Goal: Transaction & Acquisition: Purchase product/service

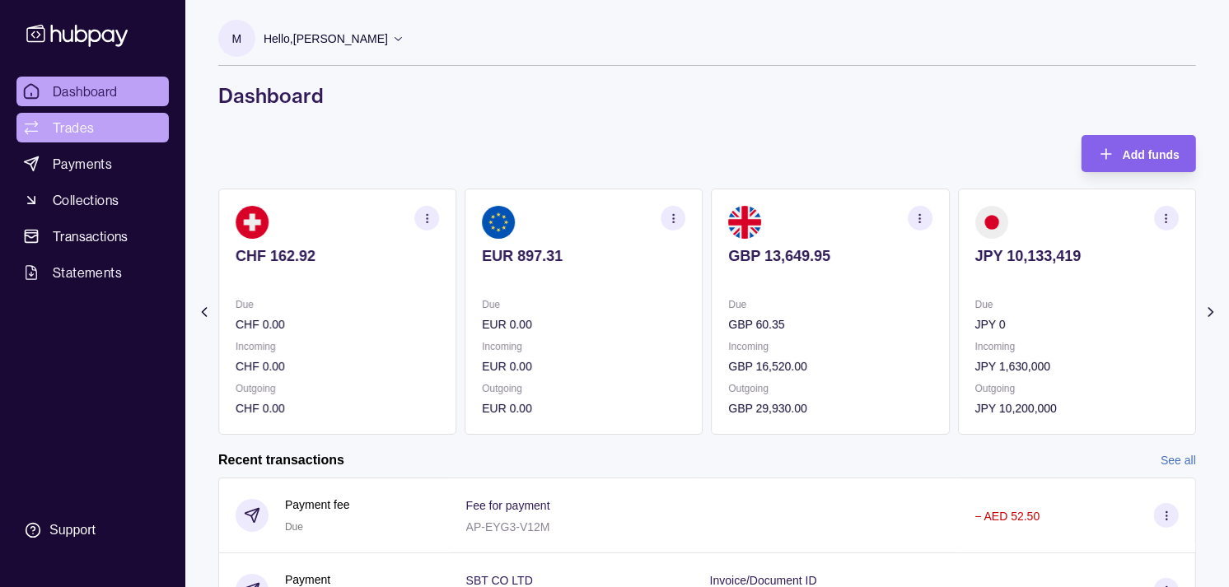
click at [85, 125] on span "Trades" at bounding box center [73, 128] width 41 height 20
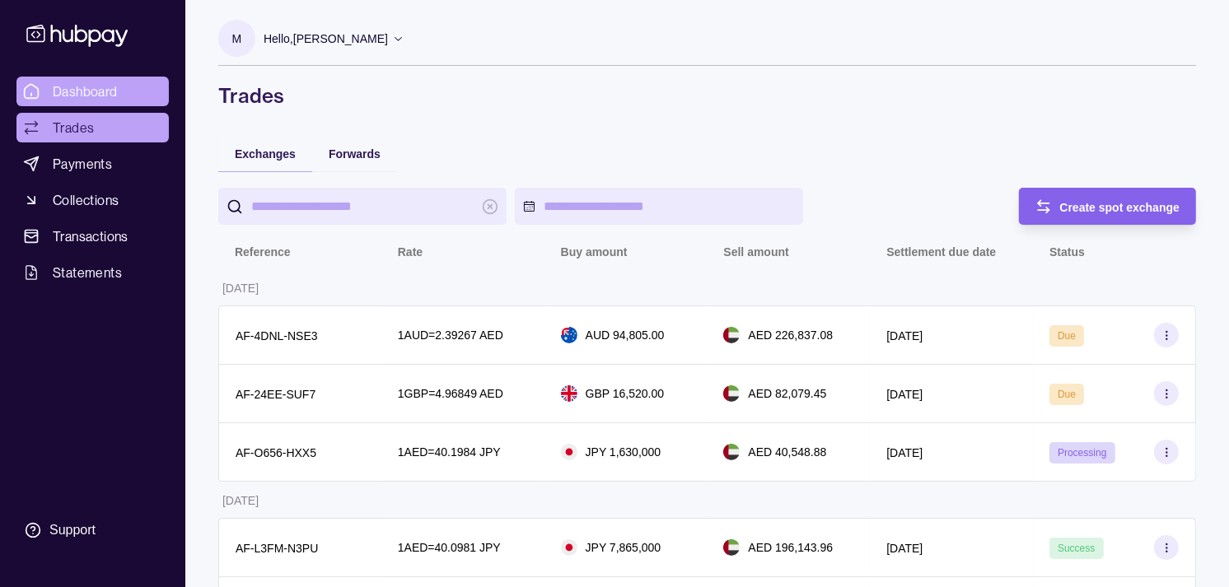
click at [66, 93] on span "Dashboard" at bounding box center [85, 92] width 65 height 20
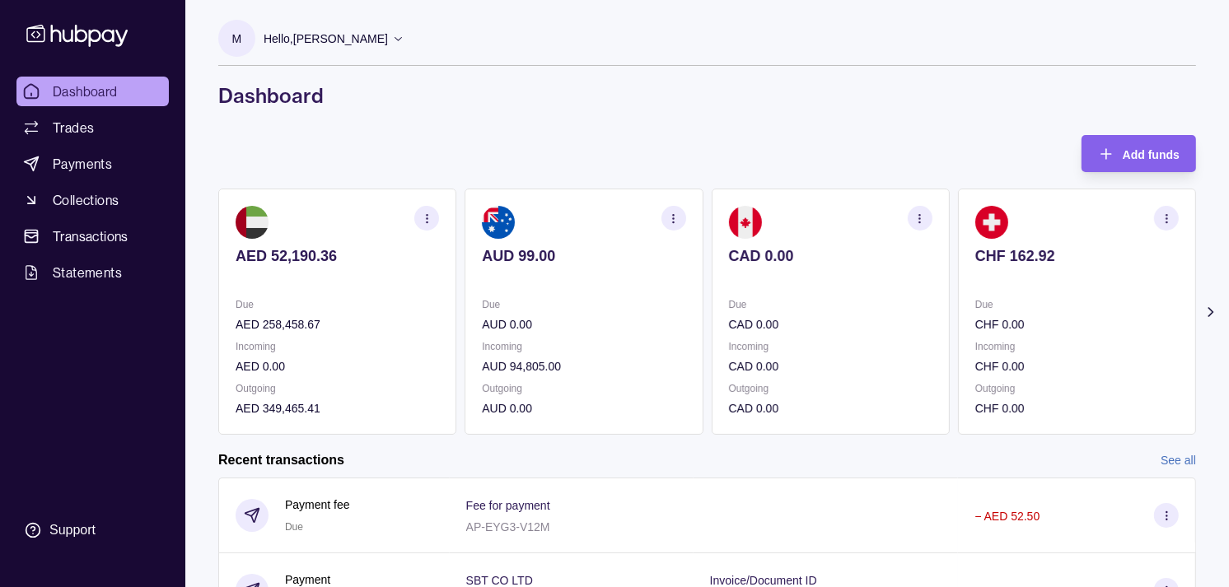
click at [887, 299] on p "Due" at bounding box center [830, 305] width 203 height 18
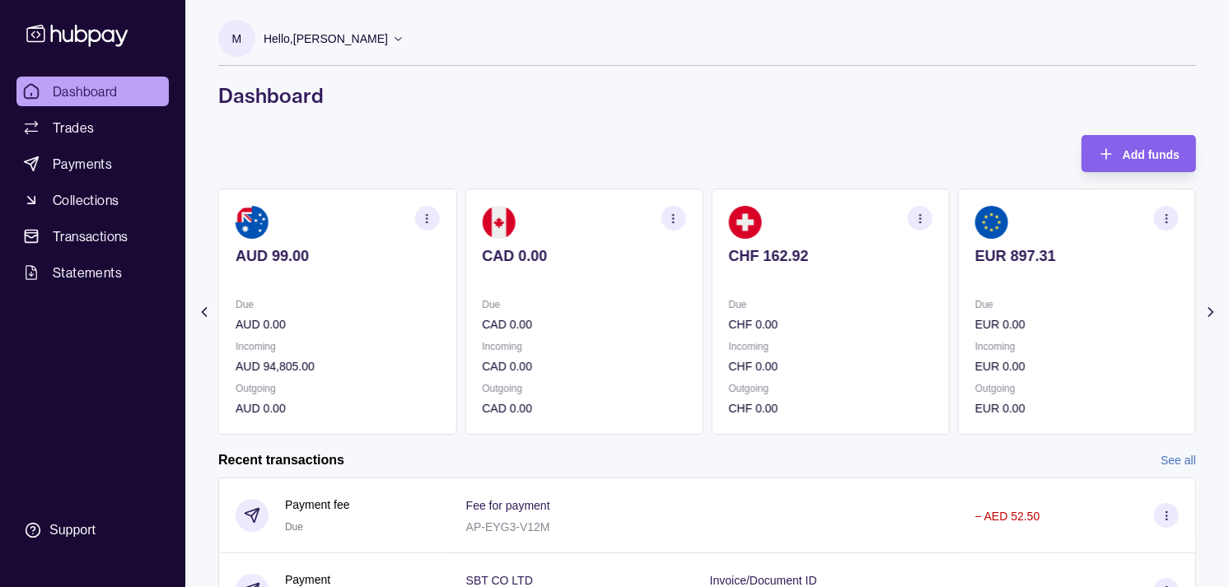
click at [762, 313] on section "CHF 162.92 Due CHF 0.00 Incoming CHF 0.00 Outgoing CHF 0.00" at bounding box center [831, 312] width 238 height 246
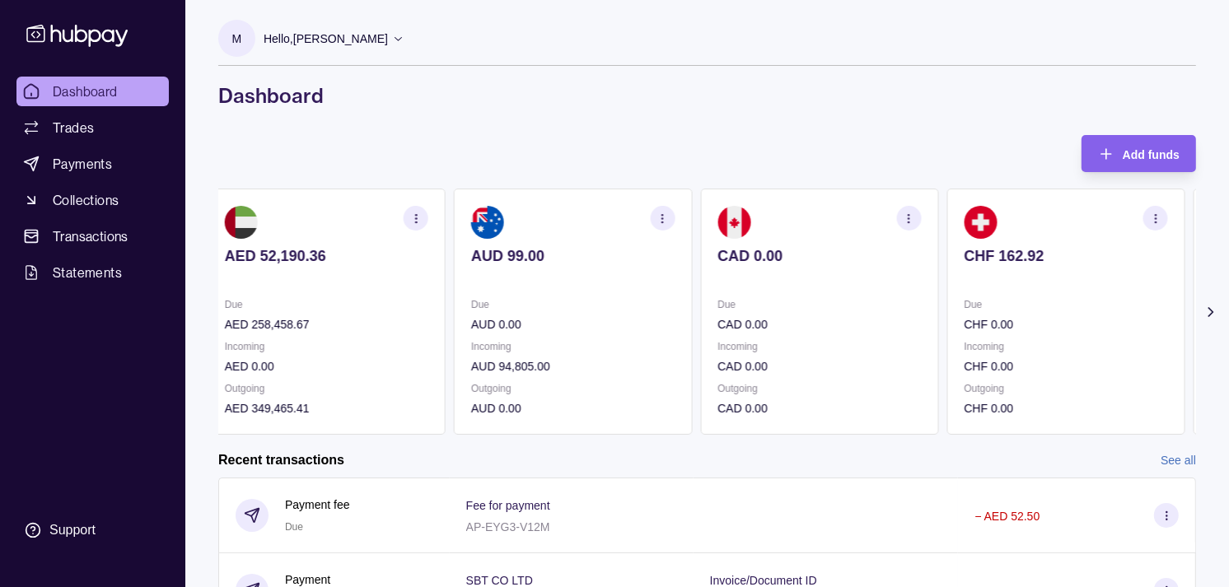
click at [964, 296] on div "Due CHF 0.00" at bounding box center [1065, 315] width 203 height 38
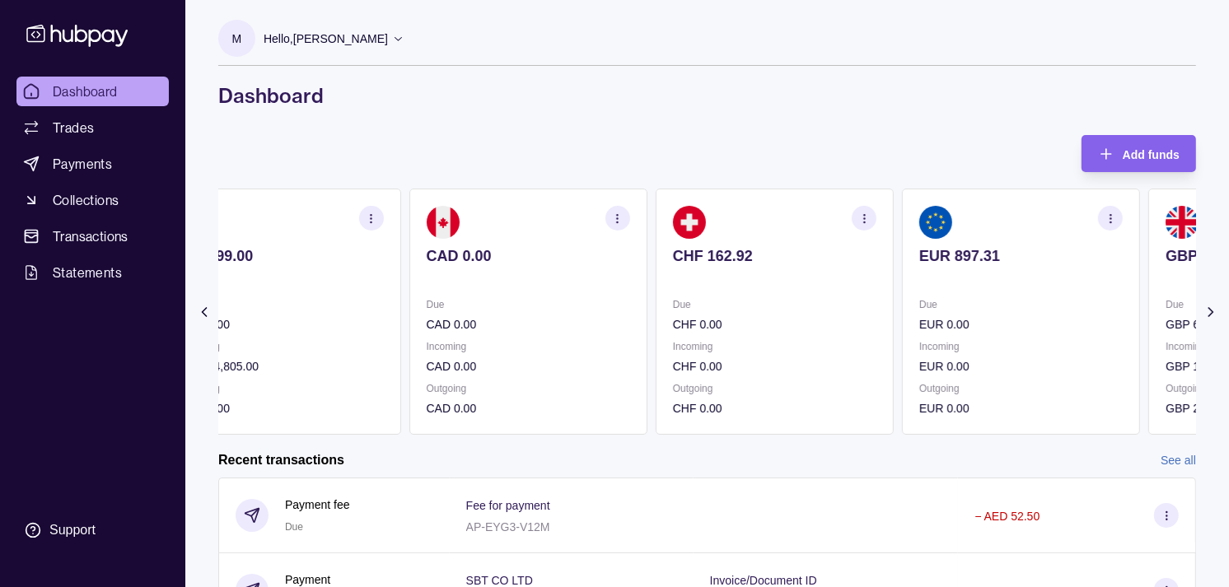
click at [912, 290] on section "EUR 897.31 Due EUR 0.00 Incoming EUR 0.00 Outgoing EUR 0.00" at bounding box center [1021, 312] width 238 height 246
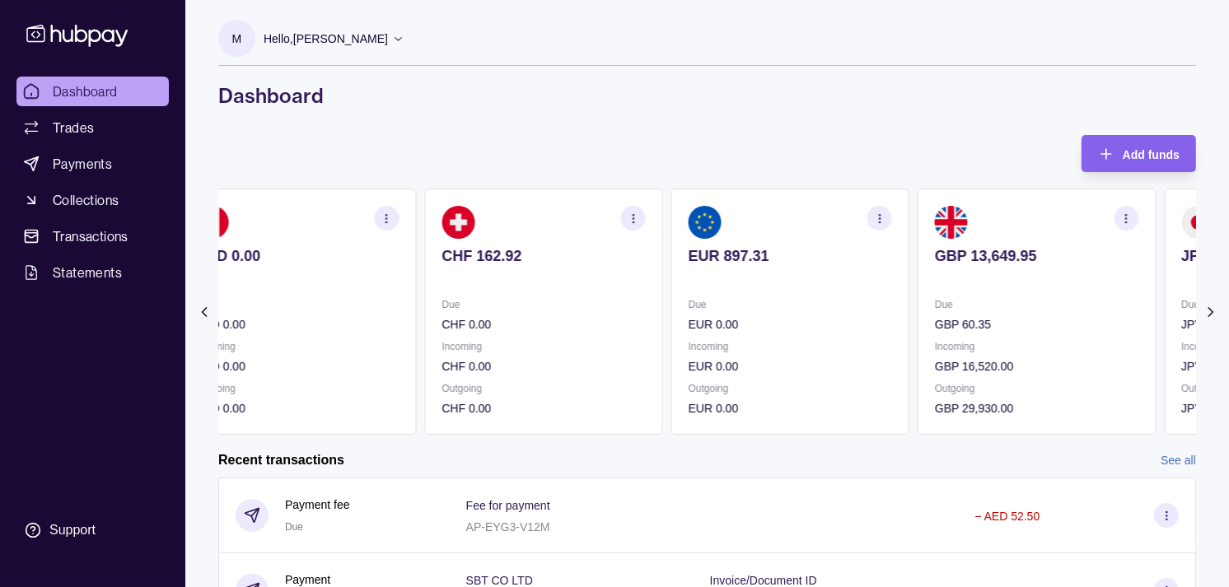
click at [935, 297] on p "Due" at bounding box center [1036, 305] width 203 height 18
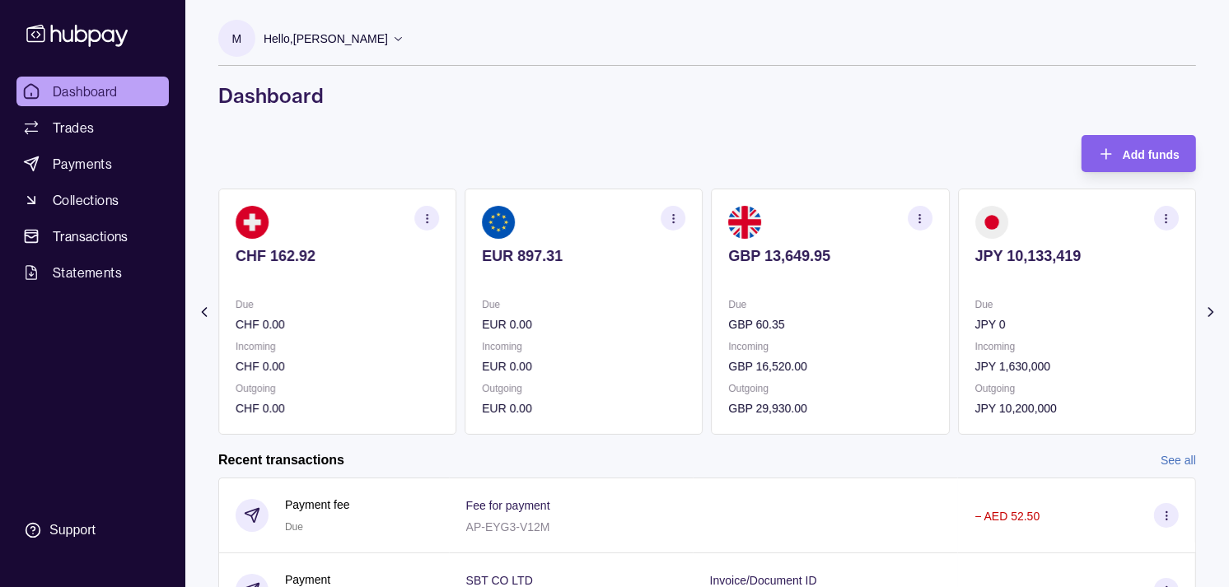
click at [923, 216] on icon "button" at bounding box center [920, 219] width 12 height 12
click at [801, 222] on link "View transactions" at bounding box center [803, 218] width 90 height 18
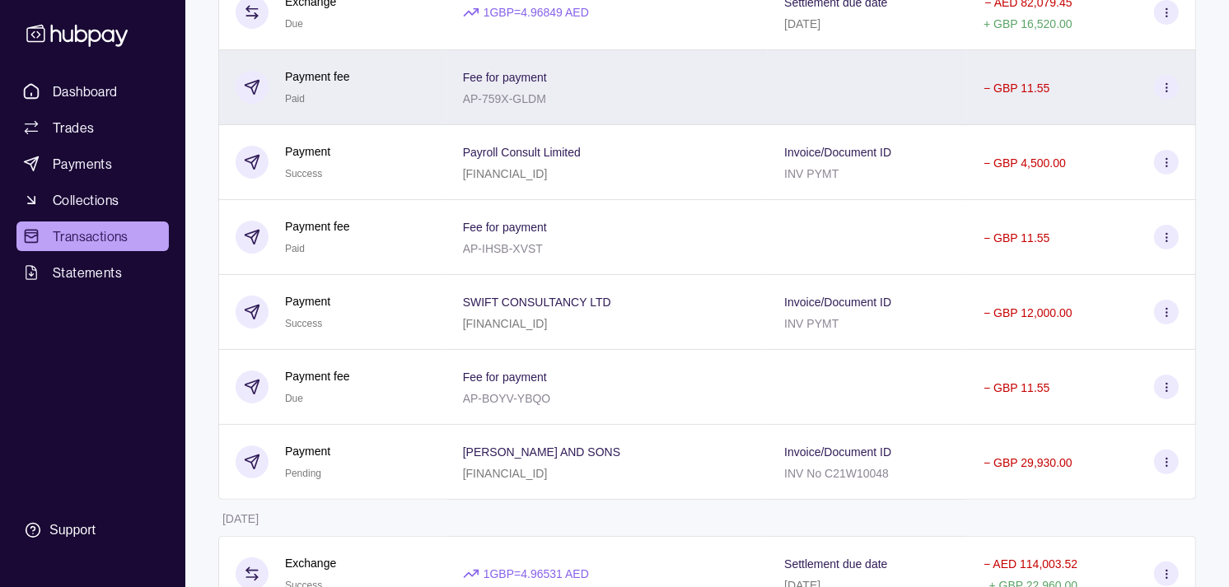
scroll to position [274, 0]
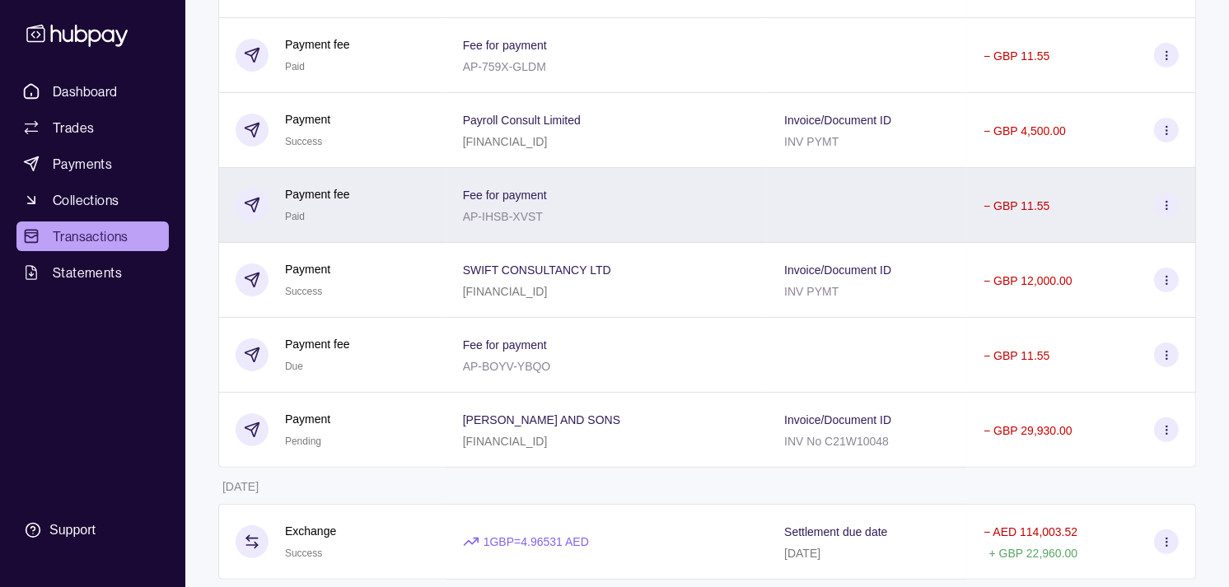
click at [383, 203] on div "Payment fee Paid" at bounding box center [333, 205] width 194 height 40
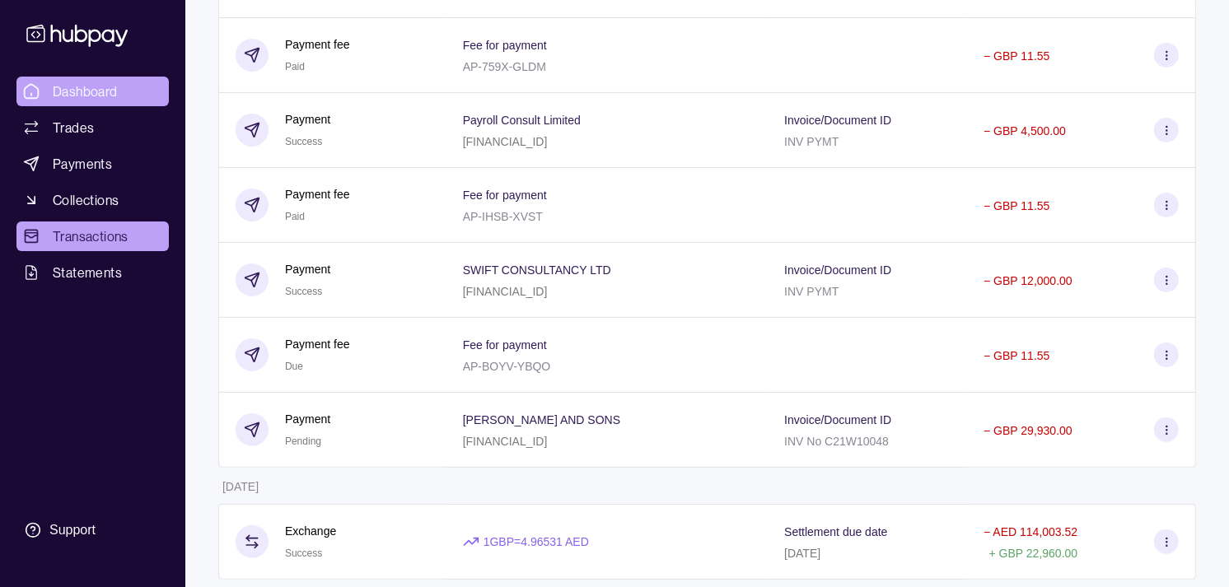
click at [79, 88] on span "Dashboard" at bounding box center [85, 92] width 65 height 20
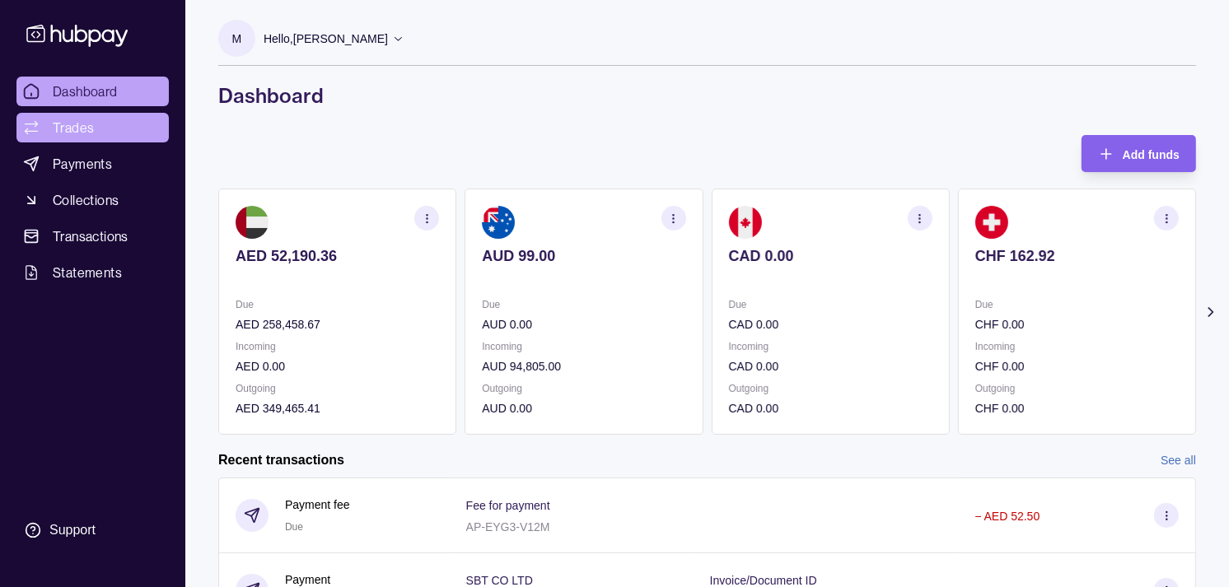
click at [69, 122] on span "Trades" at bounding box center [73, 128] width 41 height 20
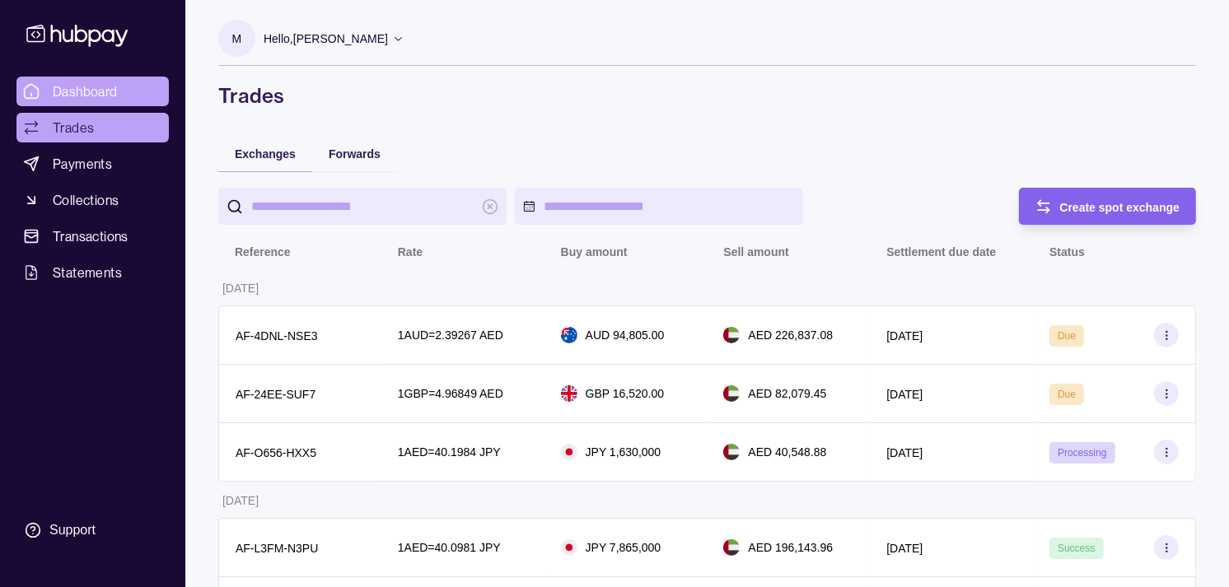
click at [143, 84] on link "Dashboard" at bounding box center [92, 92] width 152 height 30
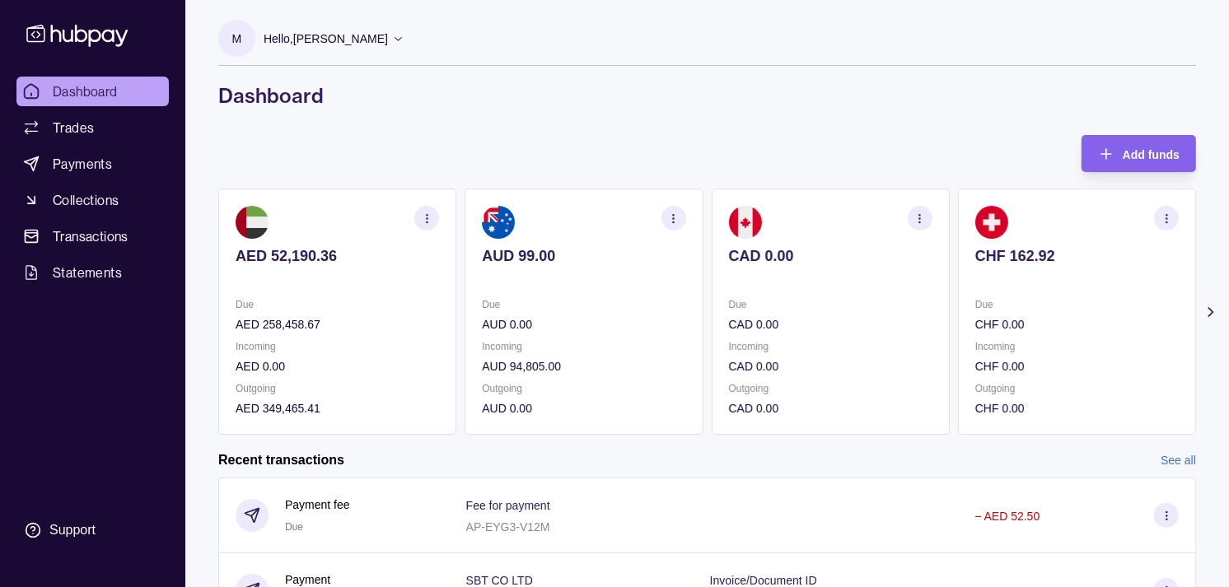
click at [729, 316] on div "Due CAD 0.00 Incoming CAD 0.00 Outgoing CAD 0.00" at bounding box center [830, 357] width 203 height 122
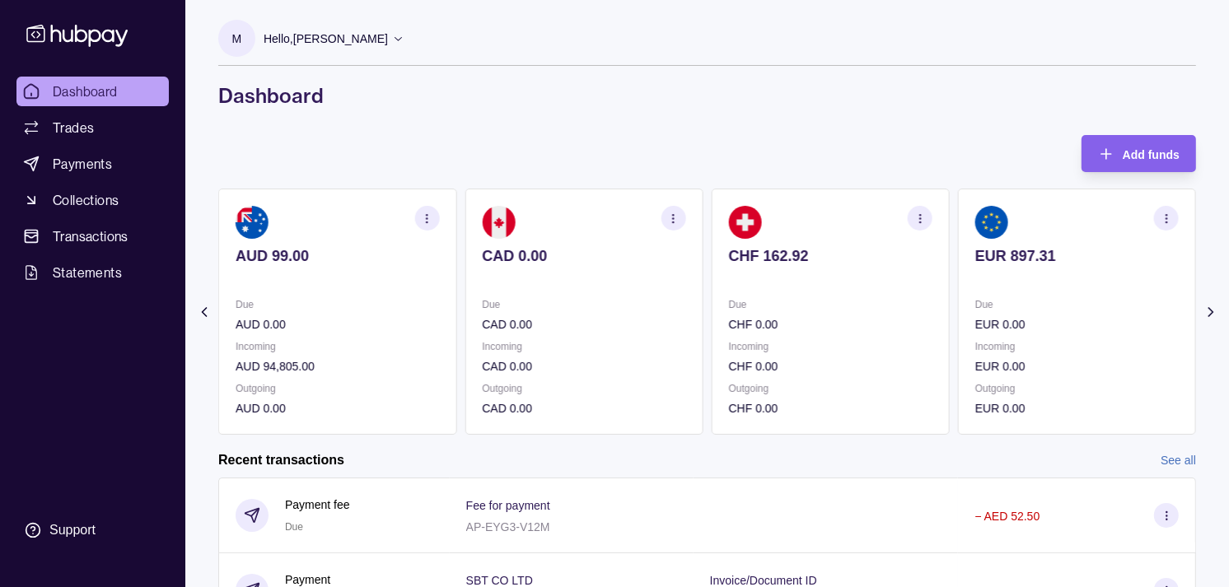
click at [758, 324] on p "CHF 0.00" at bounding box center [830, 325] width 203 height 18
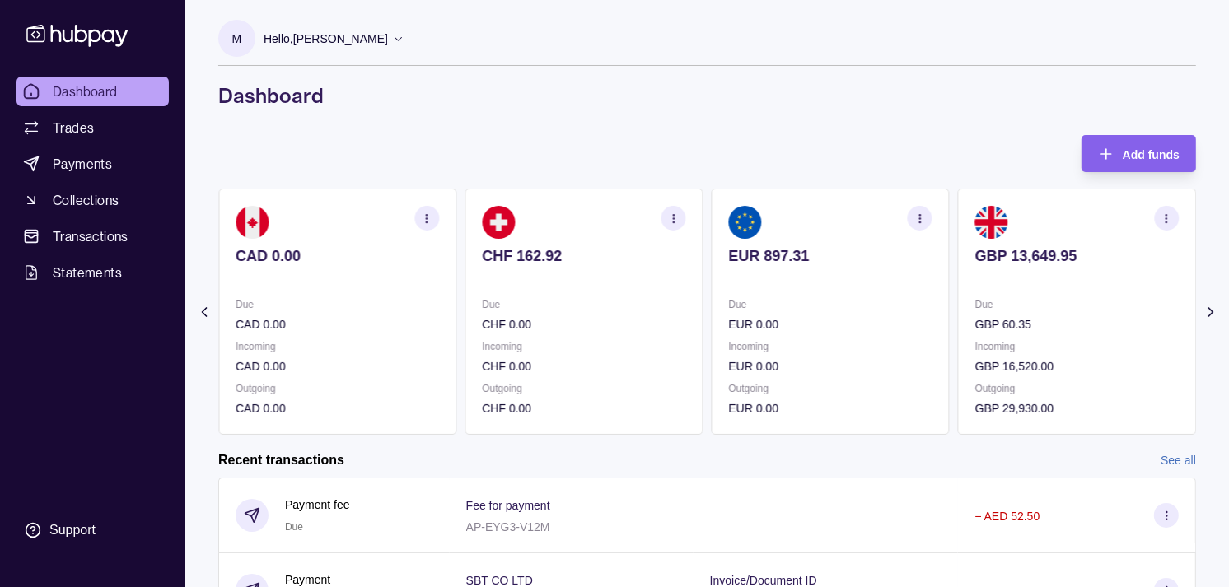
click at [759, 316] on p "EUR 0.00" at bounding box center [830, 325] width 203 height 18
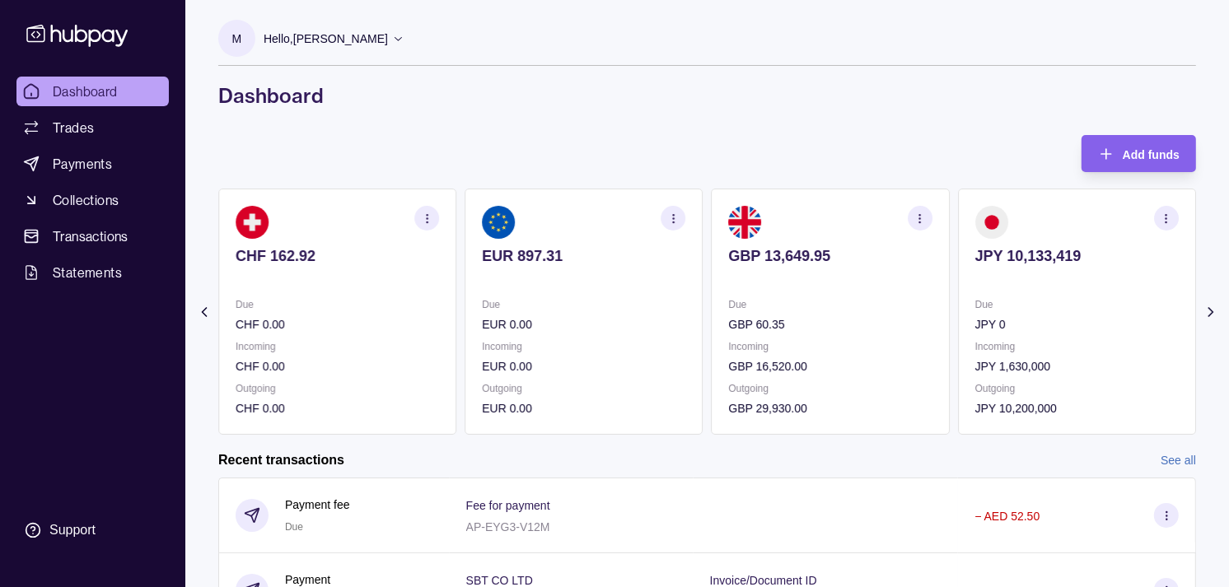
click at [729, 309] on div "Due GBP 60.35" at bounding box center [830, 315] width 203 height 38
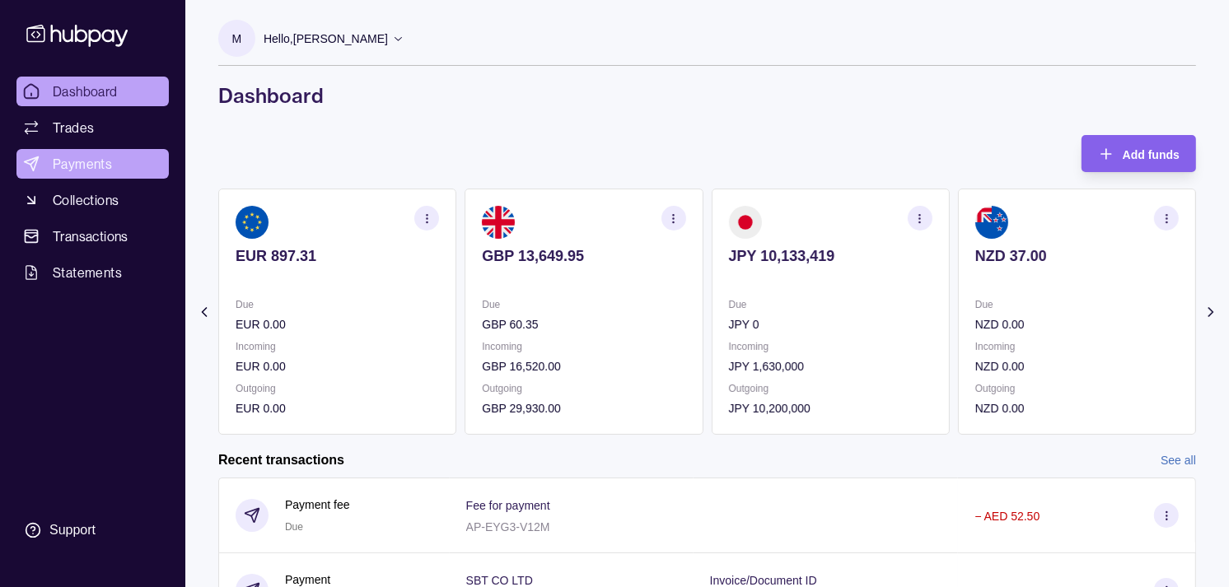
click at [64, 167] on span "Payments" at bounding box center [82, 164] width 59 height 20
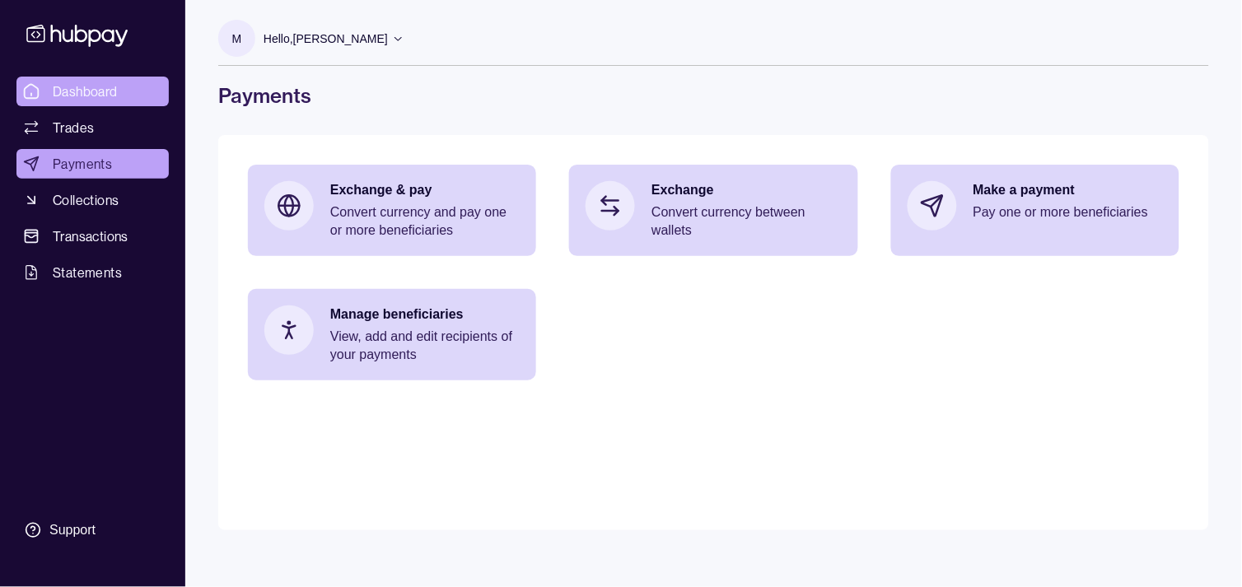
click at [85, 96] on span "Dashboard" at bounding box center [85, 92] width 65 height 20
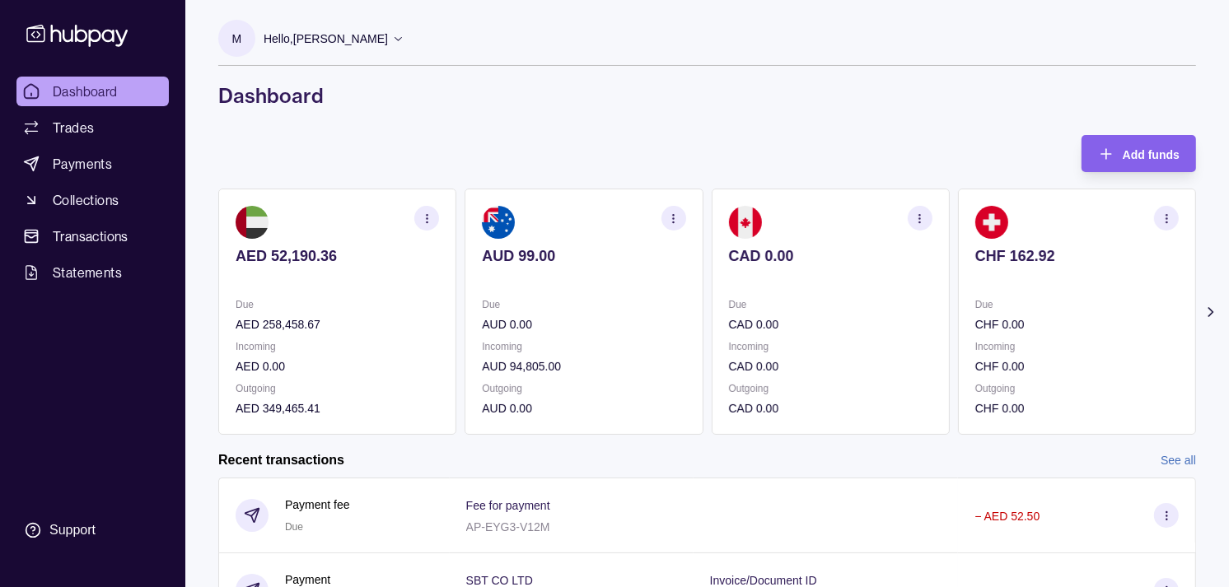
click at [958, 240] on section "CHF 162.92 Due CHF 0.00 Incoming CHF 0.00 Outgoing CHF 0.00" at bounding box center [1077, 312] width 238 height 246
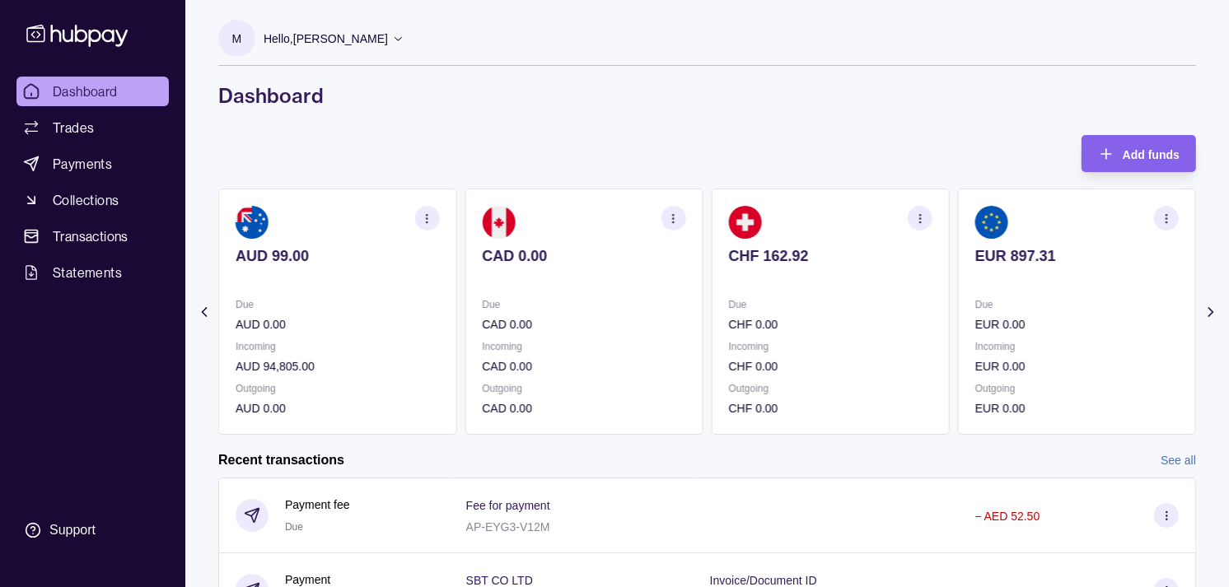
click at [1073, 236] on section "EUR 897.31 Due EUR 0.00 Incoming EUR 0.00 Outgoing EUR 0.00" at bounding box center [1077, 312] width 238 height 246
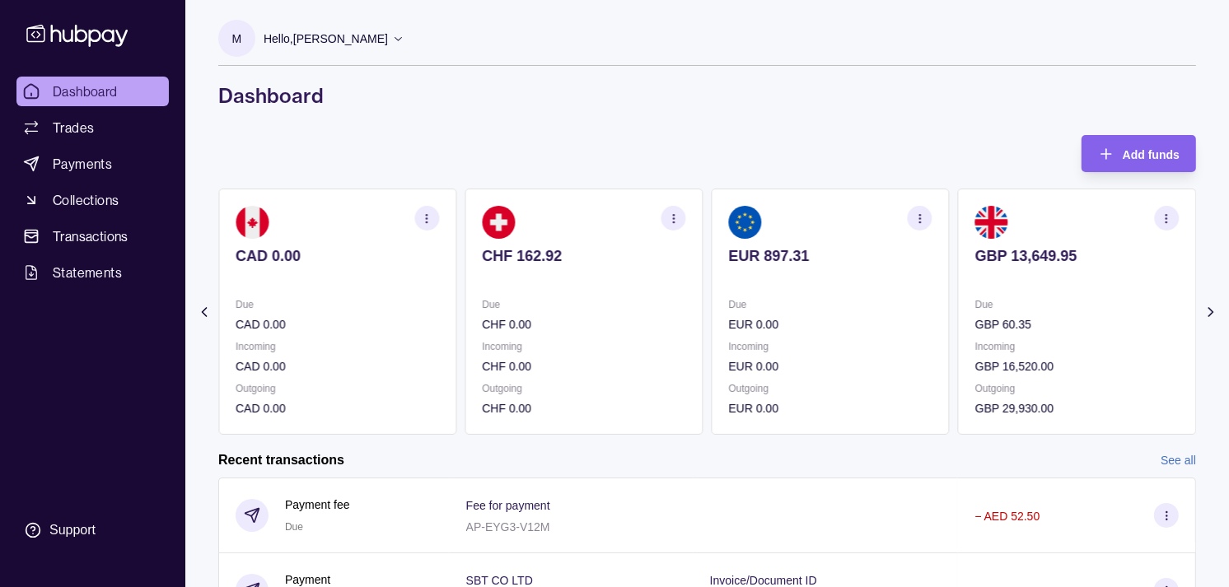
click at [1179, 212] on button "button" at bounding box center [1166, 218] width 25 height 25
click at [1073, 220] on link "View transactions" at bounding box center [1049, 218] width 90 height 18
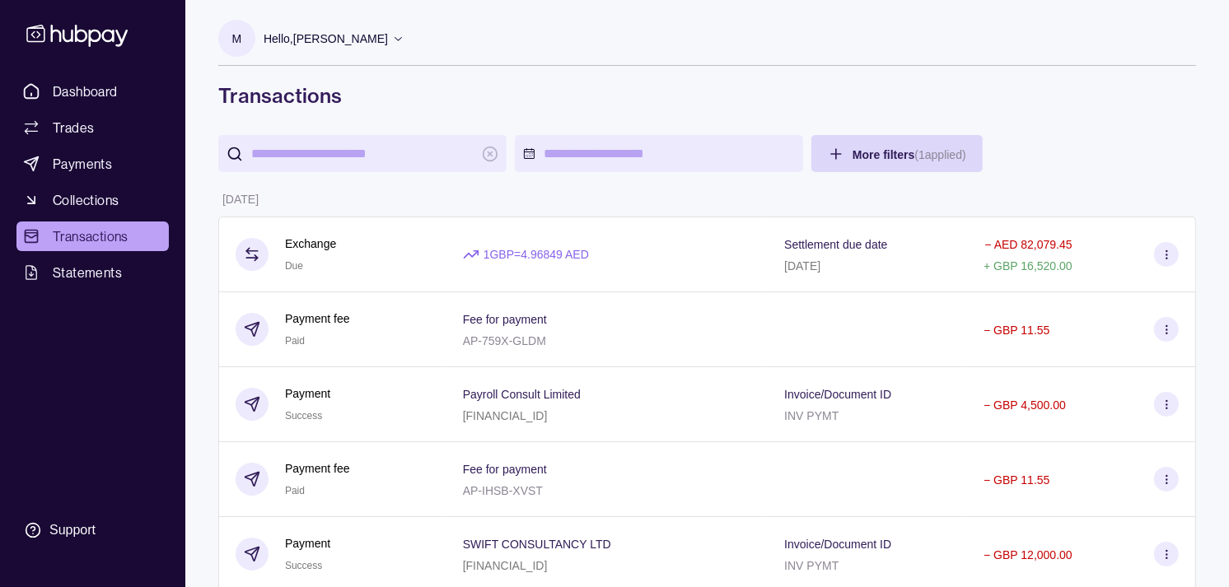
click at [373, 160] on input "search" at bounding box center [362, 153] width 222 height 37
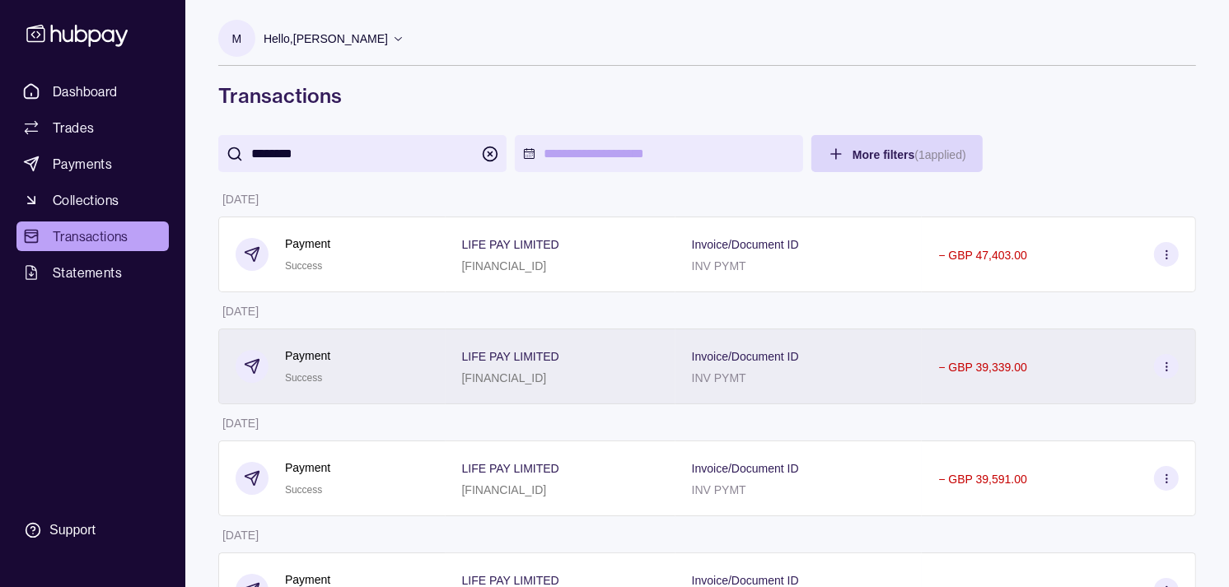
type input "********"
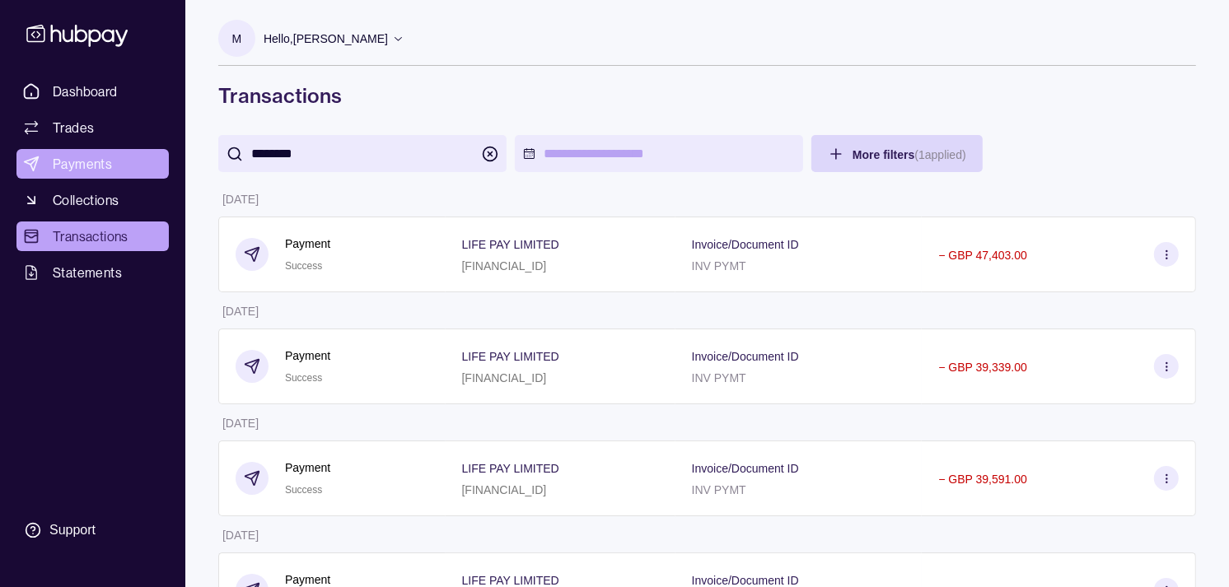
click at [80, 161] on span "Payments" at bounding box center [82, 164] width 59 height 20
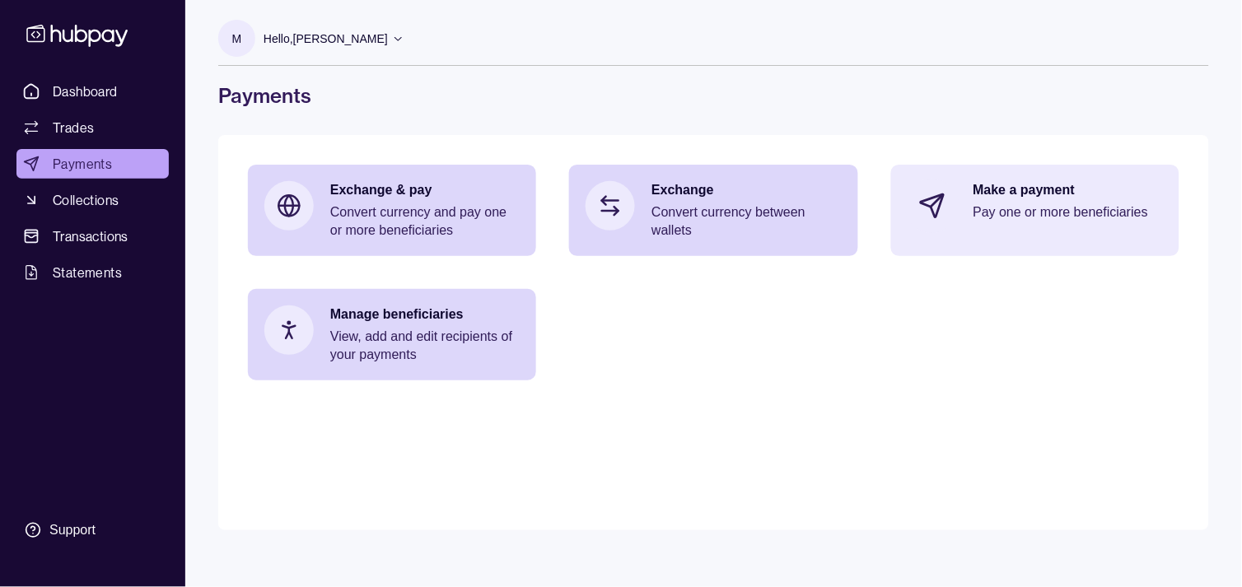
click at [1031, 221] on p "Pay one or more beneficiaries" at bounding box center [1068, 212] width 189 height 18
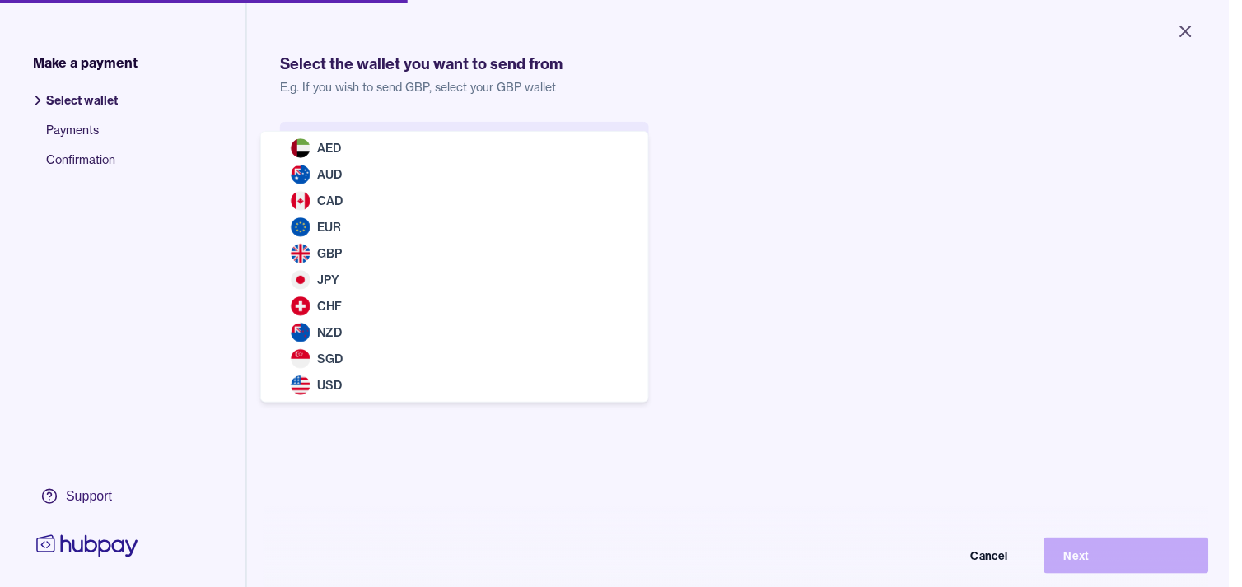
click at [519, 161] on body "Close Make a payment Select wallet Payments Confirmation Support Select the wal…" at bounding box center [614, 293] width 1229 height 587
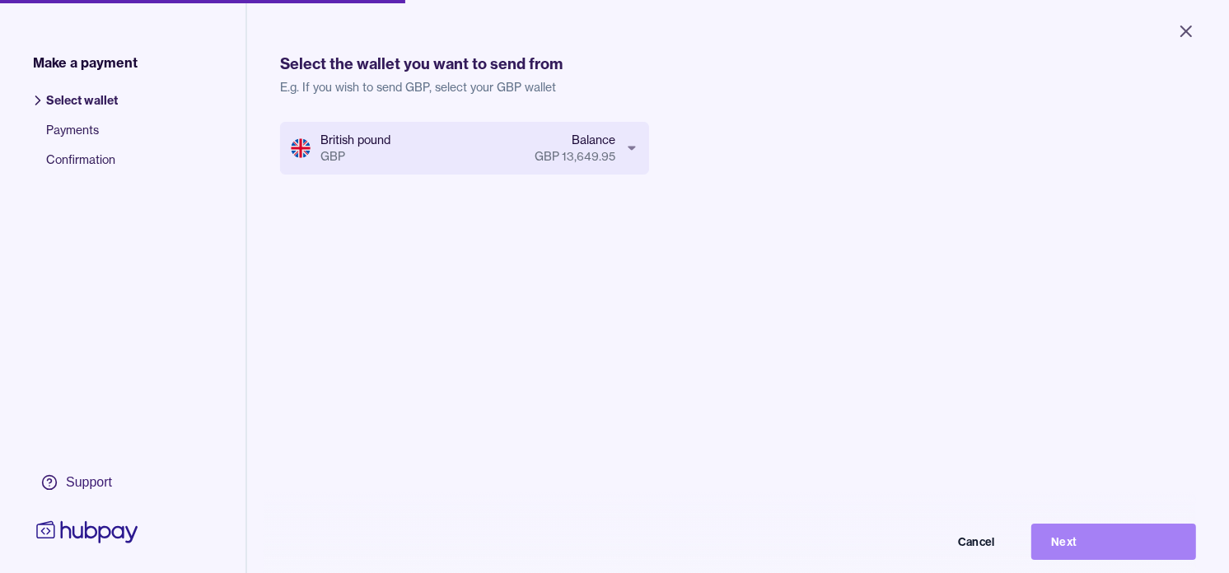
click at [1154, 560] on button "Next" at bounding box center [1113, 542] width 165 height 36
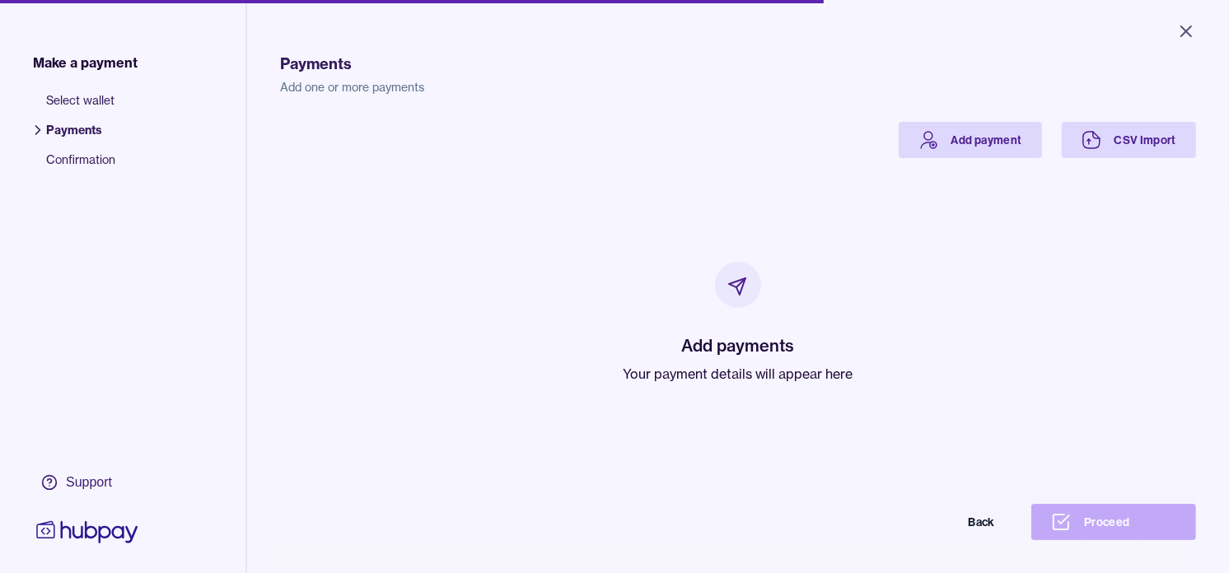
click at [739, 369] on p "Your payment details will appear here" at bounding box center [739, 374] width 230 height 20
drag, startPoint x: 739, startPoint y: 369, endPoint x: 529, endPoint y: 247, distance: 242.9
click at [529, 248] on div "Add payments Your payment details will appear here" at bounding box center [738, 323] width 876 height 330
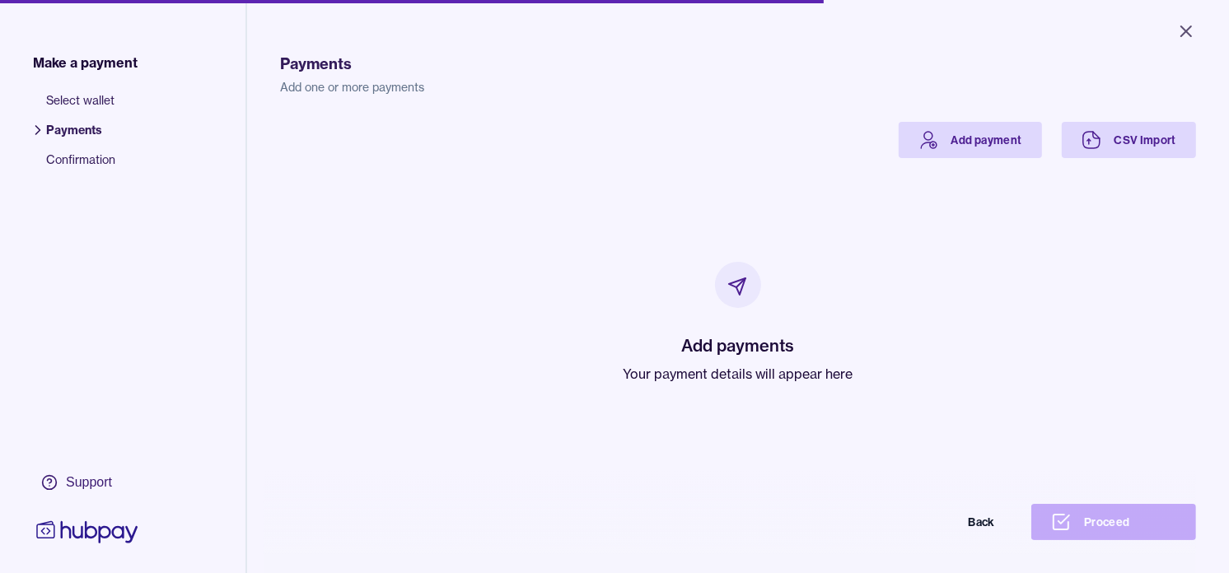
click at [964, 120] on div "Payments Add one or more payments Add payment CSV Import Add payments Your paym…" at bounding box center [738, 316] width 916 height 573
click at [952, 136] on link "Add payment" at bounding box center [970, 140] width 143 height 36
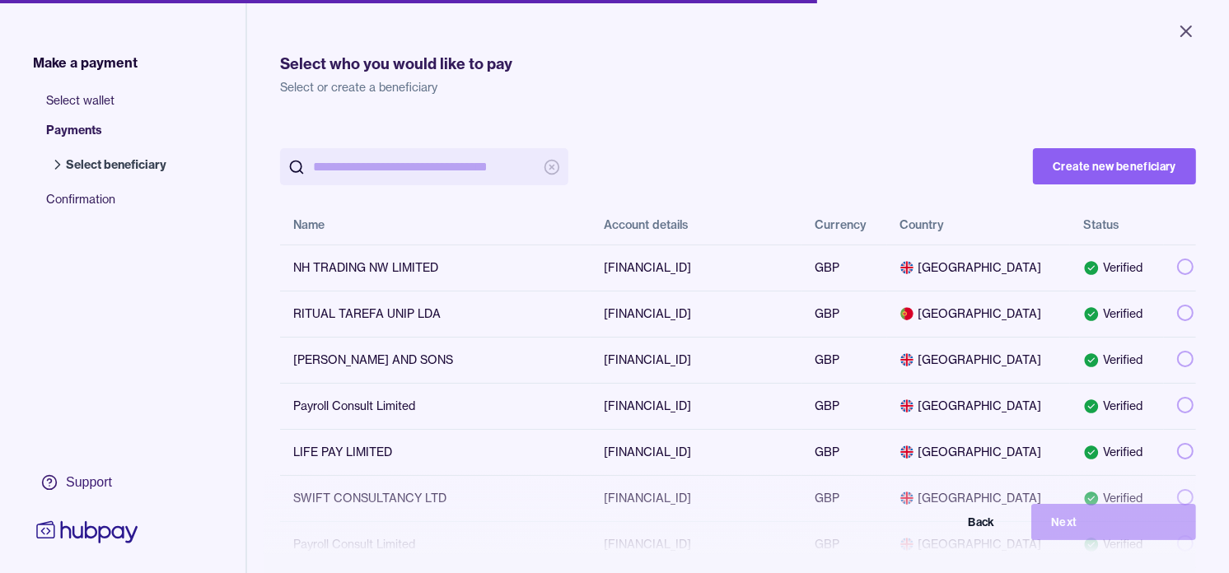
click at [484, 178] on input "search" at bounding box center [424, 166] width 222 height 37
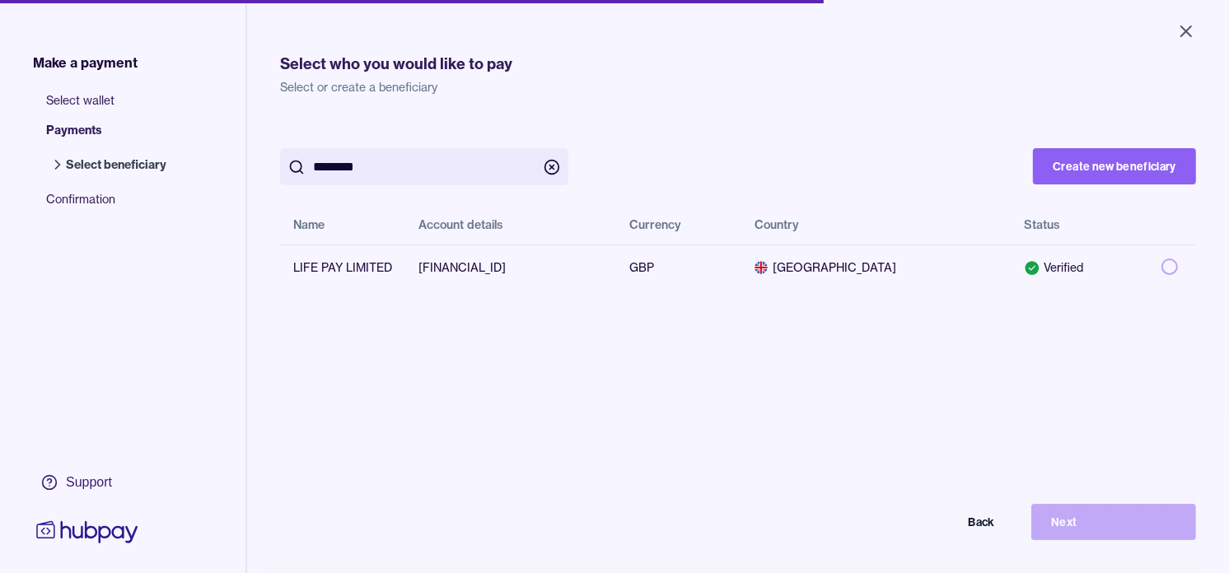
type input "********"
click at [310, 372] on div "******** Create new beneficiary Name Account details Currency Country Status LI…" at bounding box center [738, 408] width 916 height 573
click at [1162, 268] on button "button" at bounding box center [1170, 267] width 16 height 16
click at [1096, 531] on button "Next" at bounding box center [1113, 522] width 165 height 36
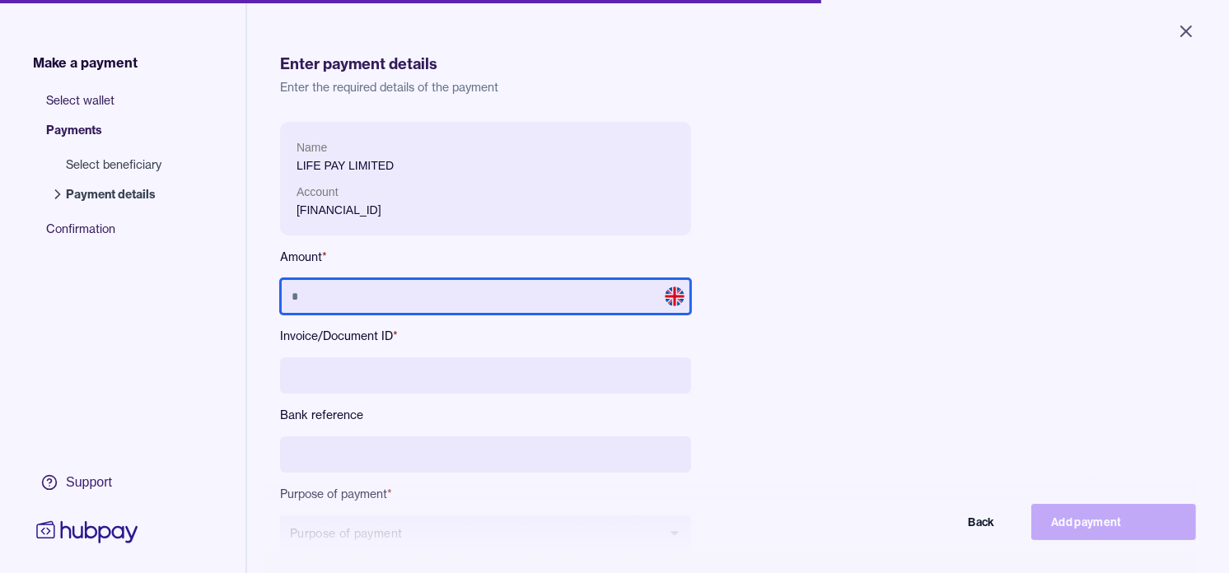
click at [479, 302] on input "text" at bounding box center [485, 296] width 411 height 36
type input "******"
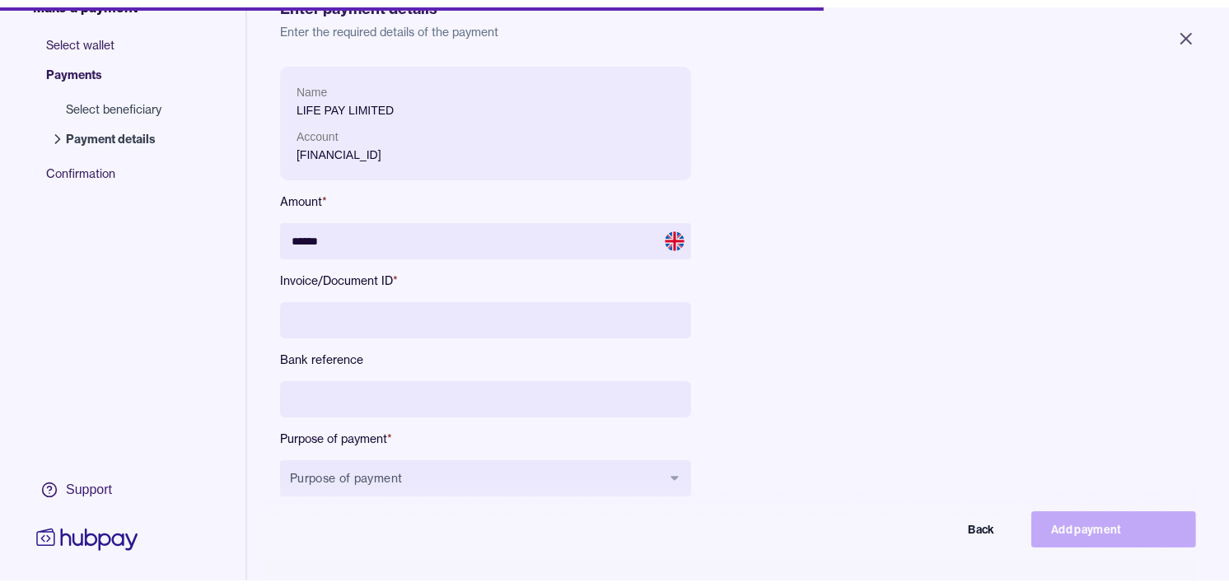
scroll to position [91, 0]
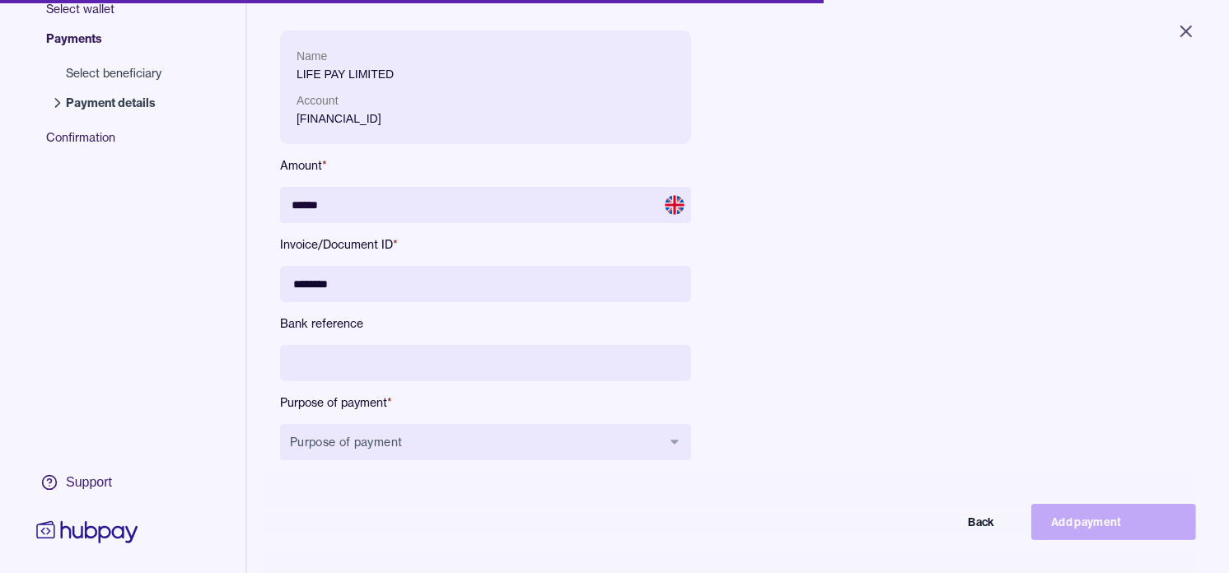
type input "********"
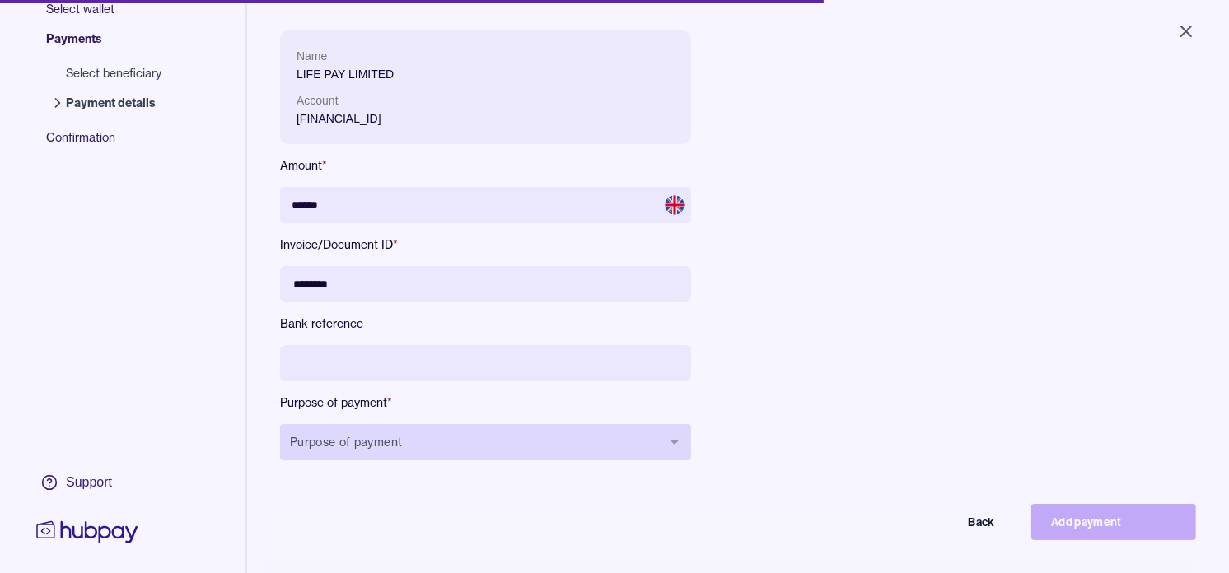
click at [513, 451] on button "Purpose of payment" at bounding box center [485, 442] width 411 height 36
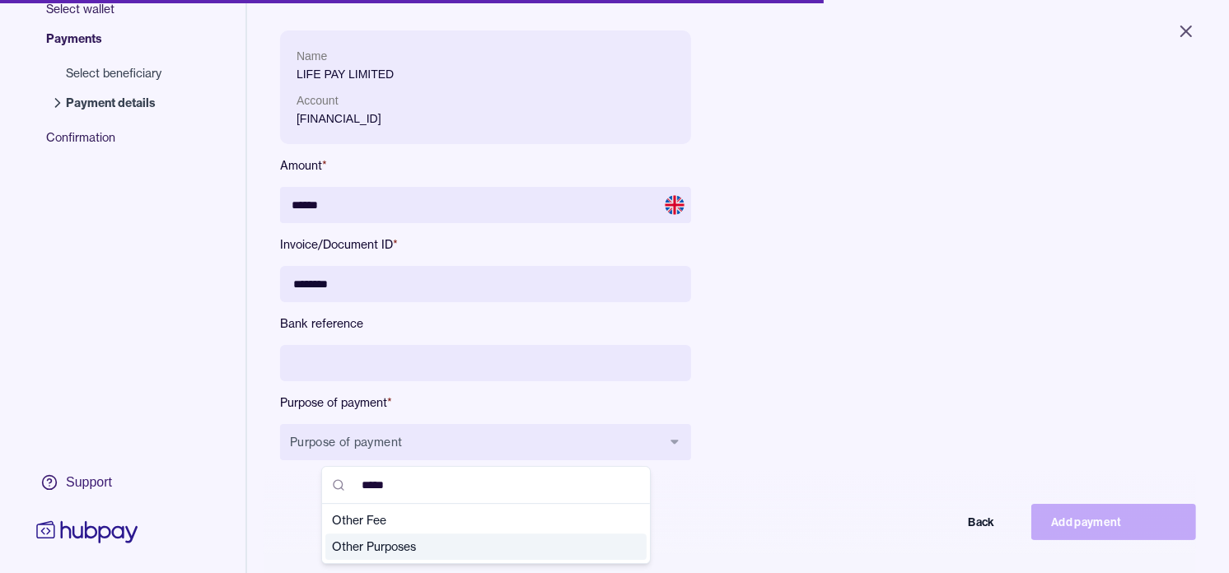
type input "*****"
click at [391, 546] on span "Other Purposes" at bounding box center [476, 547] width 288 height 16
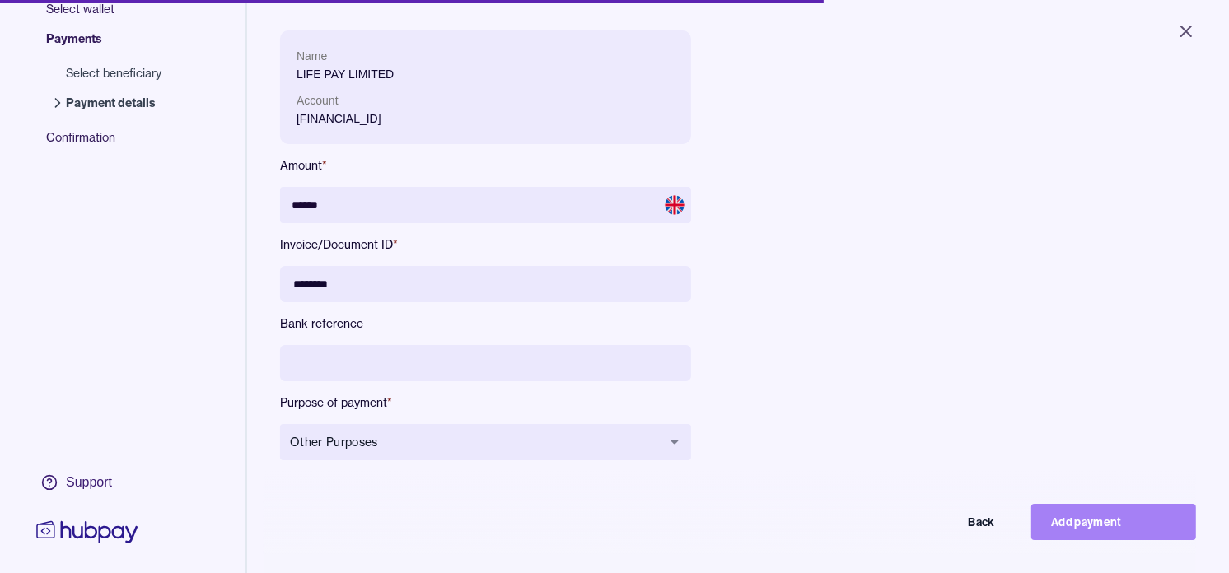
click at [1114, 525] on button "Add payment" at bounding box center [1113, 522] width 165 height 36
type input "*****"
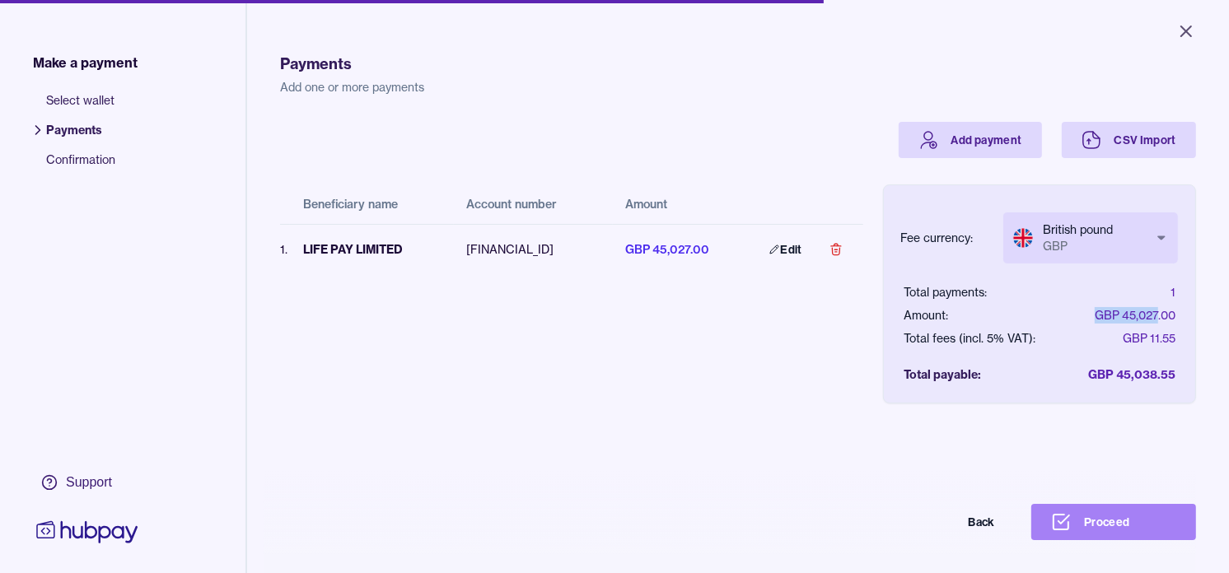
click at [1113, 534] on button "Proceed" at bounding box center [1113, 522] width 165 height 36
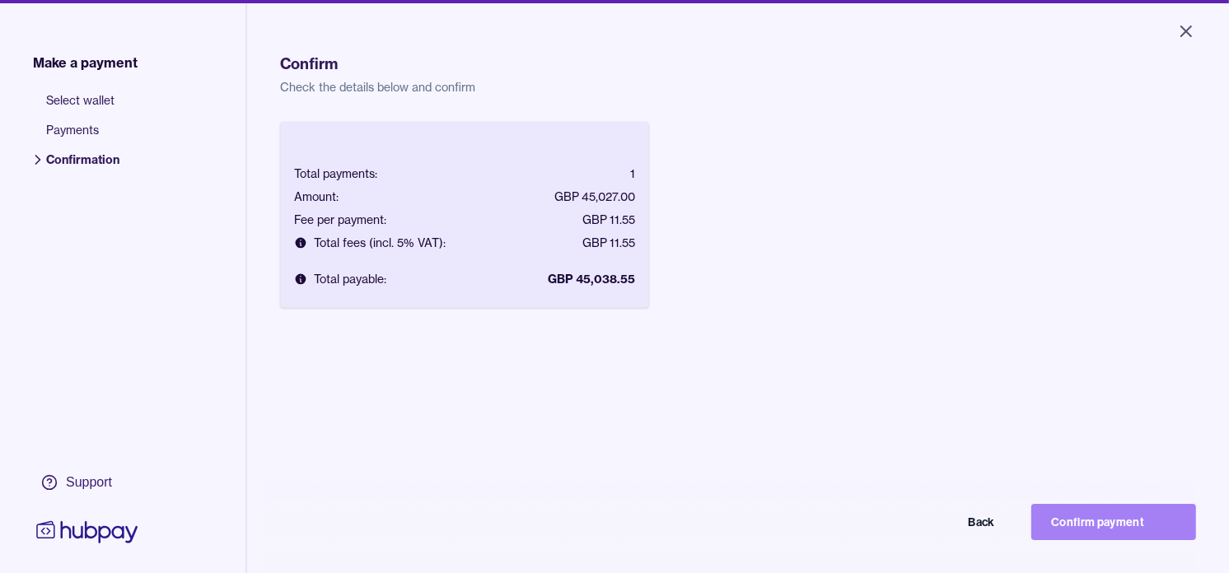
click at [1118, 538] on button "Confirm payment" at bounding box center [1113, 522] width 165 height 36
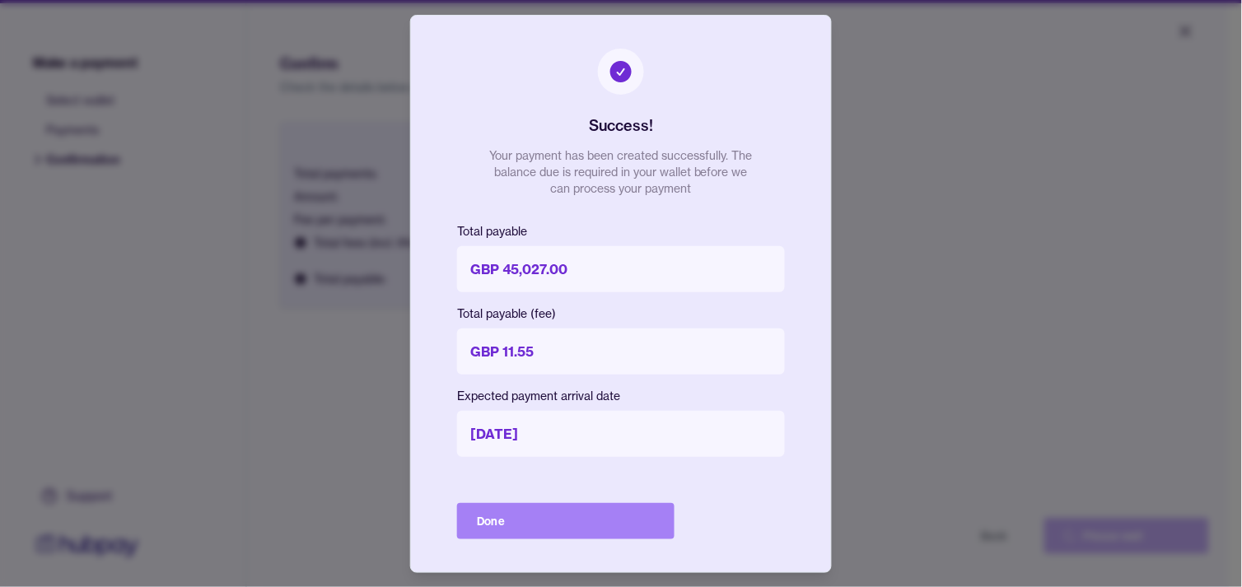
click at [602, 531] on button "Done" at bounding box center [565, 521] width 217 height 36
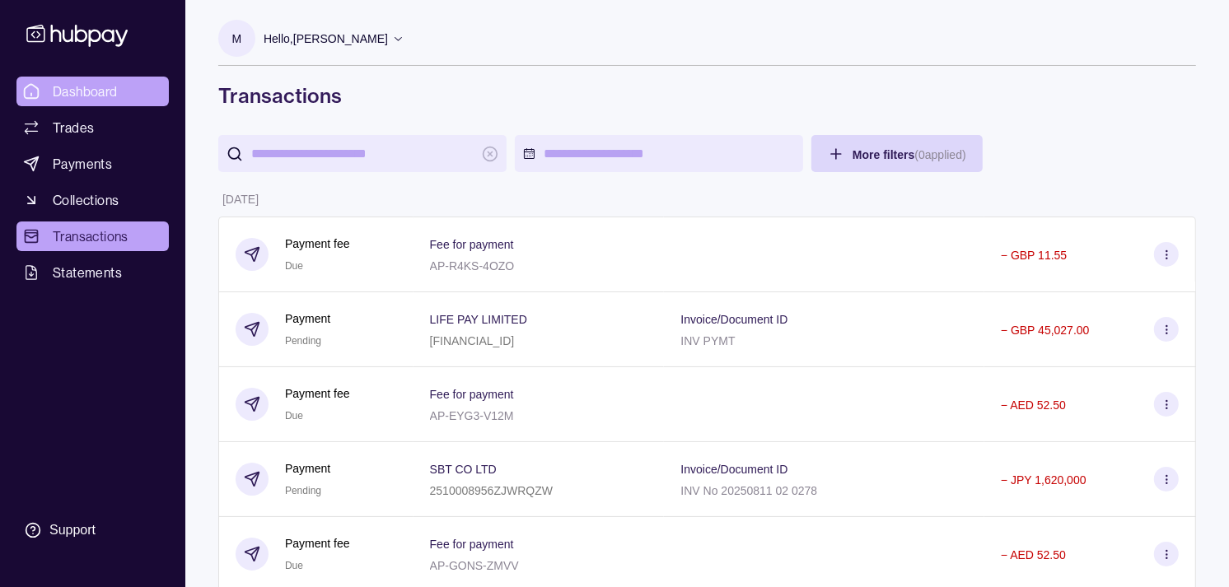
click at [88, 94] on span "Dashboard" at bounding box center [85, 92] width 65 height 20
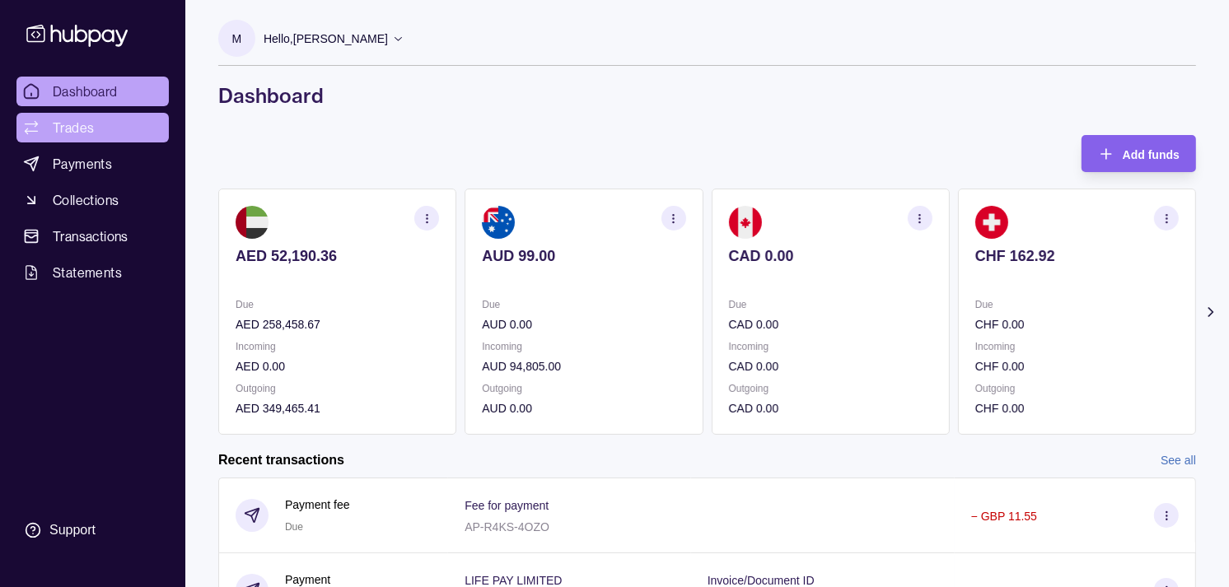
click at [104, 130] on link "Trades" at bounding box center [92, 128] width 152 height 30
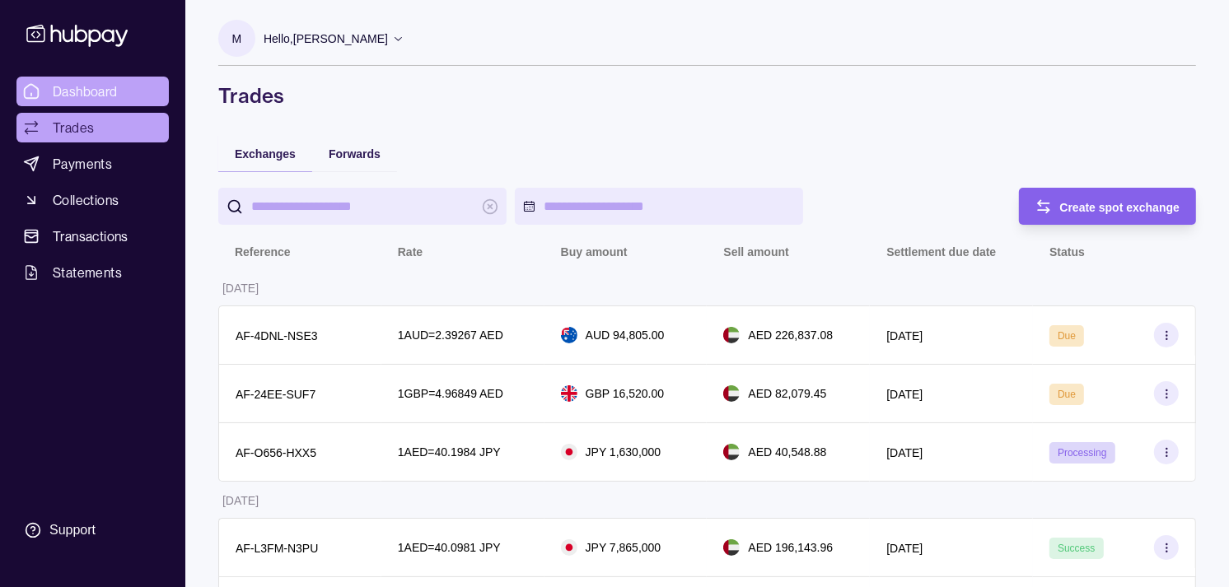
click at [117, 92] on span "Dashboard" at bounding box center [85, 92] width 65 height 20
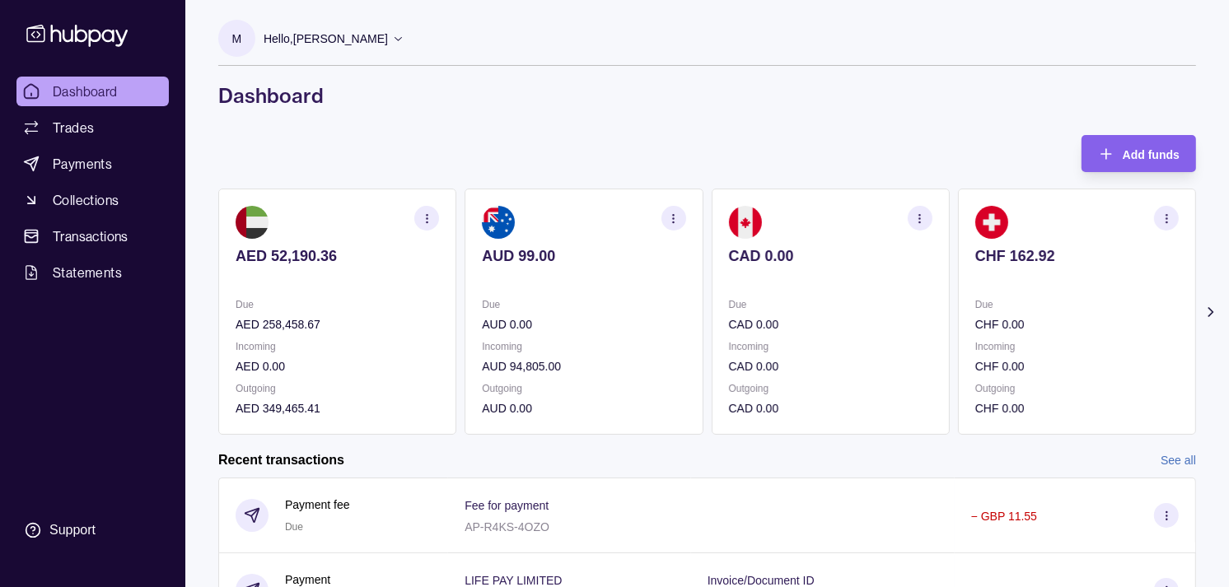
click at [1101, 301] on p "Due" at bounding box center [1076, 305] width 203 height 18
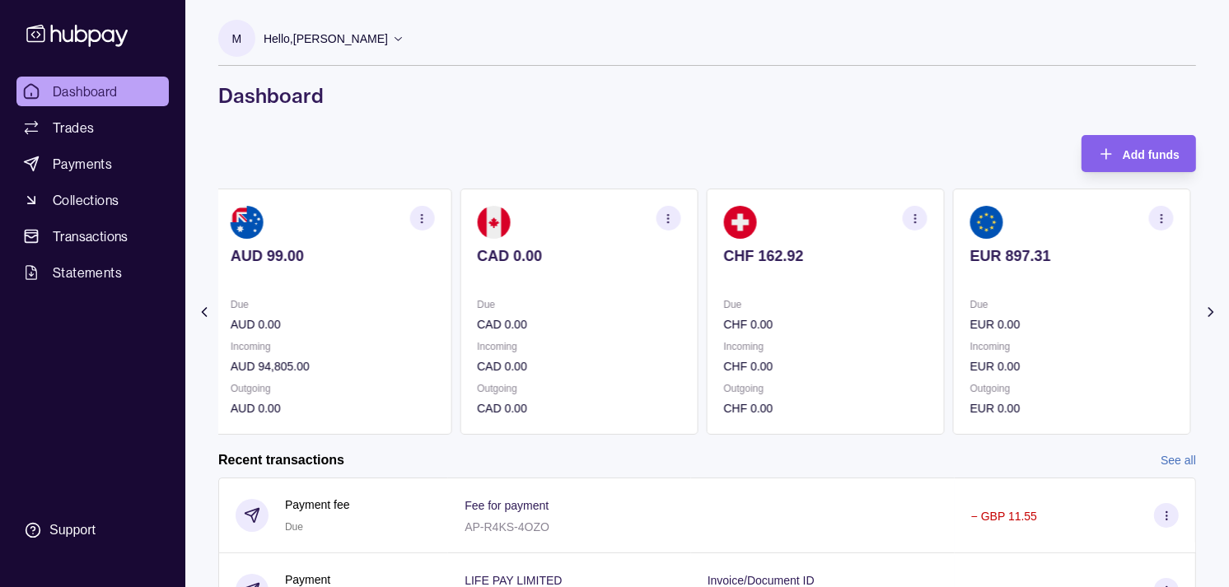
click at [1087, 306] on p "Due" at bounding box center [1071, 305] width 203 height 18
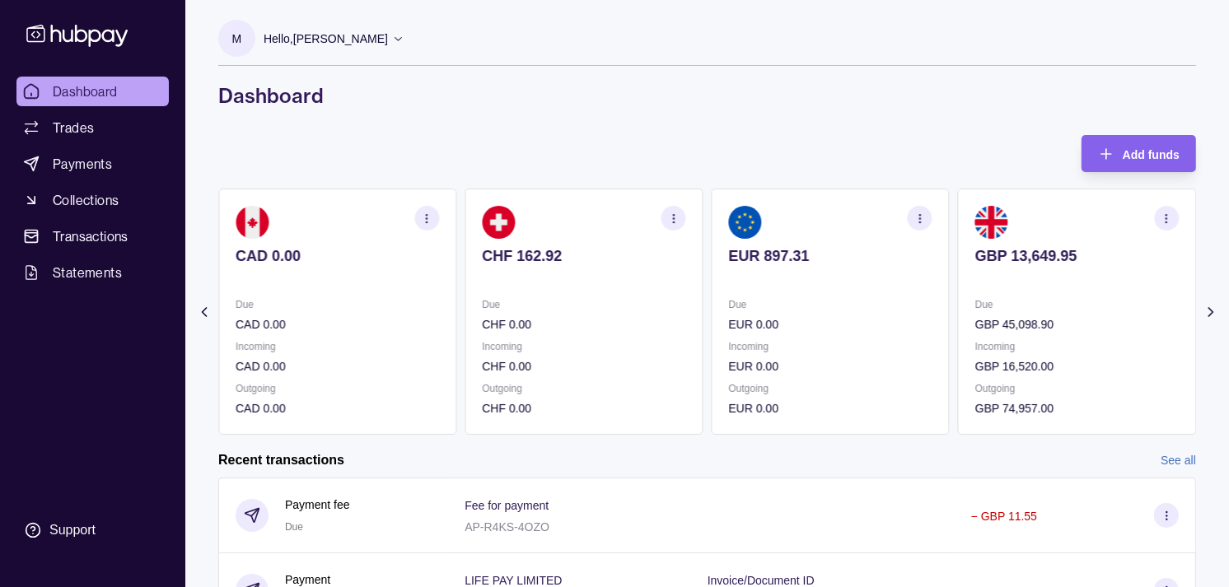
click at [1168, 216] on icon "button" at bounding box center [1167, 219] width 12 height 12
click at [1036, 217] on link "View transactions" at bounding box center [1049, 218] width 90 height 18
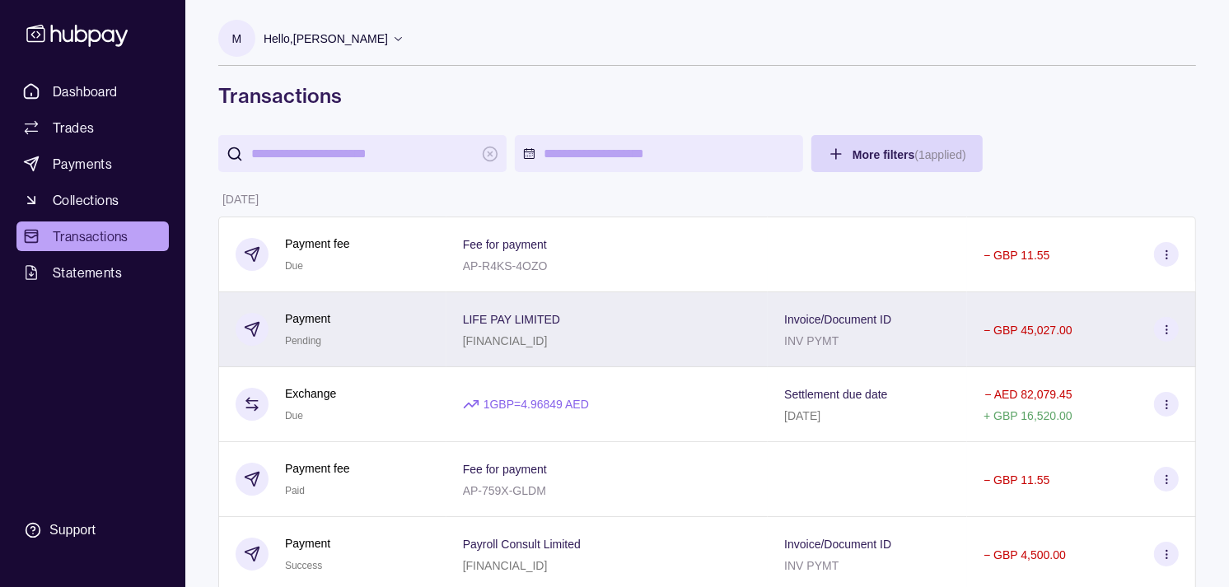
click at [422, 323] on div "Payment Pending" at bounding box center [333, 330] width 194 height 40
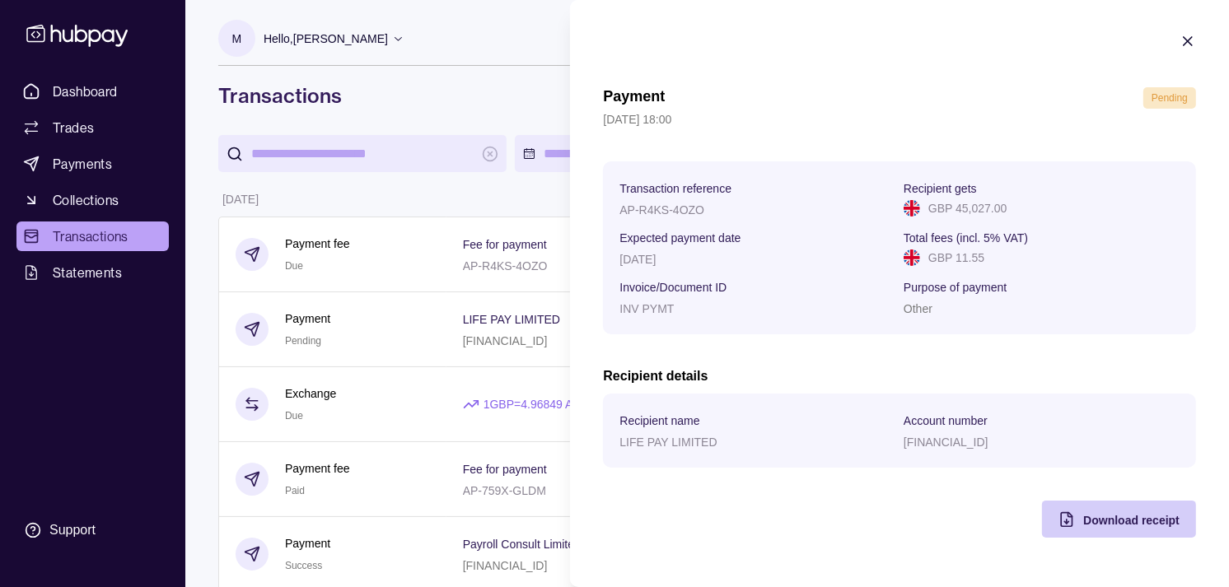
click at [1094, 521] on span "Download receipt" at bounding box center [1131, 520] width 96 height 13
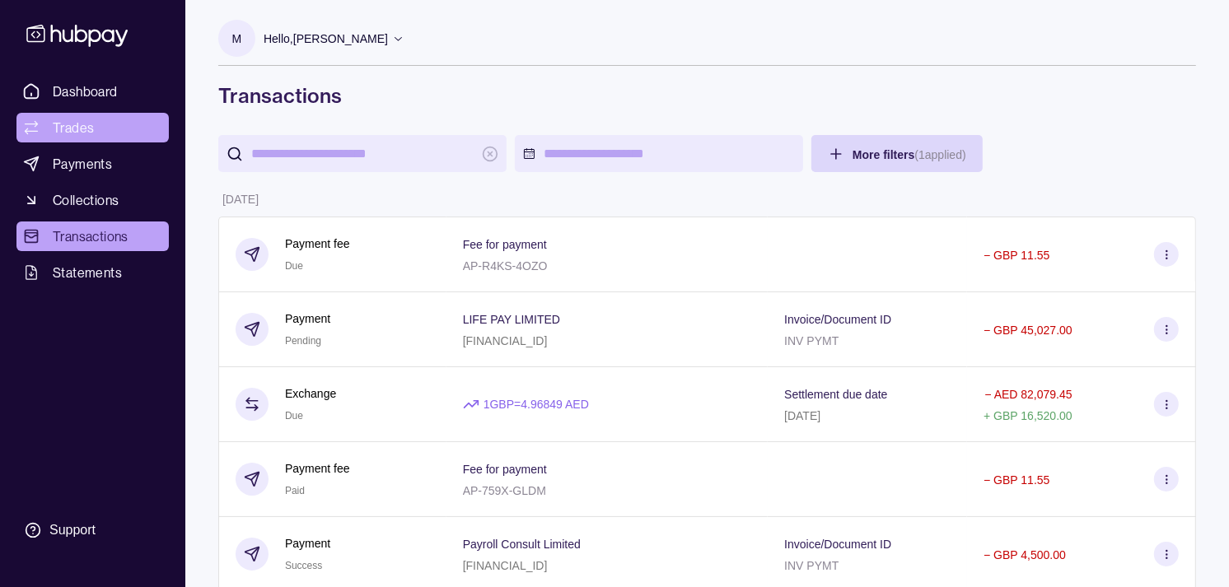
click at [64, 129] on span "Trades" at bounding box center [73, 128] width 41 height 20
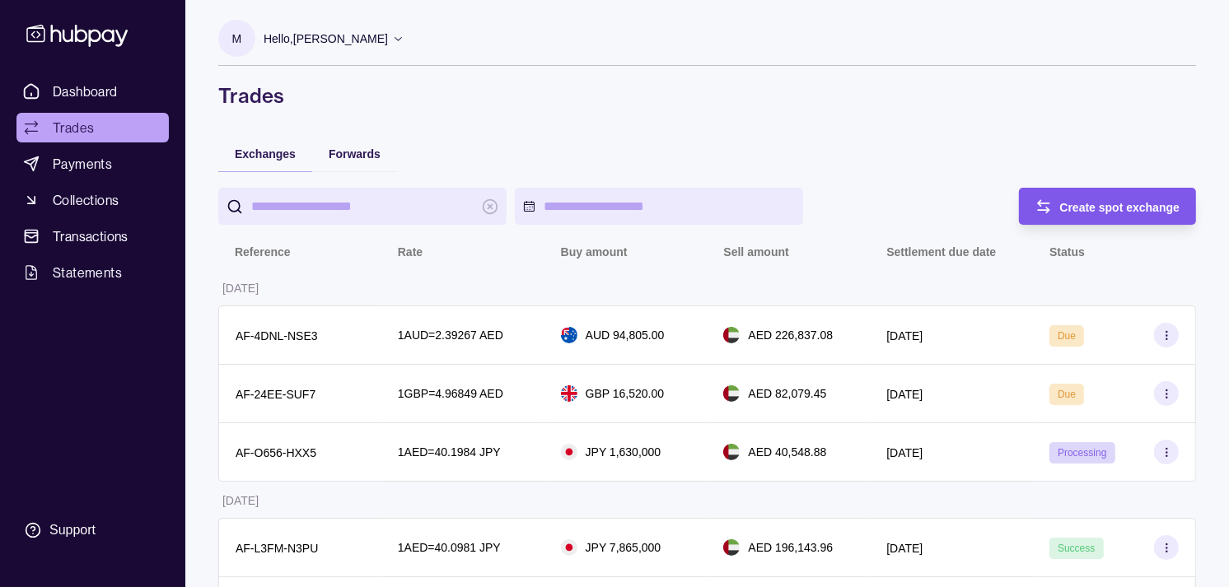
click at [1099, 210] on span "Create spot exchange" at bounding box center [1120, 207] width 120 height 13
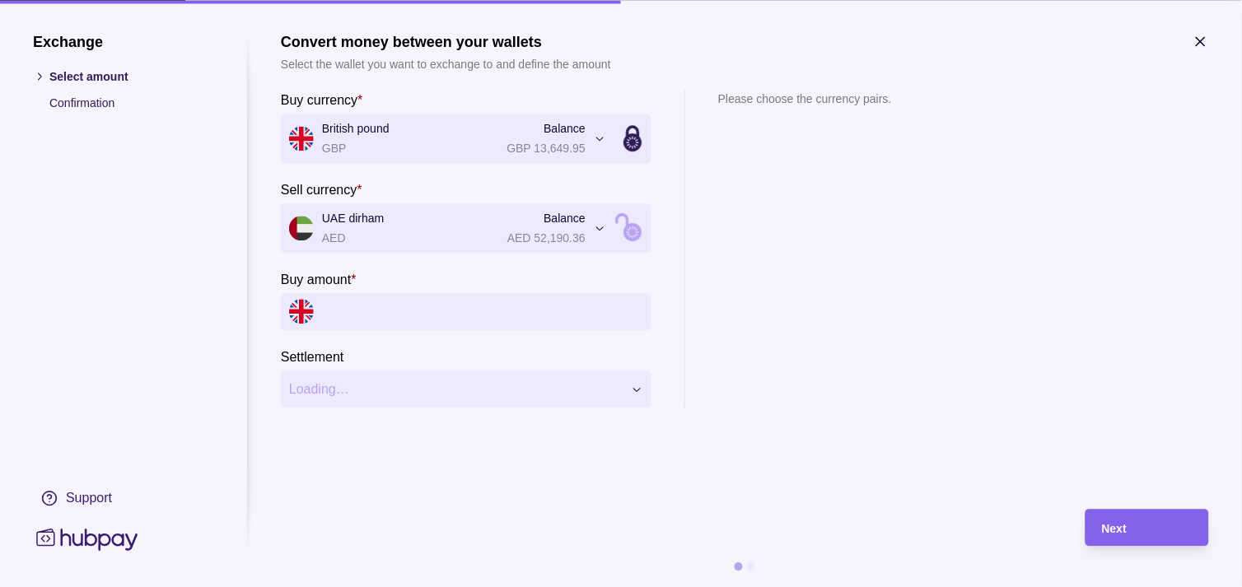
drag, startPoint x: 382, startPoint y: 315, endPoint x: 390, endPoint y: 317, distance: 8.6
click at [386, 317] on input "Buy amount *" at bounding box center [482, 311] width 321 height 37
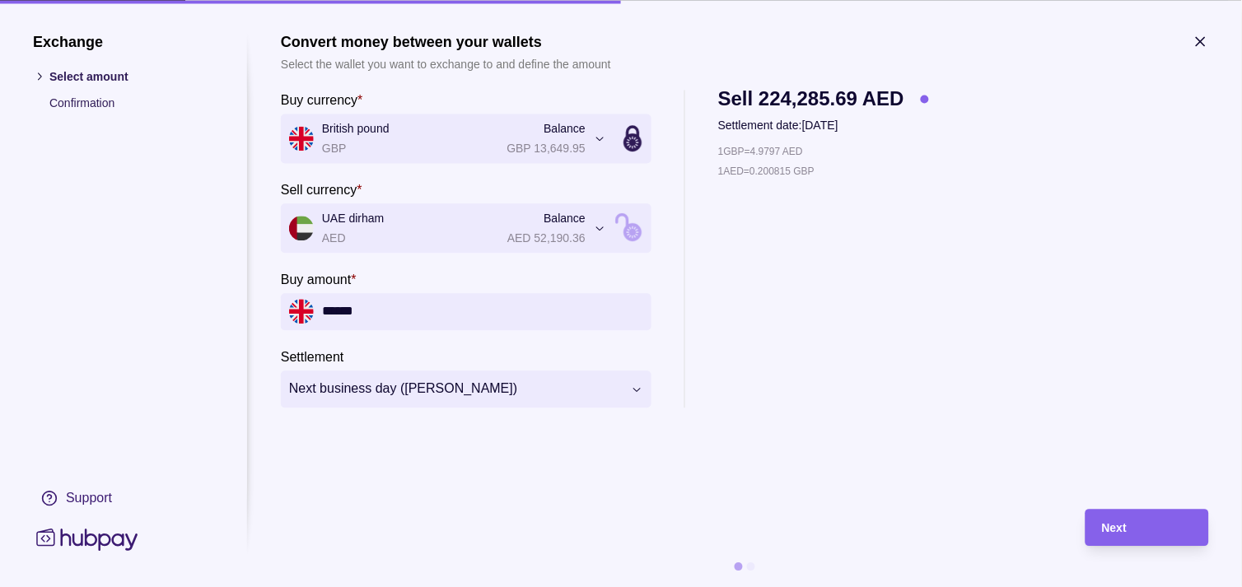
type input "******"
click at [465, 393] on span "Next business day ([PERSON_NAME])" at bounding box center [456, 390] width 334 height 20
click at [1150, 519] on div "Next" at bounding box center [1147, 528] width 91 height 20
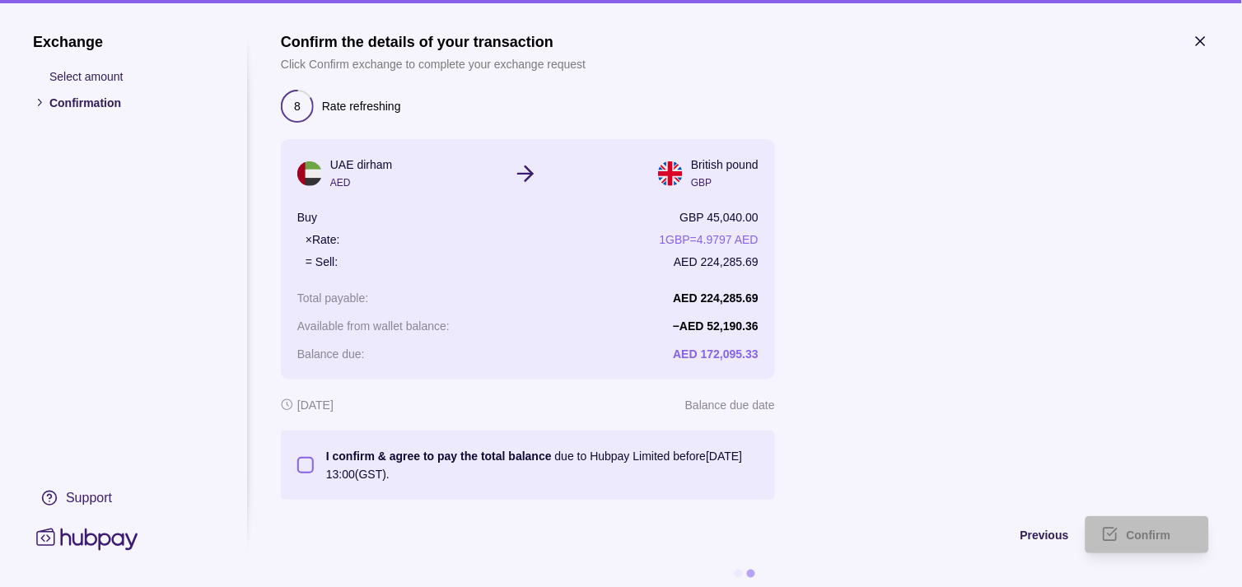
click at [311, 461] on button "I confirm & agree to pay the total balance due to Hubpay Limited before [DATE] …" at bounding box center [305, 465] width 16 height 16
click at [1155, 539] on span "Confirm" at bounding box center [1149, 536] width 44 height 13
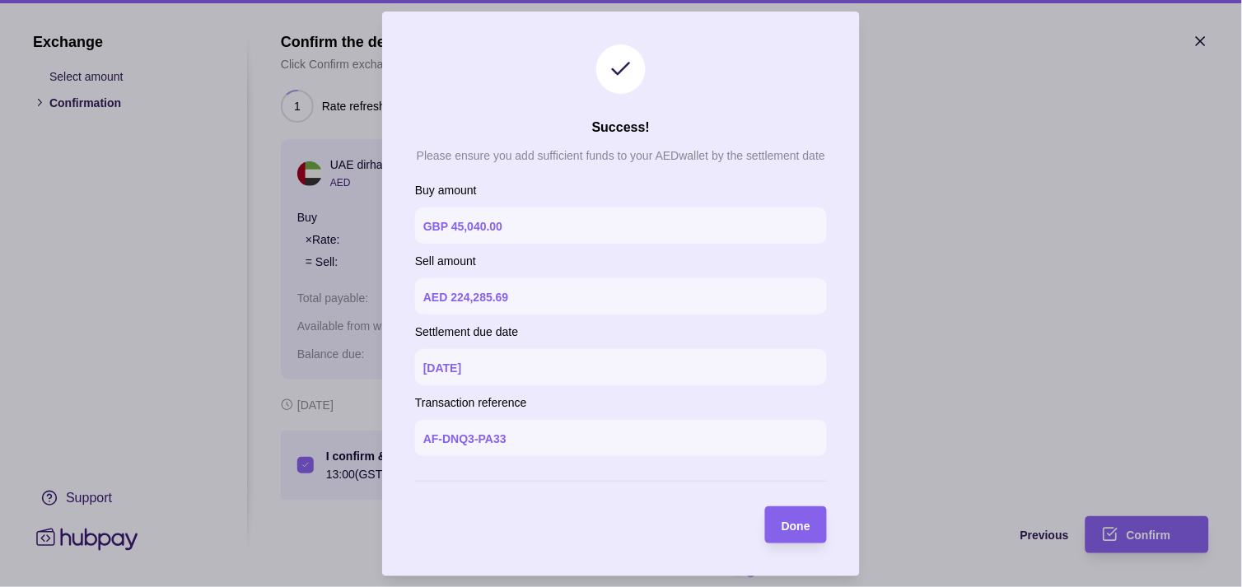
click at [828, 517] on section "Success! Please ensure you add sufficient funds to your AED wallet by the settl…" at bounding box center [621, 294] width 478 height 565
click at [802, 509] on div "Done" at bounding box center [784, 525] width 54 height 37
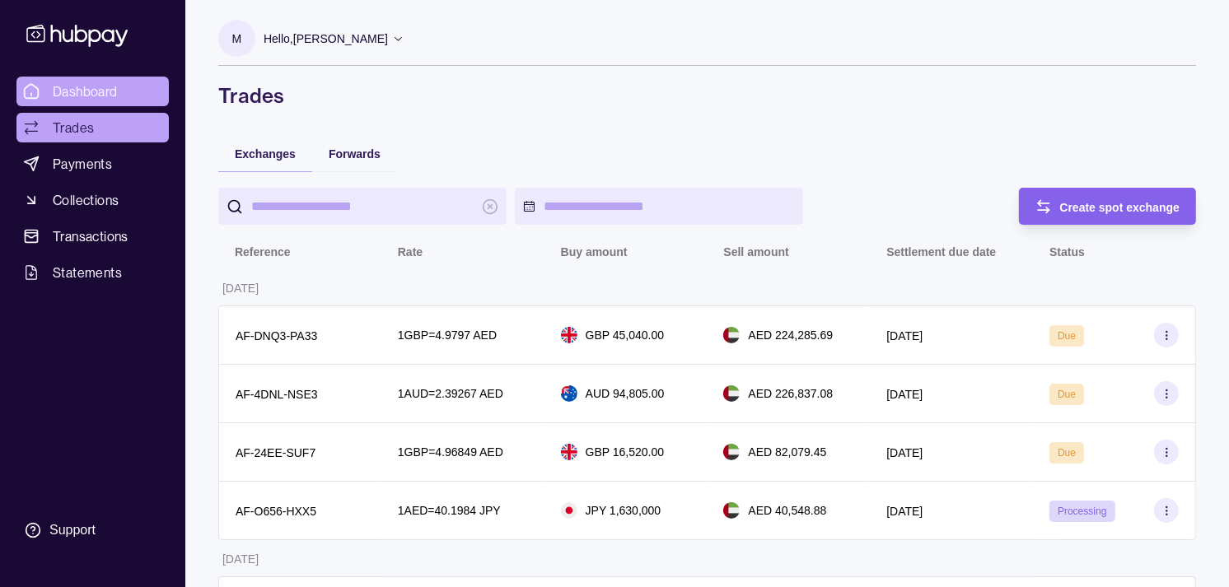
click at [91, 95] on span "Dashboard" at bounding box center [85, 92] width 65 height 20
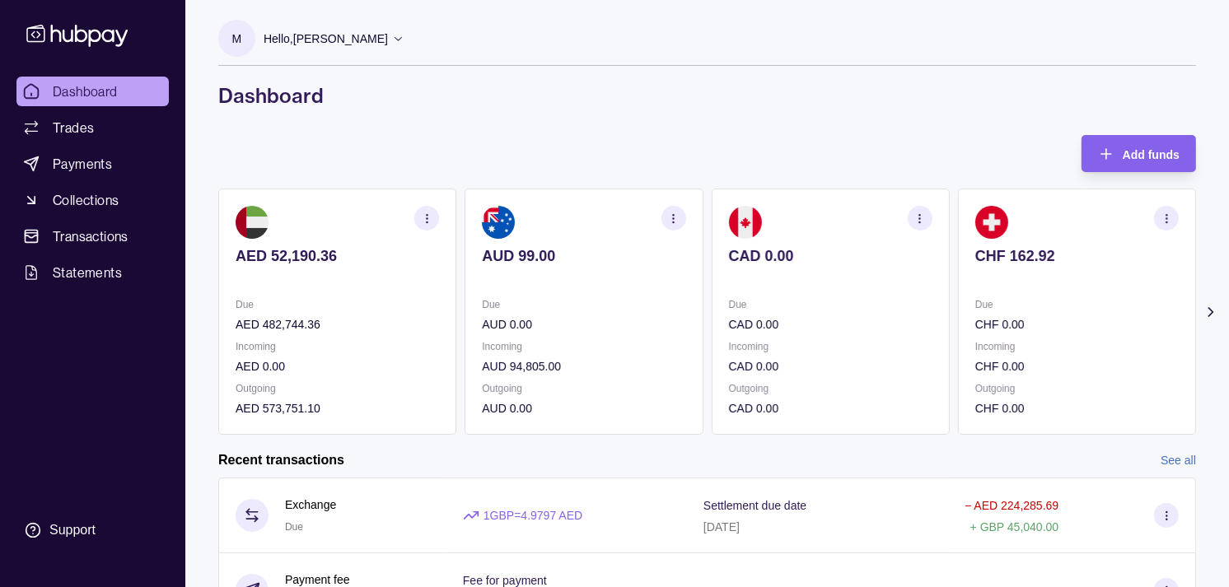
click at [860, 300] on p "Due" at bounding box center [830, 305] width 203 height 18
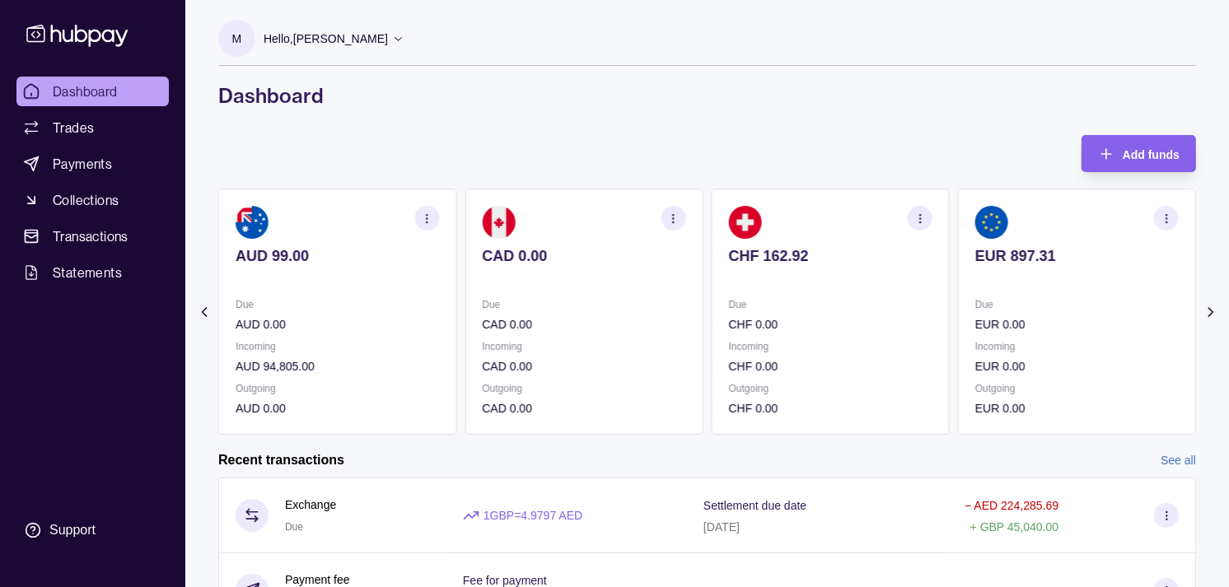
click at [901, 311] on section "CHF 162.92 Due CHF 0.00 Incoming CHF 0.00 Outgoing CHF 0.00" at bounding box center [831, 312] width 238 height 246
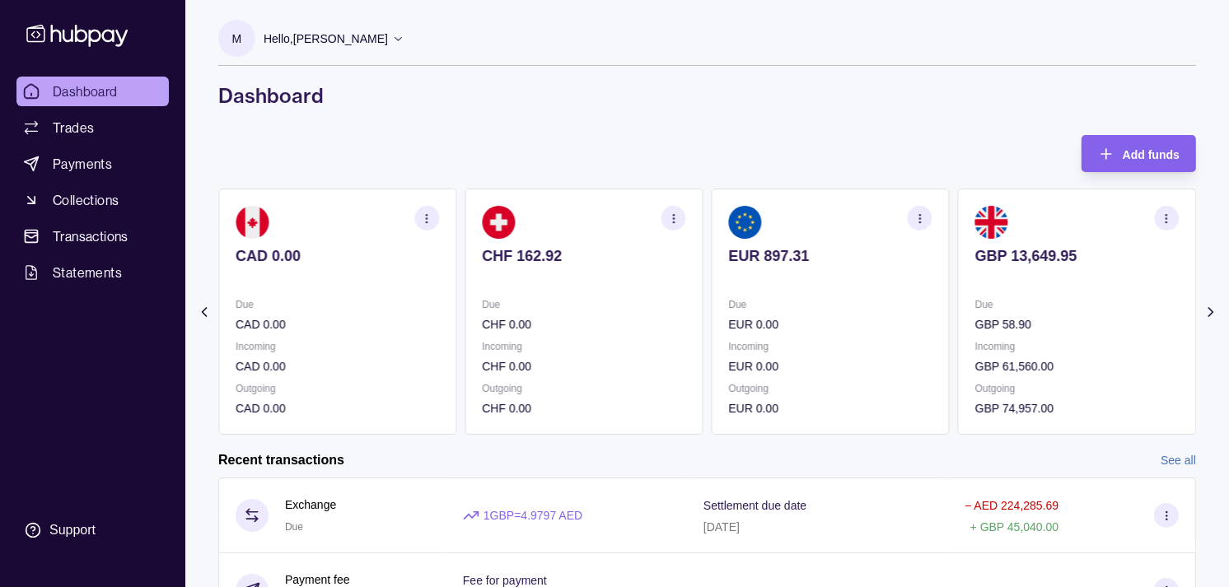
click at [789, 291] on section "EUR 897.31 Due EUR 0.00 Incoming EUR 0.00 Outgoing EUR 0.00" at bounding box center [831, 312] width 238 height 246
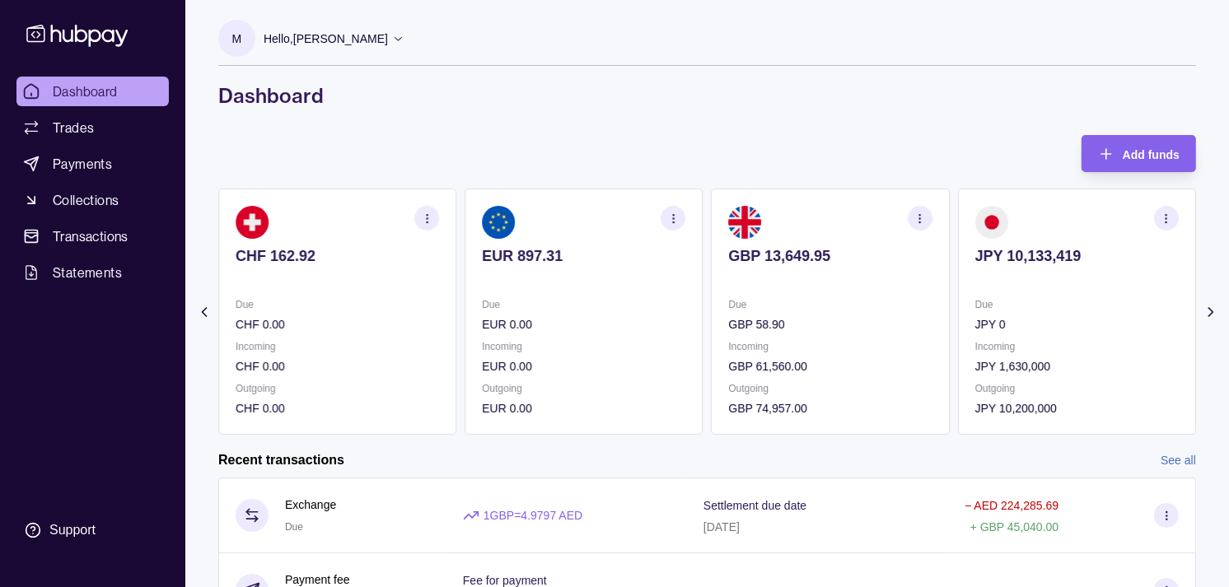
click at [729, 267] on div "GBP 13,649.95" at bounding box center [830, 267] width 203 height 40
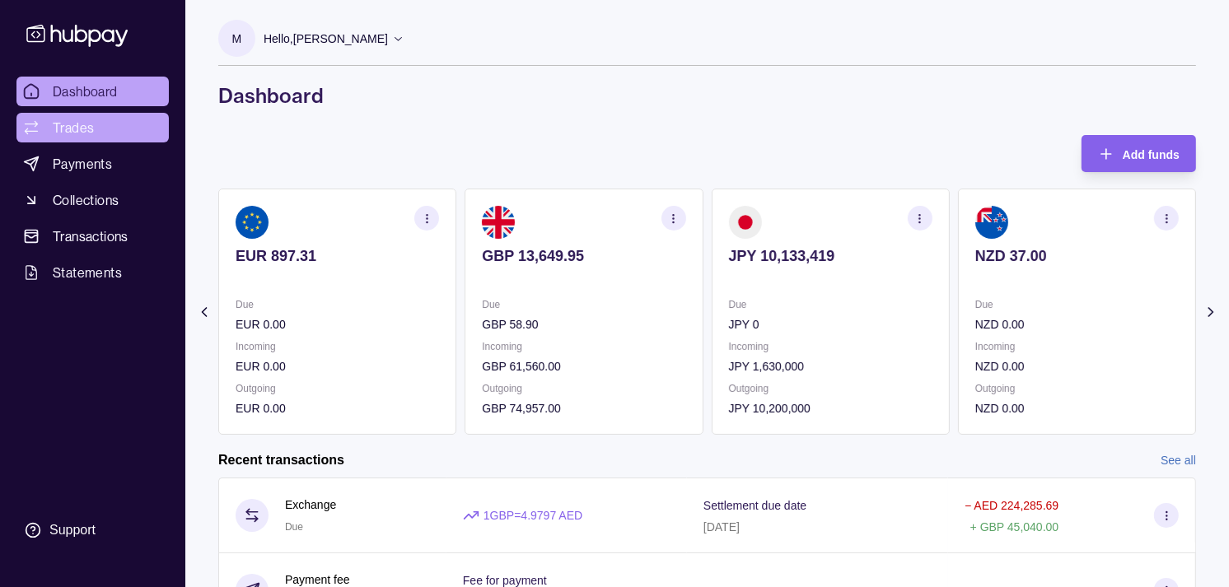
click at [97, 128] on link "Trades" at bounding box center [92, 128] width 152 height 30
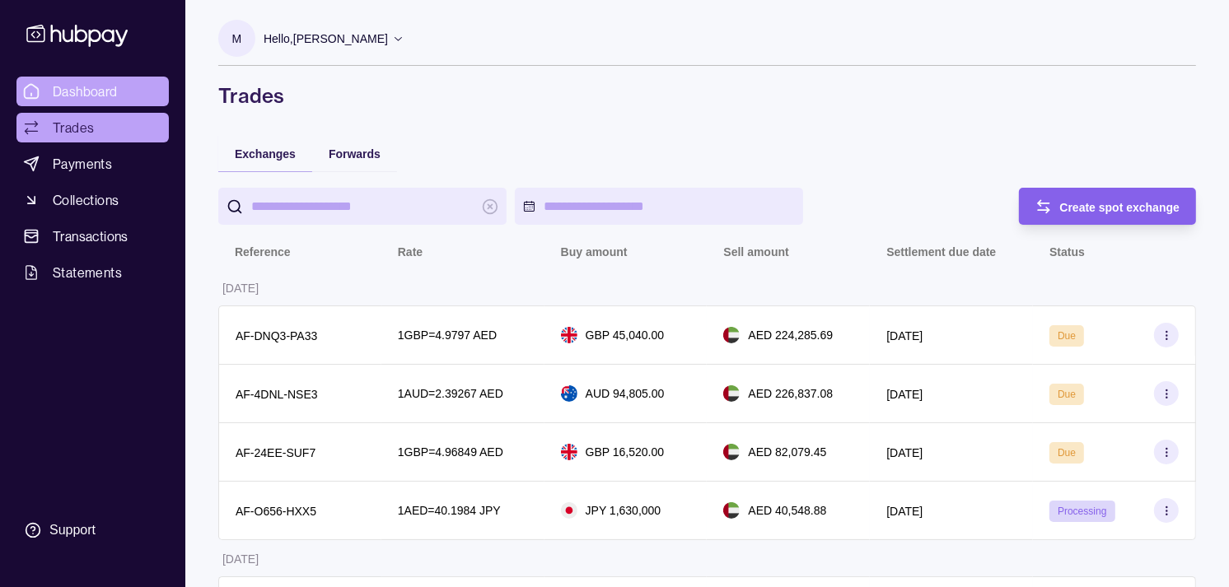
click at [92, 77] on link "Dashboard" at bounding box center [92, 92] width 152 height 30
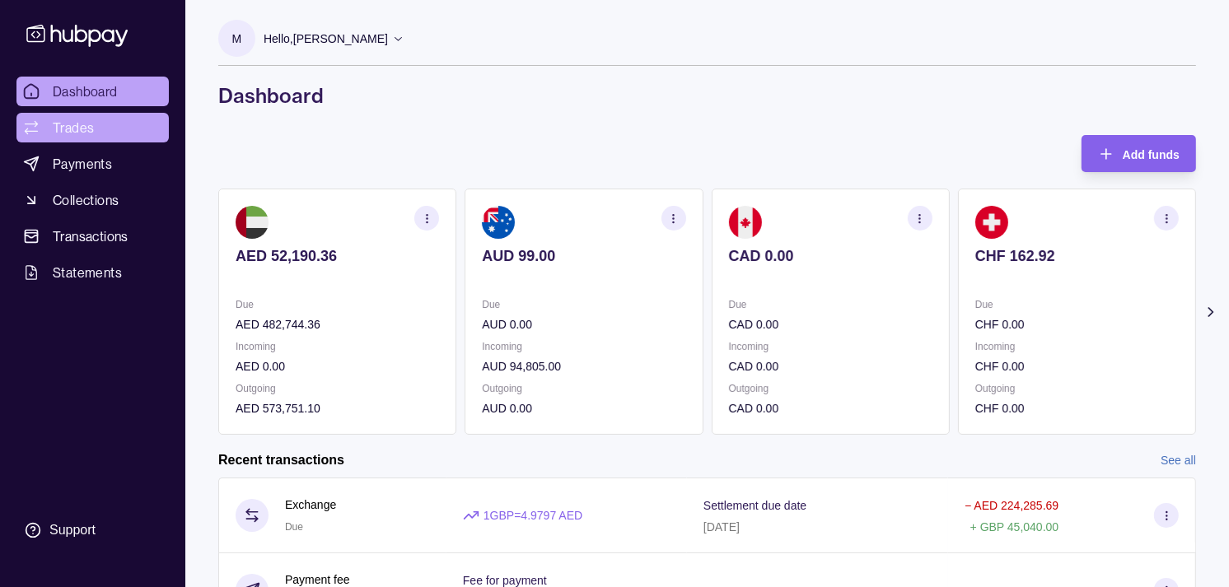
click at [68, 127] on span "Trades" at bounding box center [73, 128] width 41 height 20
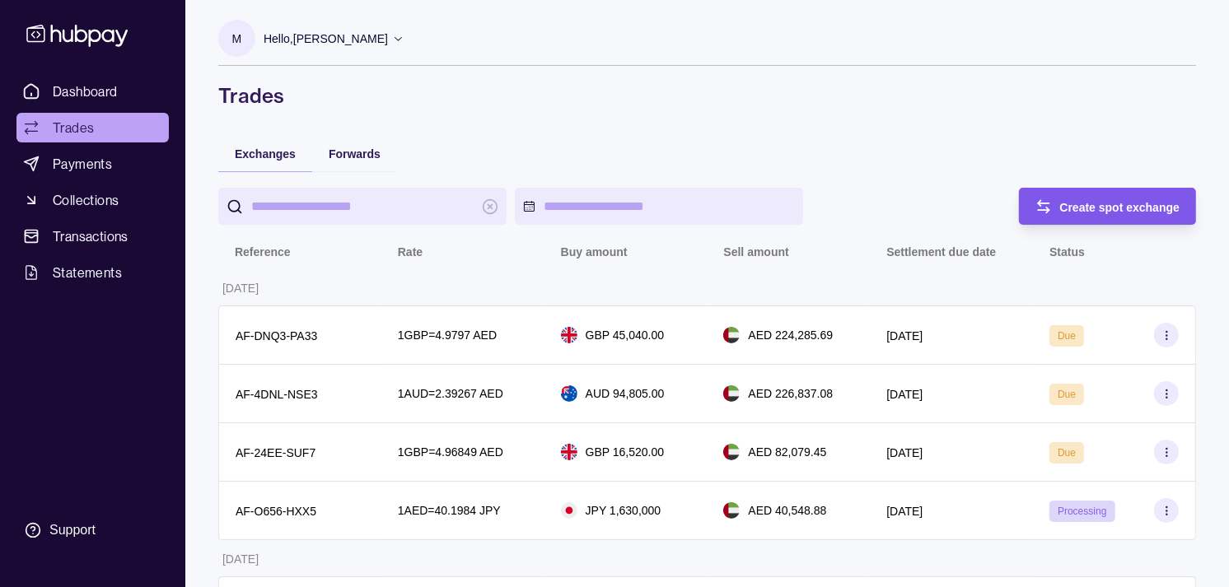
click at [1129, 203] on span "Create spot exchange" at bounding box center [1120, 207] width 120 height 13
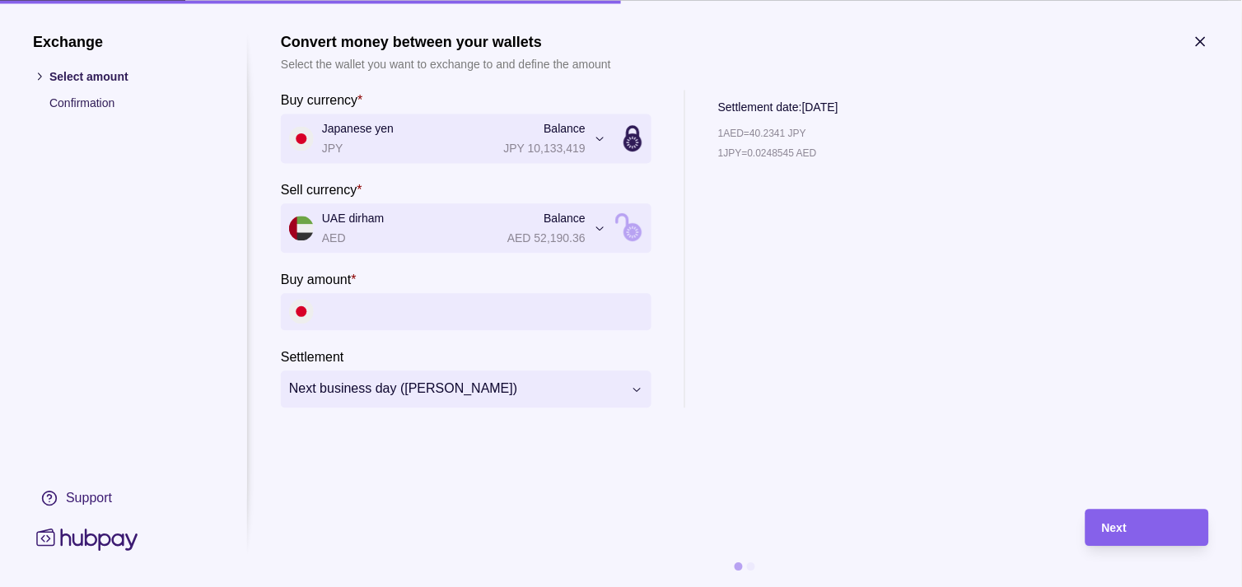
click at [414, 321] on input "Buy amount *" at bounding box center [482, 311] width 321 height 37
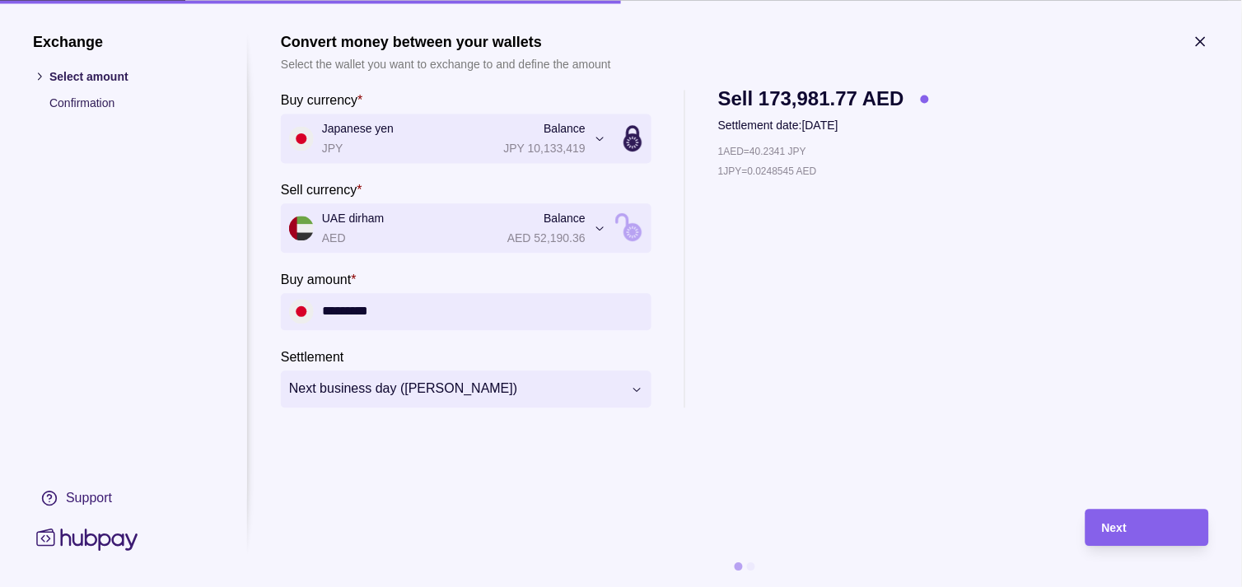
type input "*********"
click at [1159, 525] on div "Next" at bounding box center [1147, 528] width 91 height 20
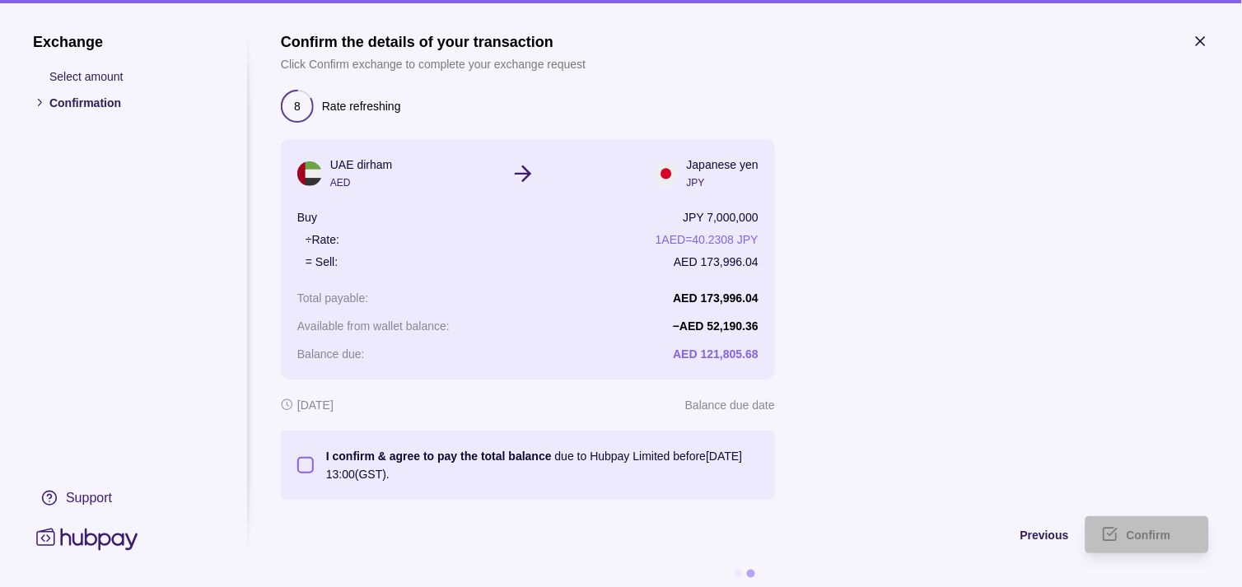
click at [311, 472] on button "I confirm & agree to pay the total balance due to Hubpay Limited before [DATE] …" at bounding box center [305, 465] width 16 height 16
click at [1152, 535] on span "Confirm" at bounding box center [1149, 536] width 44 height 13
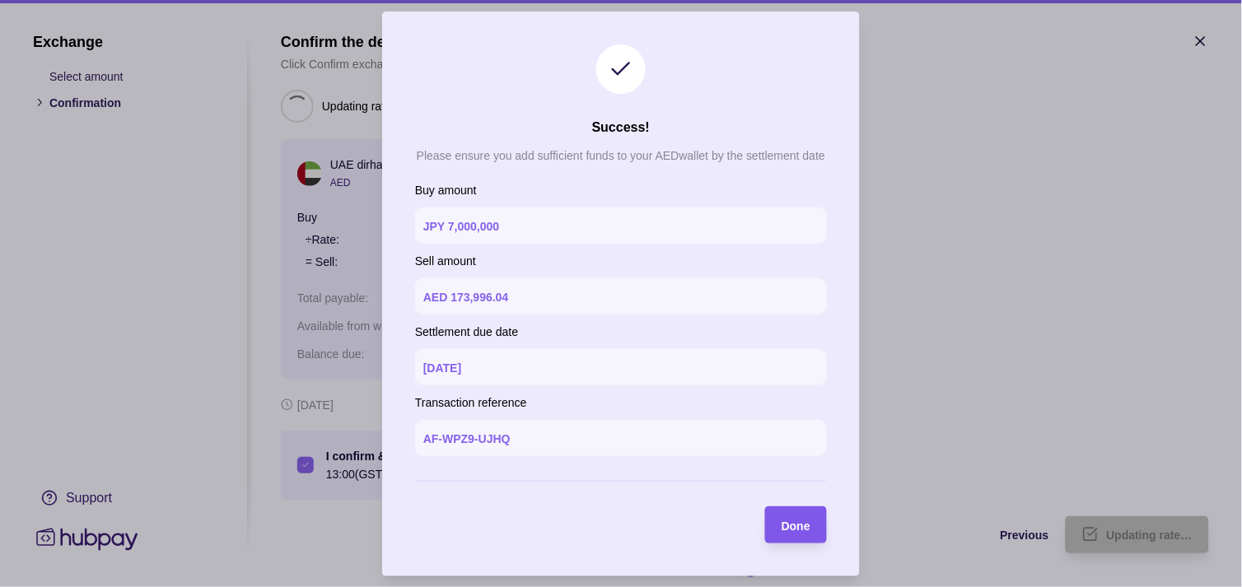
click at [793, 516] on div "Done" at bounding box center [796, 525] width 29 height 20
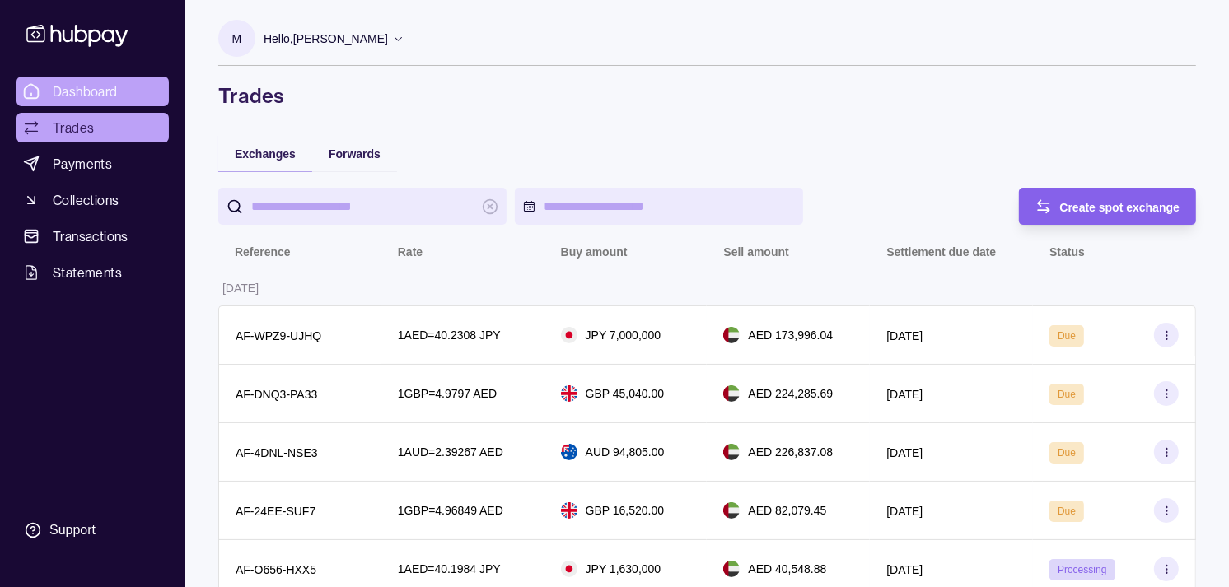
click at [110, 89] on span "Dashboard" at bounding box center [85, 92] width 65 height 20
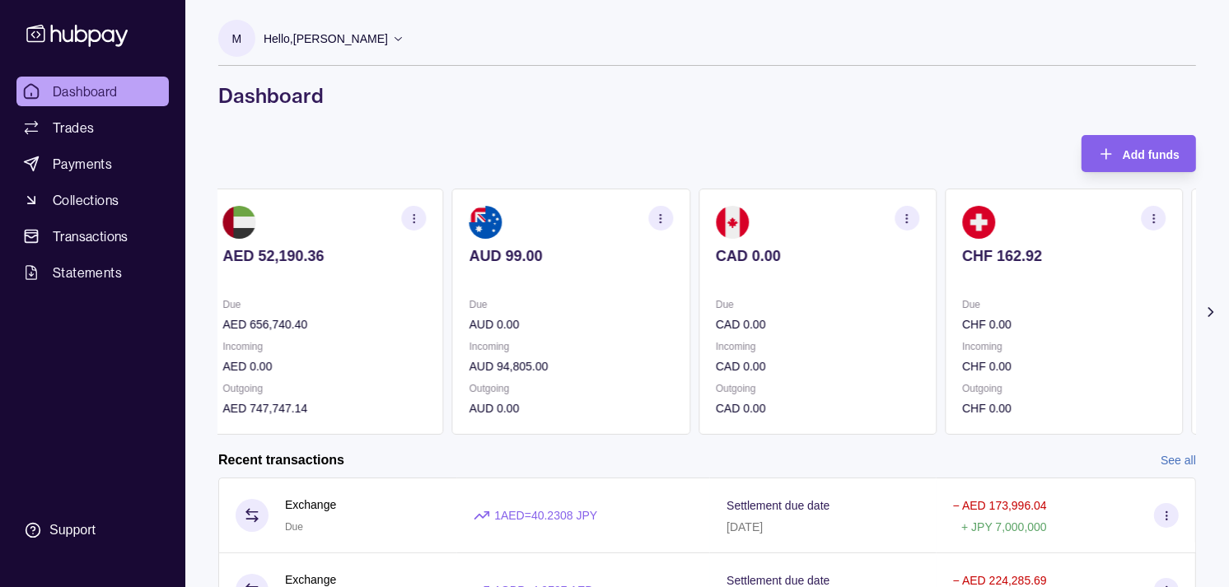
click at [900, 336] on section "CAD 0.00 Due CAD 0.00 Incoming CAD 0.00 Outgoing CAD 0.00" at bounding box center [818, 312] width 238 height 246
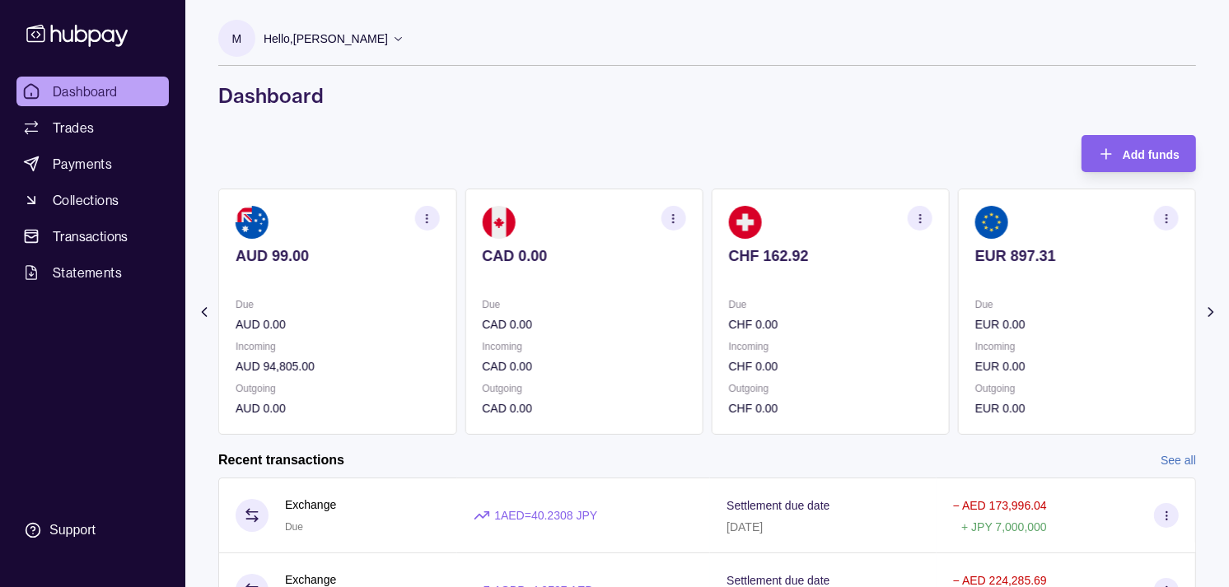
click at [918, 331] on section "CHF 162.92 Due CHF 0.00 Incoming CHF 0.00 Outgoing CHF 0.00" at bounding box center [831, 312] width 238 height 246
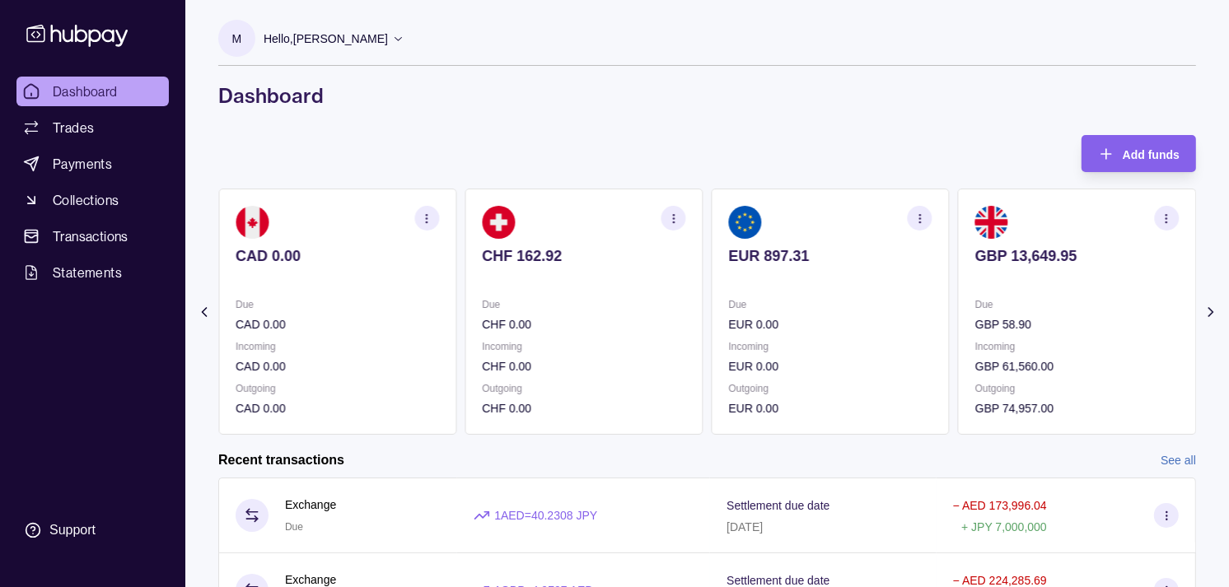
drag, startPoint x: 958, startPoint y: 320, endPoint x: 925, endPoint y: 320, distance: 33.0
click at [935, 320] on div "AED 52,190.36 Due AED 656,740.40 Incoming AED 0.00 Outgoing AED 747,747.14 AUD …" at bounding box center [707, 312] width 978 height 246
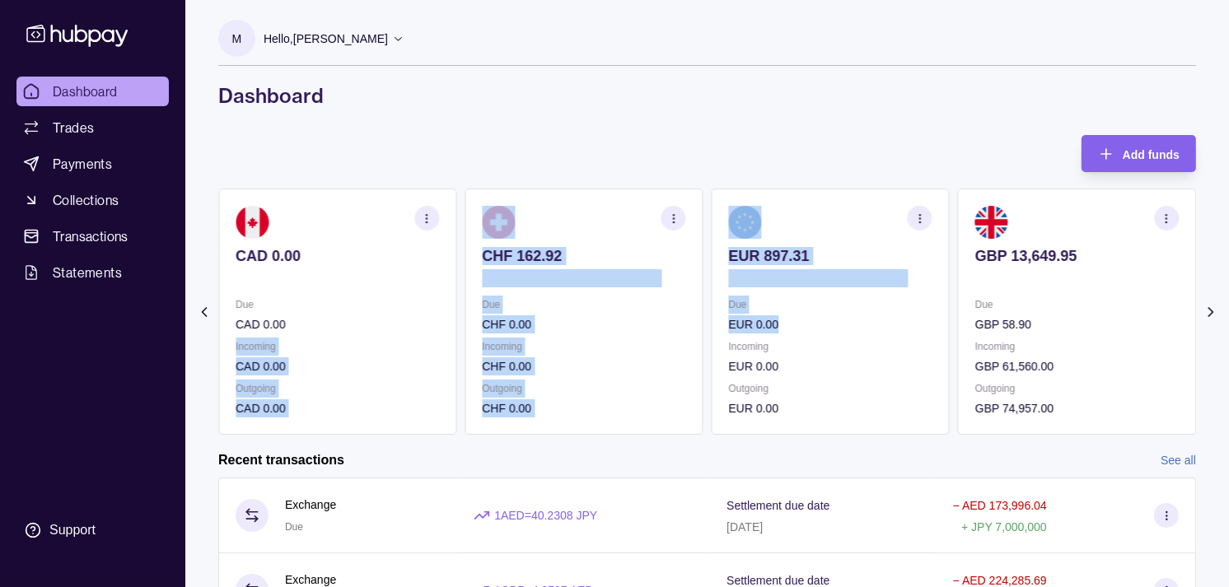
drag, startPoint x: 948, startPoint y: 323, endPoint x: 916, endPoint y: 322, distance: 32.1
click at [916, 322] on div "AED 52,190.36 Due AED 656,740.40 Incoming AED 0.00 Outgoing AED 747,747.14 AUD …" at bounding box center [707, 312] width 978 height 246
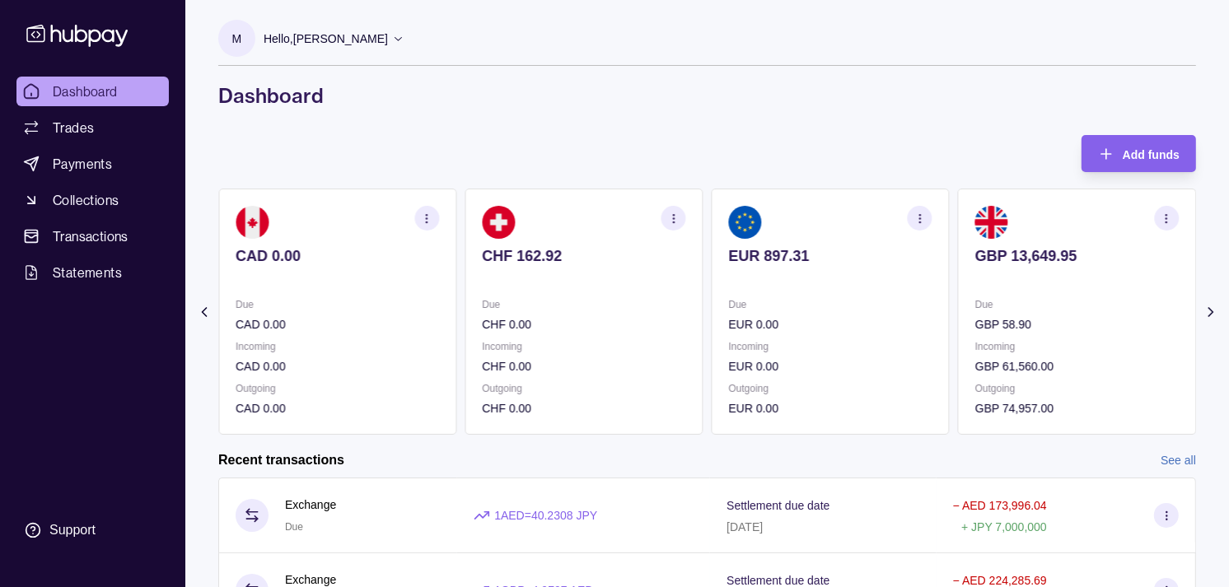
click at [718, 129] on div "M Hello, [PERSON_NAME] Strides Trading LLC Account Terms and conditions Privacy…" at bounding box center [707, 443] width 1044 height 886
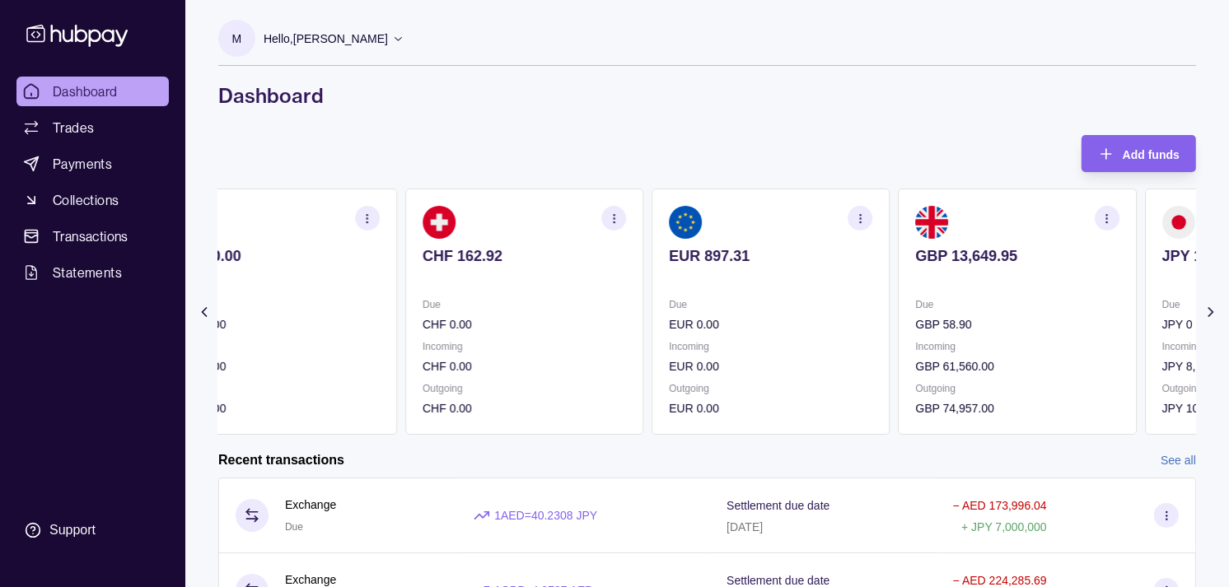
click at [931, 272] on section "GBP 13,649.95 Due GBP 58.90 Incoming GBP 61,560.00 Outgoing GBP 74,957.00" at bounding box center [1018, 312] width 238 height 246
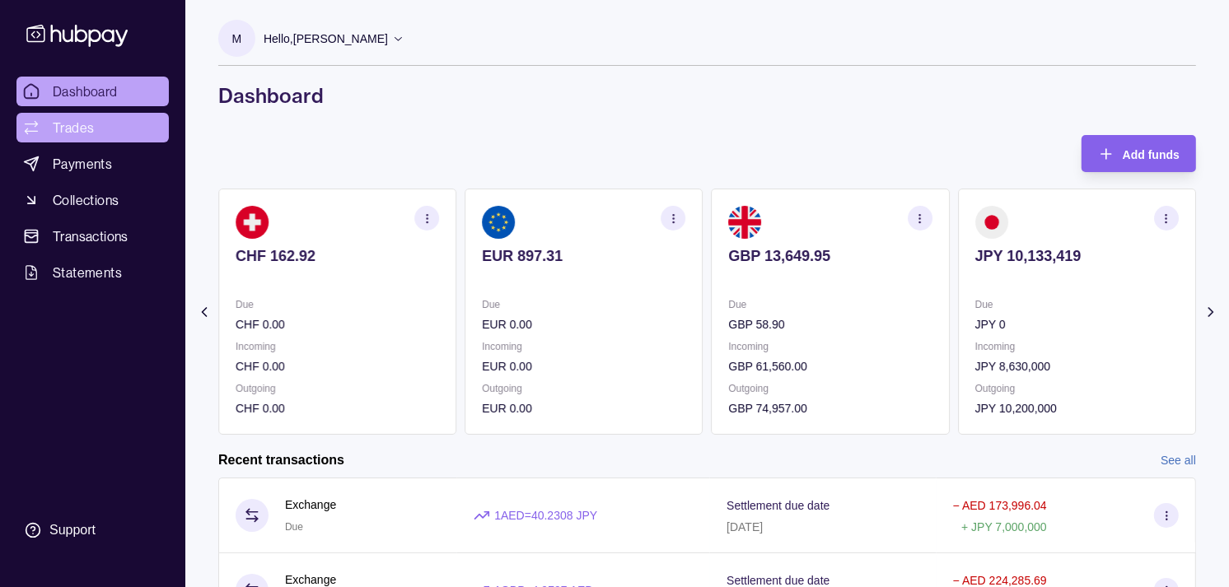
click at [70, 119] on span "Trades" at bounding box center [73, 128] width 41 height 20
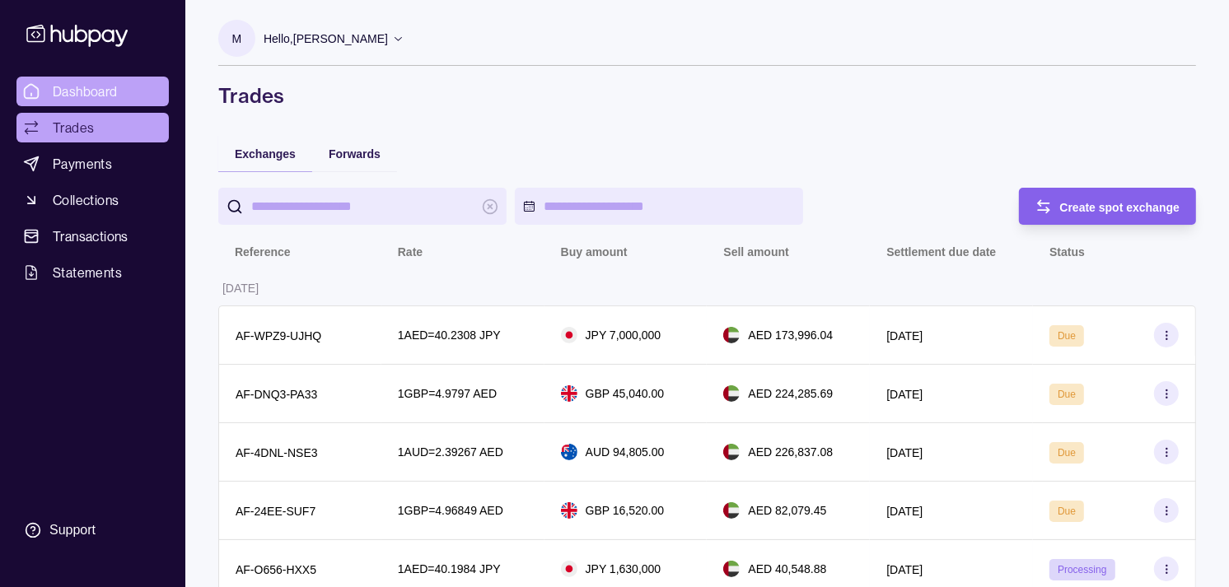
click at [105, 87] on span "Dashboard" at bounding box center [85, 92] width 65 height 20
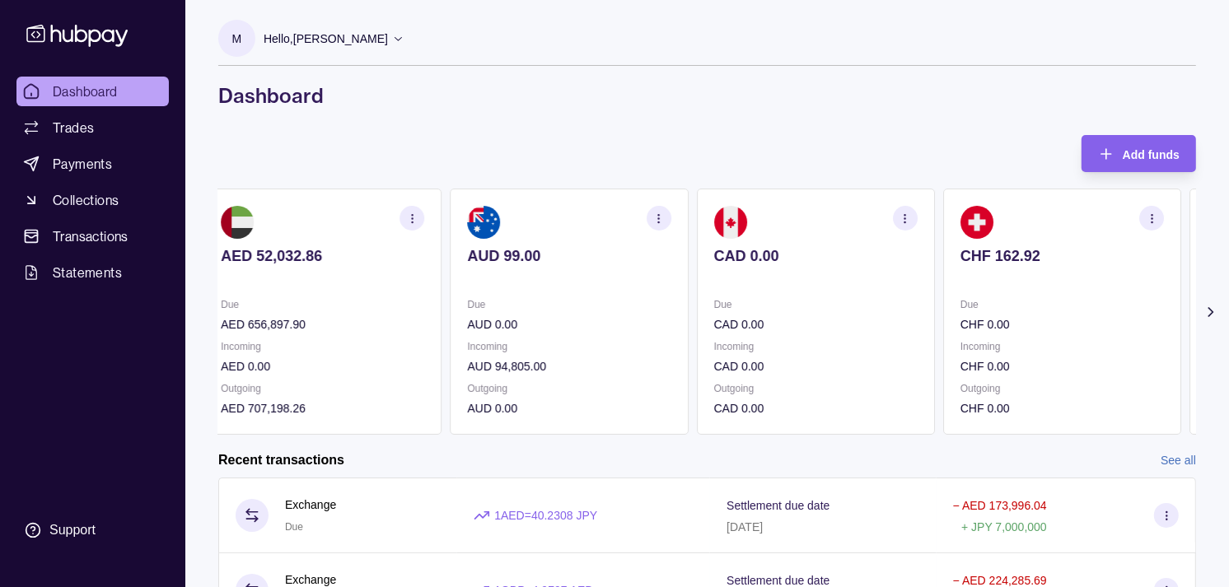
click at [838, 300] on div "AED 52,032.86 Due AED 656,897.90 Incoming AED 0.00 Outgoing AED 707,198.26 AUD …" at bounding box center [692, 312] width 978 height 246
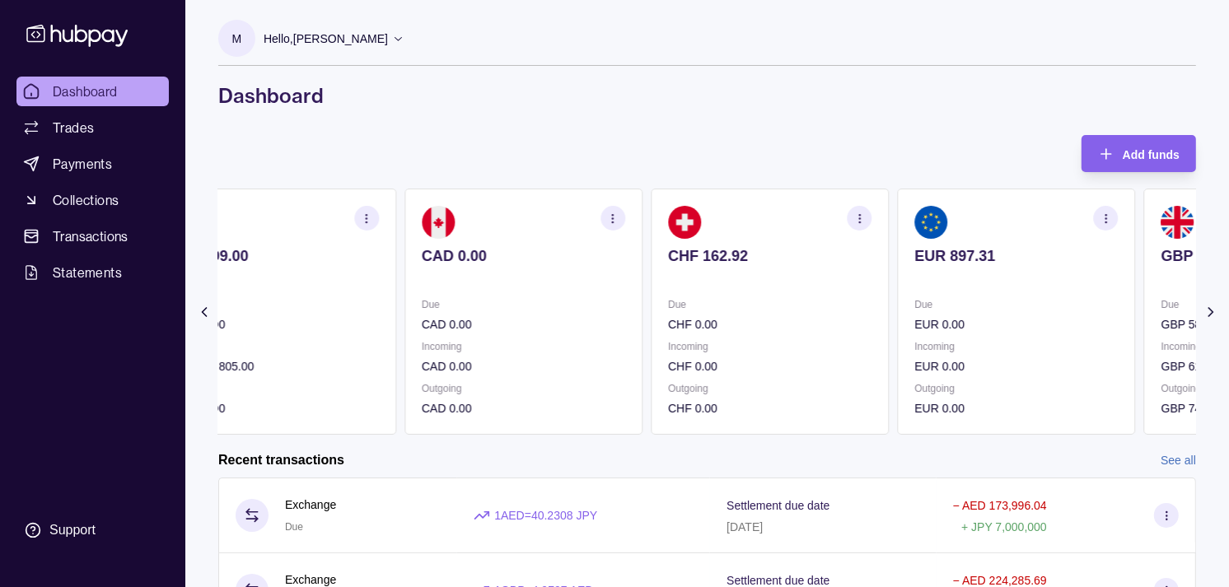
click at [858, 311] on div "AED 52,032.86 Due AED 656,897.90 Incoming AED 0.00 Outgoing AED 707,198.26 AUD …" at bounding box center [400, 312] width 978 height 246
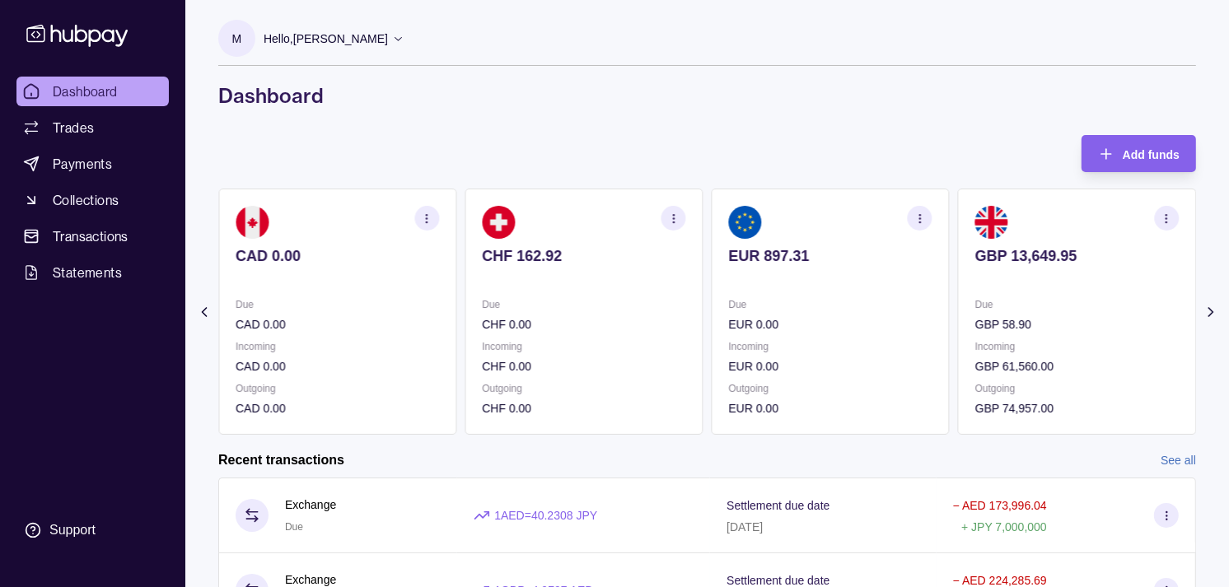
click at [816, 299] on div "Due EUR 0.00" at bounding box center [830, 315] width 203 height 38
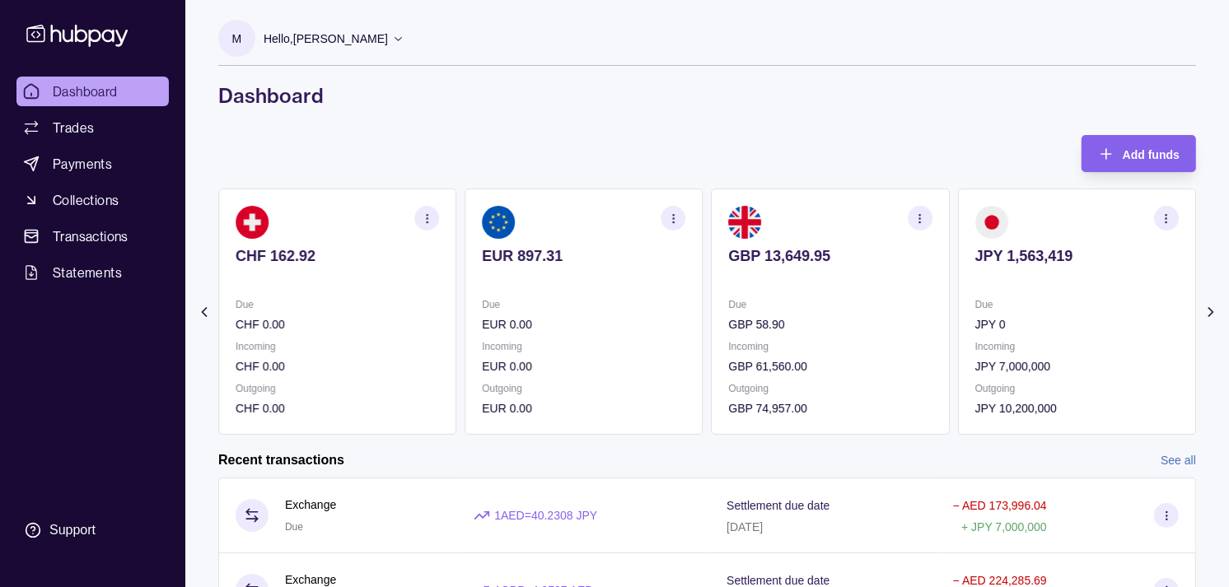
click at [844, 305] on p "Due" at bounding box center [830, 305] width 203 height 18
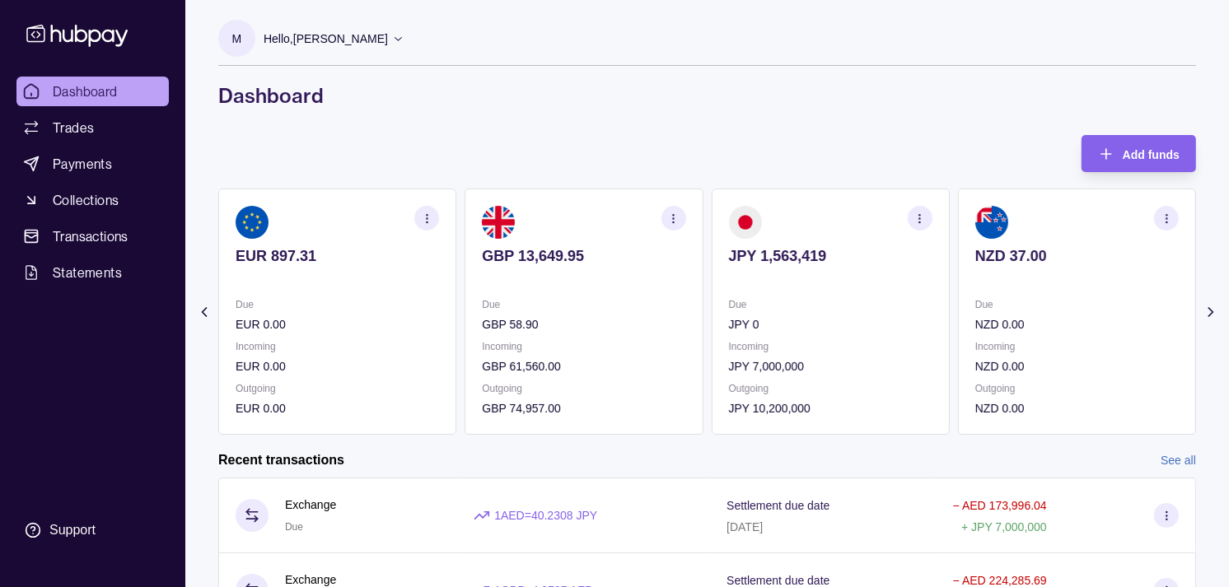
click at [921, 213] on icon "button" at bounding box center [920, 219] width 12 height 12
click at [788, 202] on div "View transactions View account details Download account details" at bounding box center [831, 259] width 236 height 140
click at [796, 214] on link "View transactions" at bounding box center [803, 218] width 90 height 18
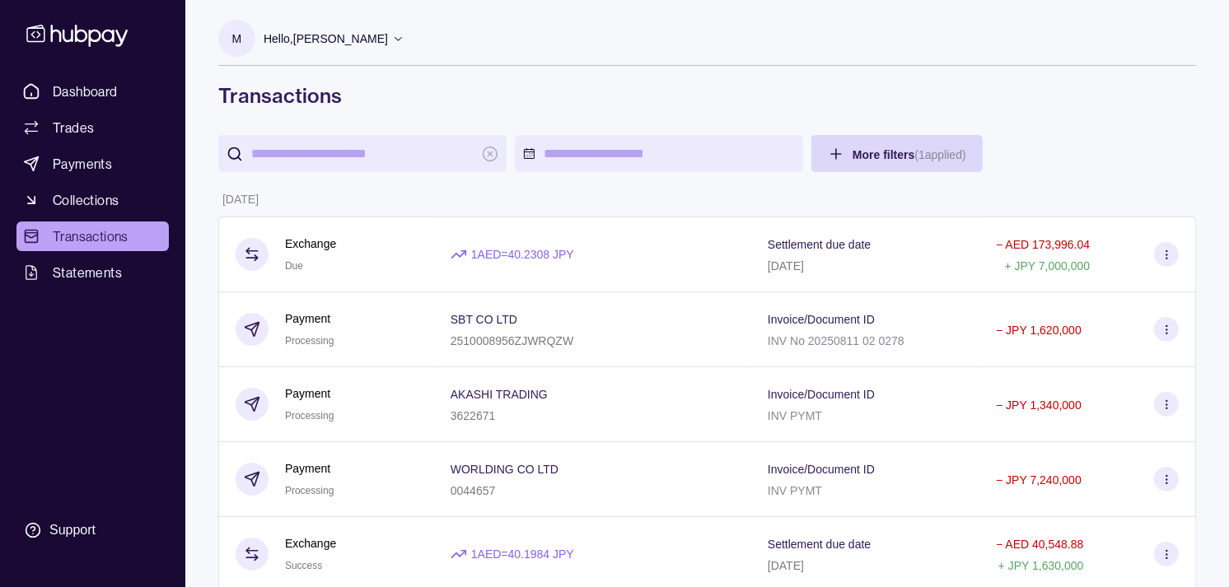
scroll to position [91, 0]
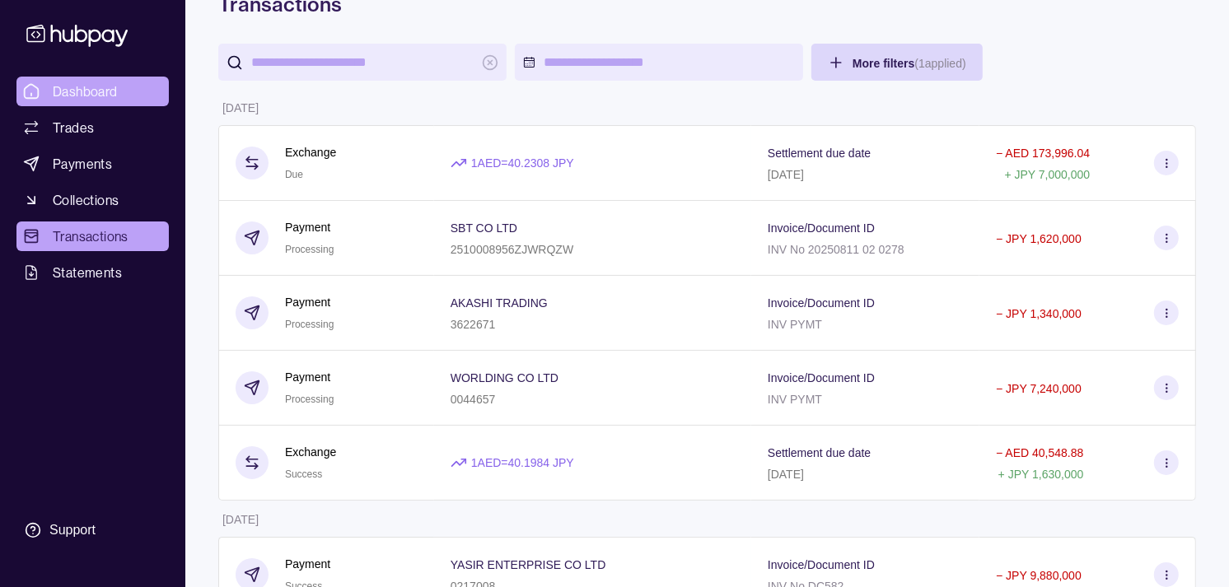
click at [133, 84] on link "Dashboard" at bounding box center [92, 92] width 152 height 30
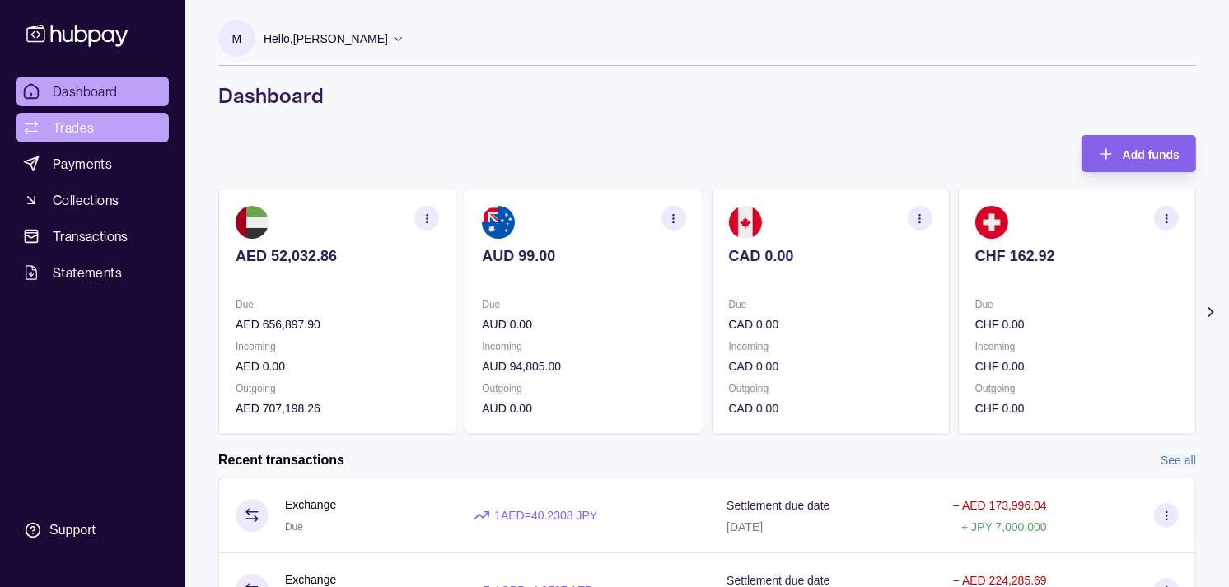
click at [72, 136] on span "Trades" at bounding box center [73, 128] width 41 height 20
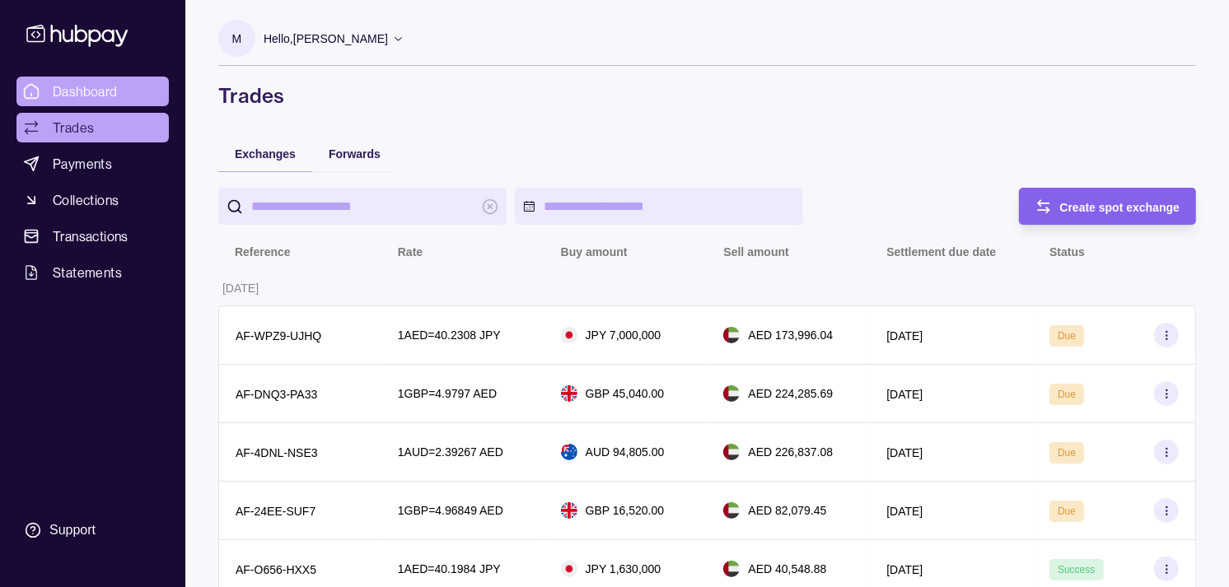
click at [86, 87] on span "Dashboard" at bounding box center [85, 92] width 65 height 20
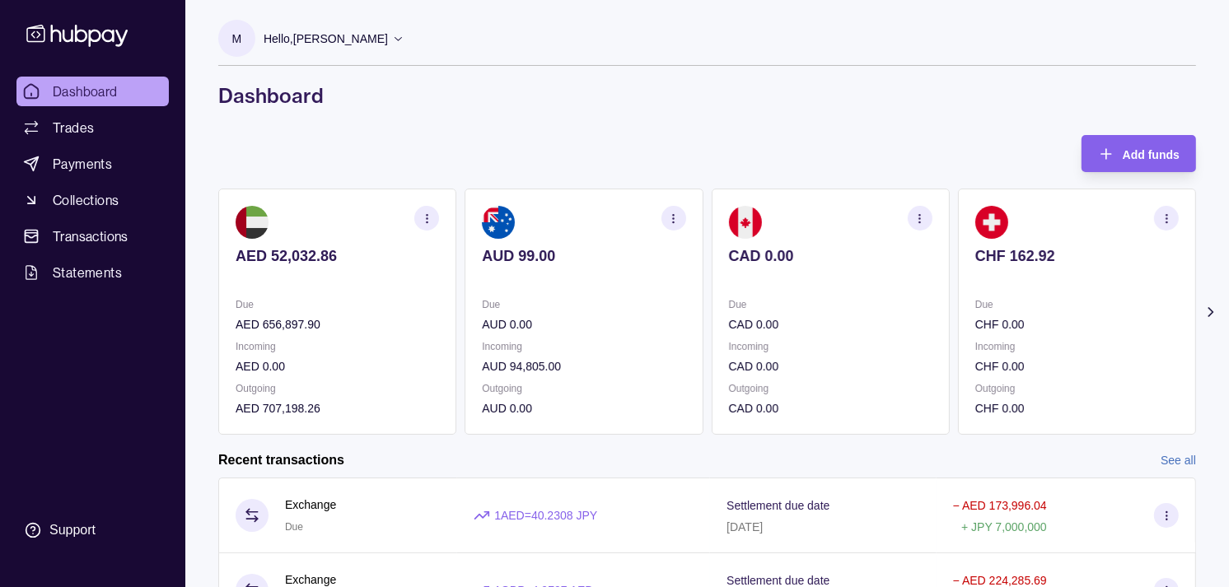
click at [997, 262] on div "CHF 162.92" at bounding box center [1076, 267] width 203 height 40
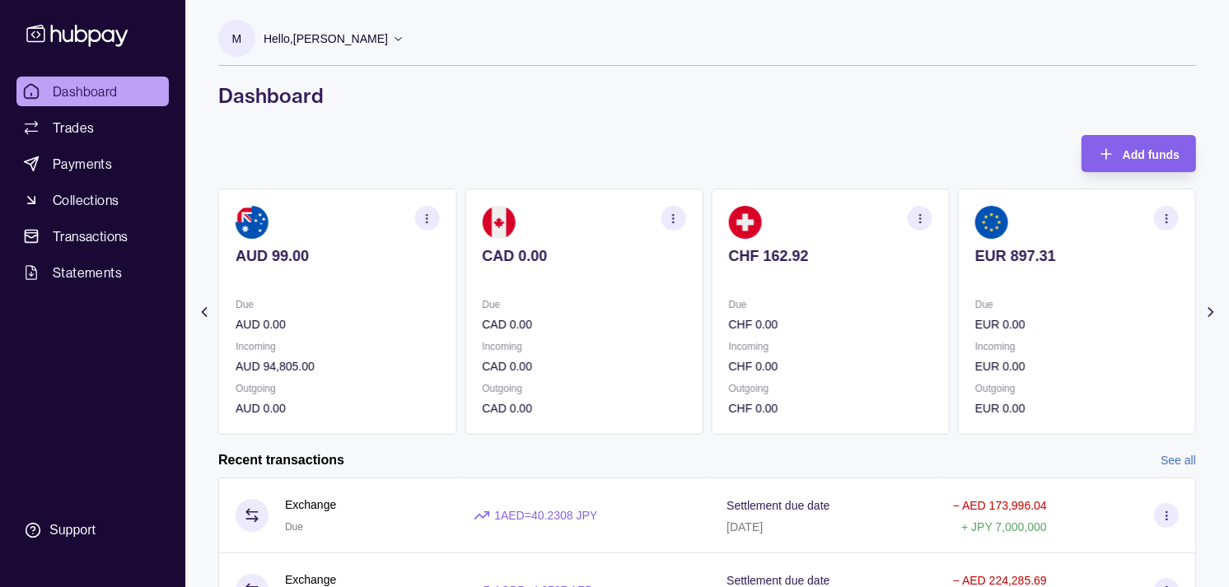
click at [994, 267] on div "EUR 897.31" at bounding box center [1076, 267] width 203 height 40
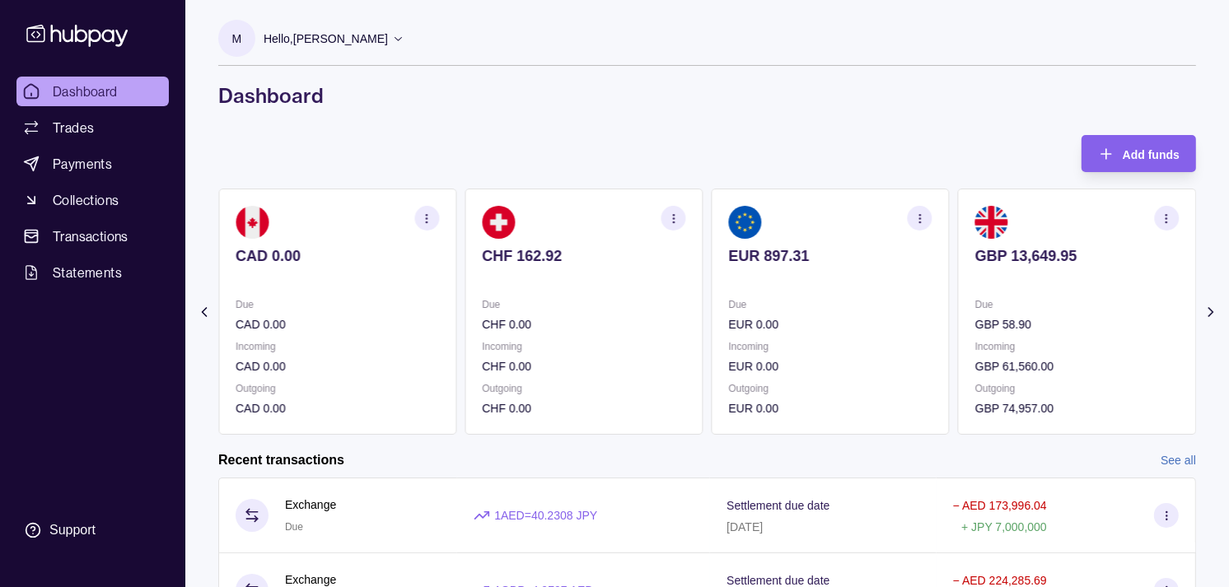
click at [975, 280] on p at bounding box center [1076, 278] width 203 height 18
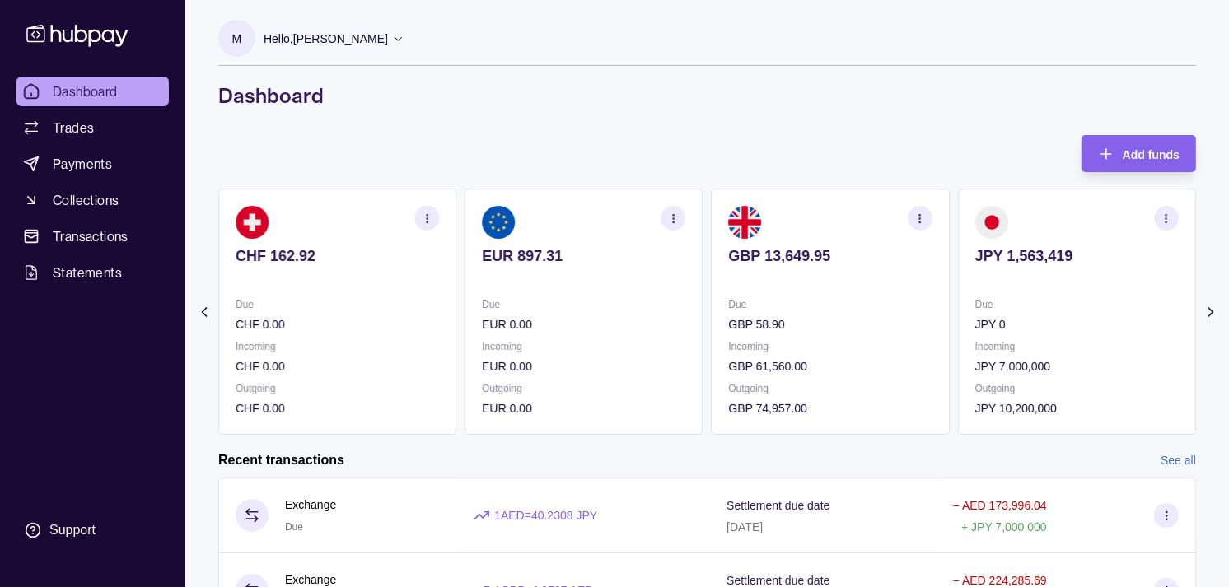
click at [982, 290] on section "JPY 1,563,419 Due JPY 0 Incoming JPY 7,000,000 Outgoing JPY 10,200,000" at bounding box center [1077, 312] width 238 height 246
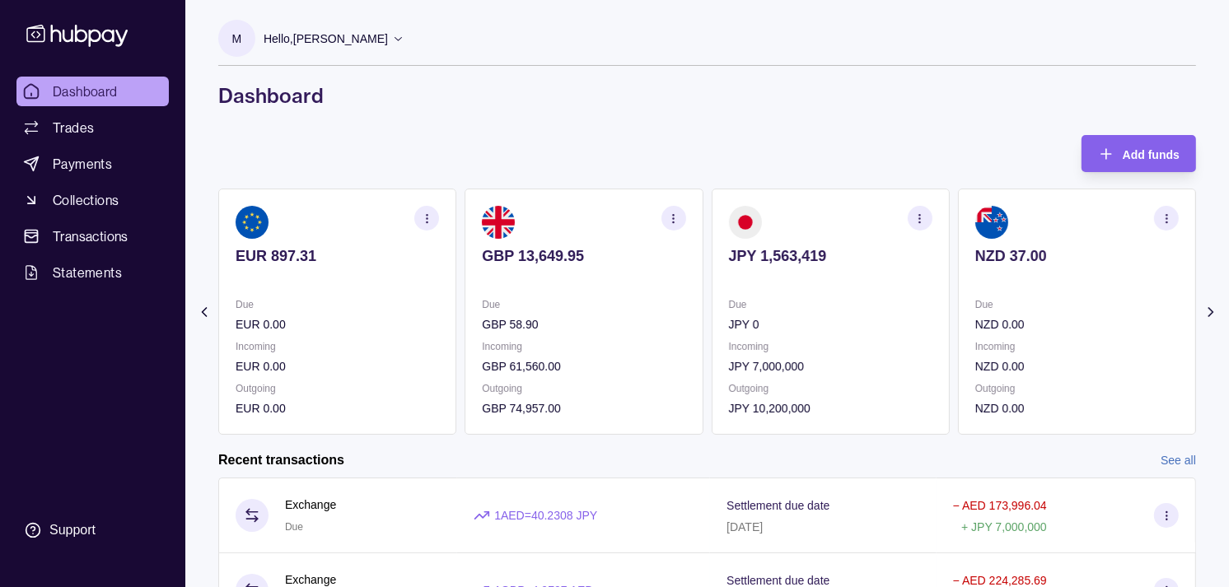
click at [923, 222] on icon "button" at bounding box center [920, 219] width 12 height 12
click at [795, 218] on link "View transactions" at bounding box center [803, 218] width 90 height 18
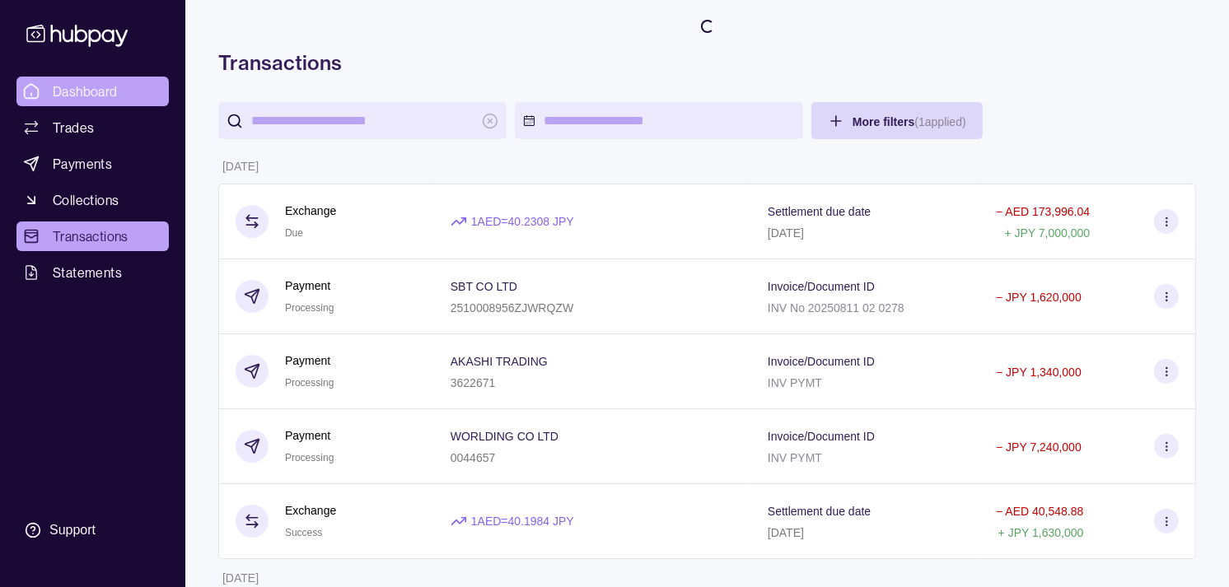
click at [108, 87] on span "Dashboard" at bounding box center [85, 92] width 65 height 20
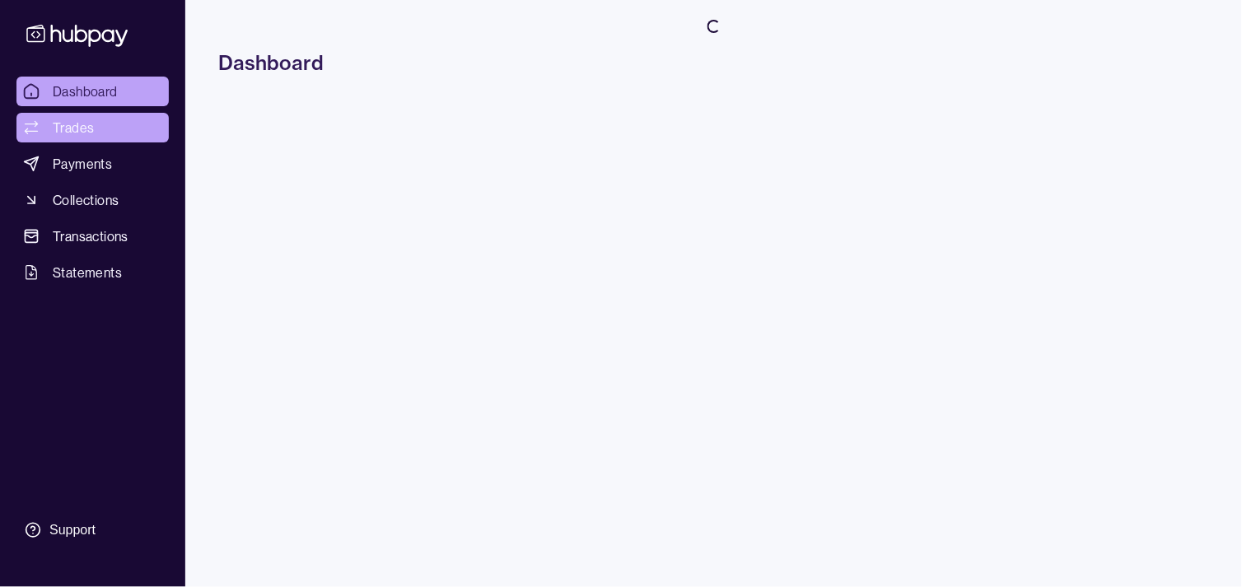
click at [105, 128] on link "Trades" at bounding box center [92, 128] width 152 height 30
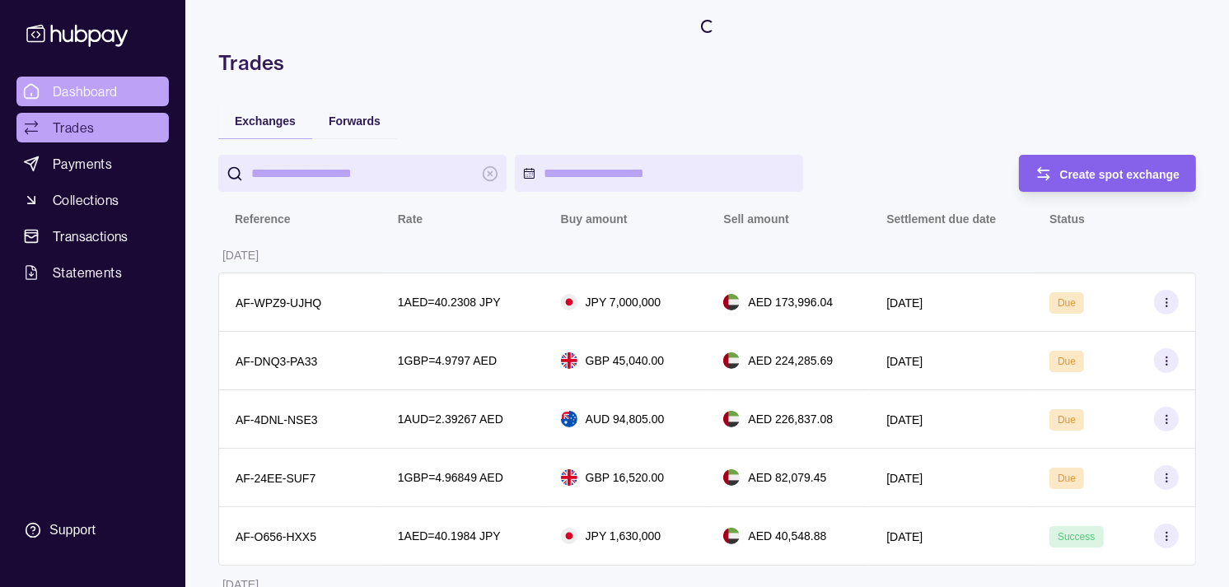
click at [103, 91] on span "Dashboard" at bounding box center [85, 92] width 65 height 20
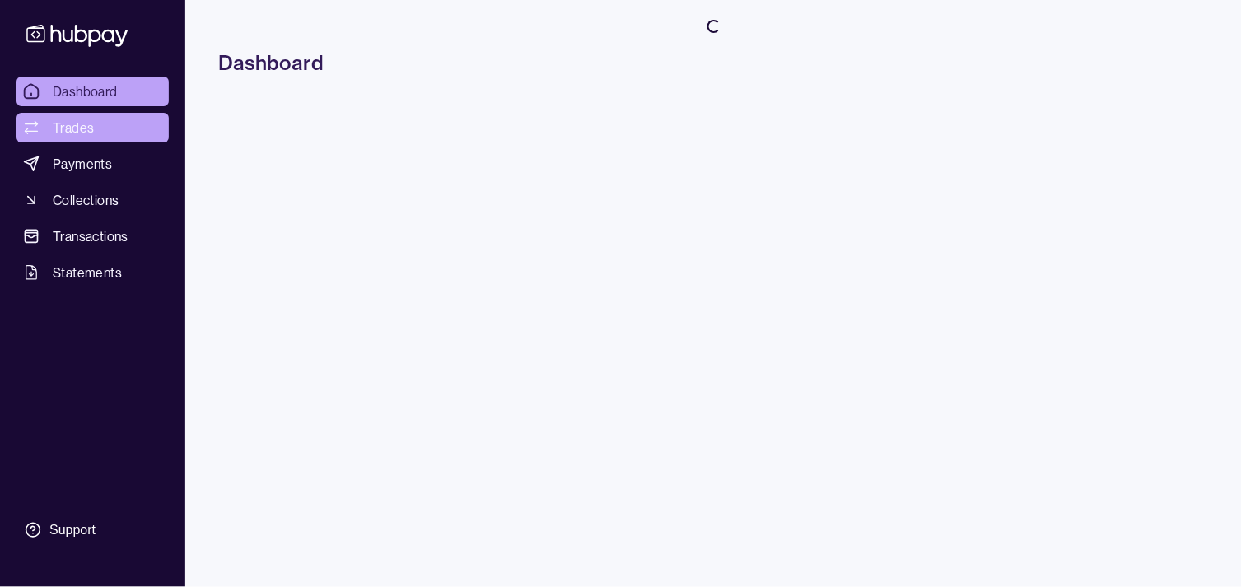
click at [79, 129] on span "Trades" at bounding box center [73, 128] width 41 height 20
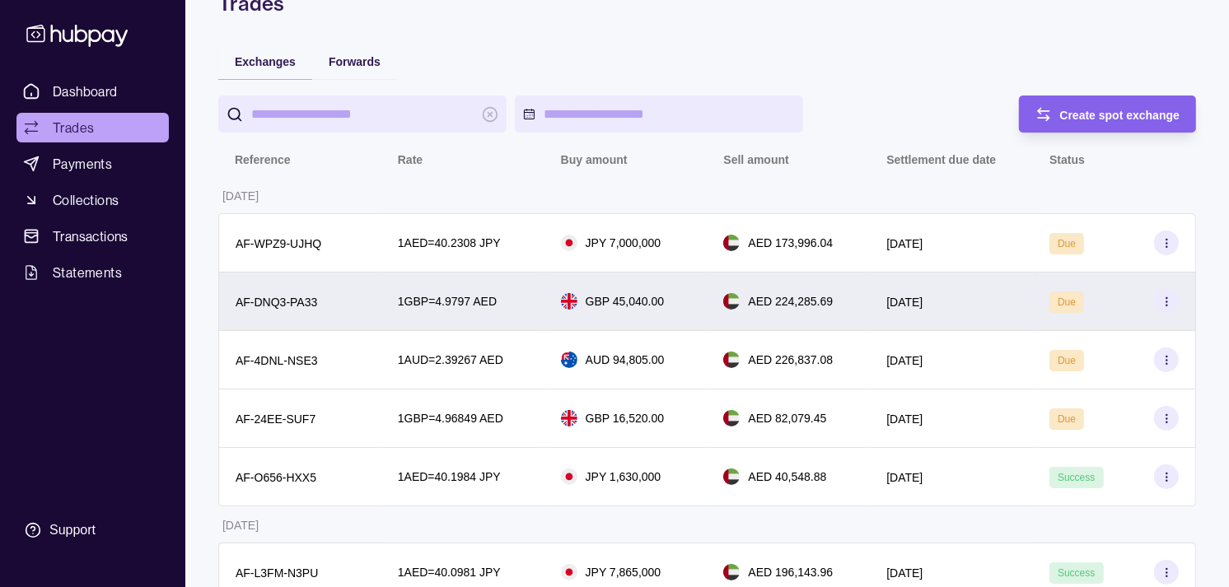
scroll to position [91, 0]
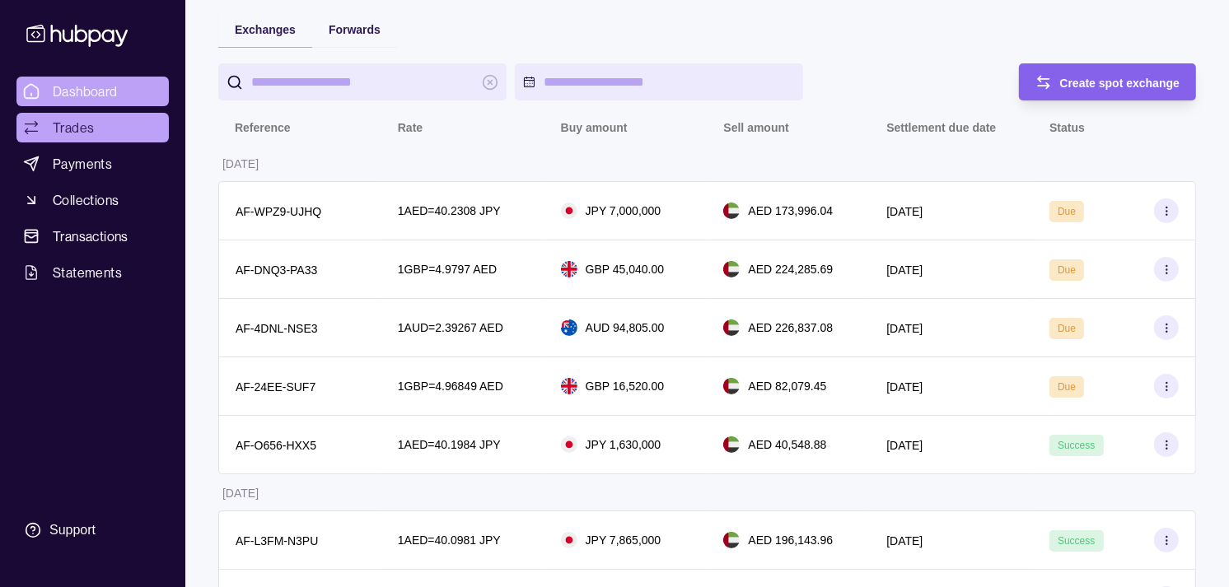
click at [92, 92] on span "Dashboard" at bounding box center [85, 92] width 65 height 20
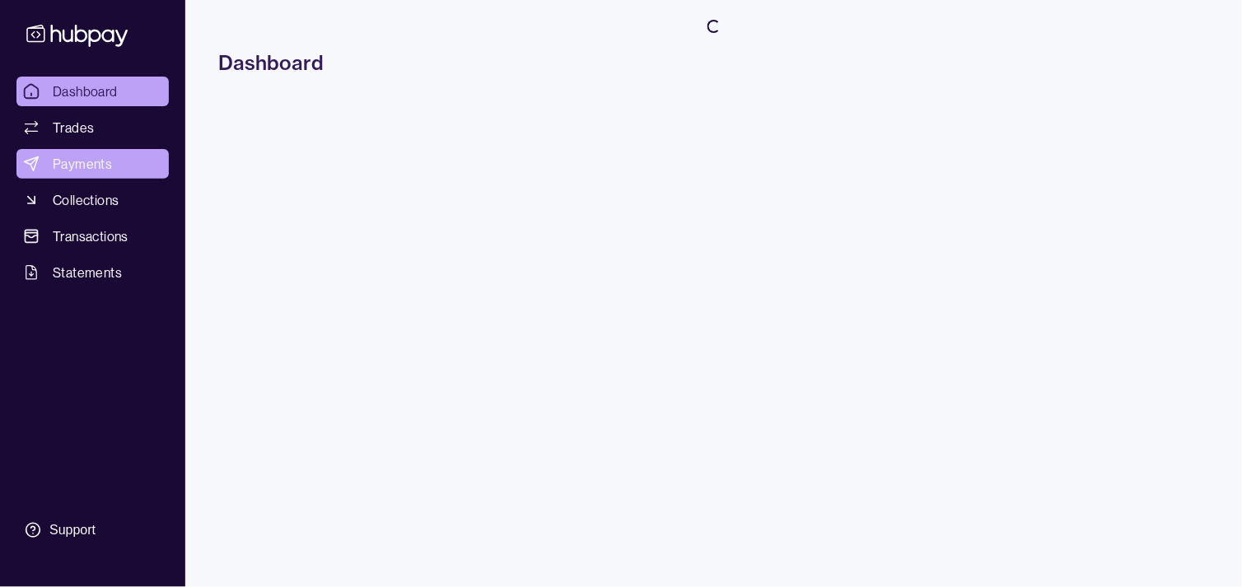
click at [91, 157] on span "Payments" at bounding box center [82, 164] width 59 height 20
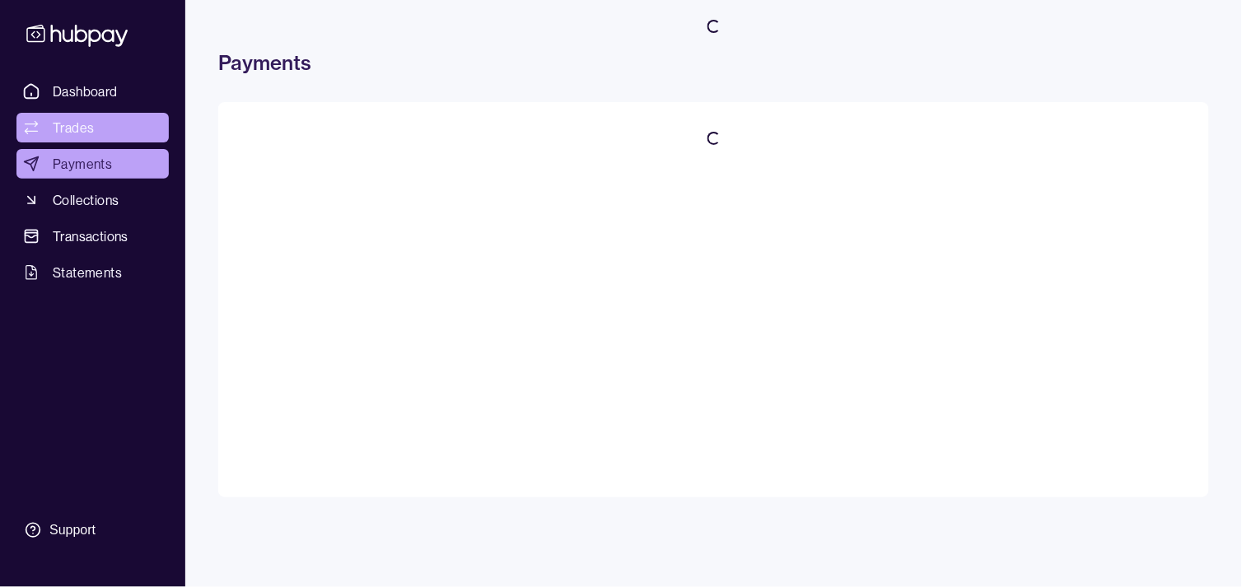
click at [87, 122] on span "Trades" at bounding box center [73, 128] width 41 height 20
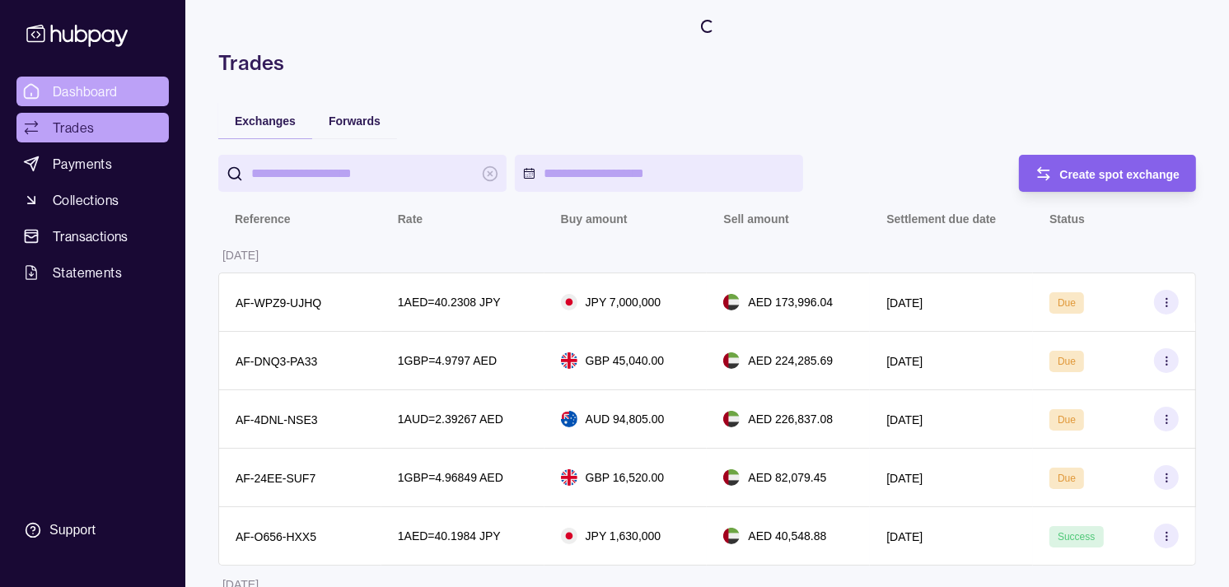
click at [114, 88] on span "Dashboard" at bounding box center [85, 92] width 65 height 20
